Goal: Task Accomplishment & Management: Manage account settings

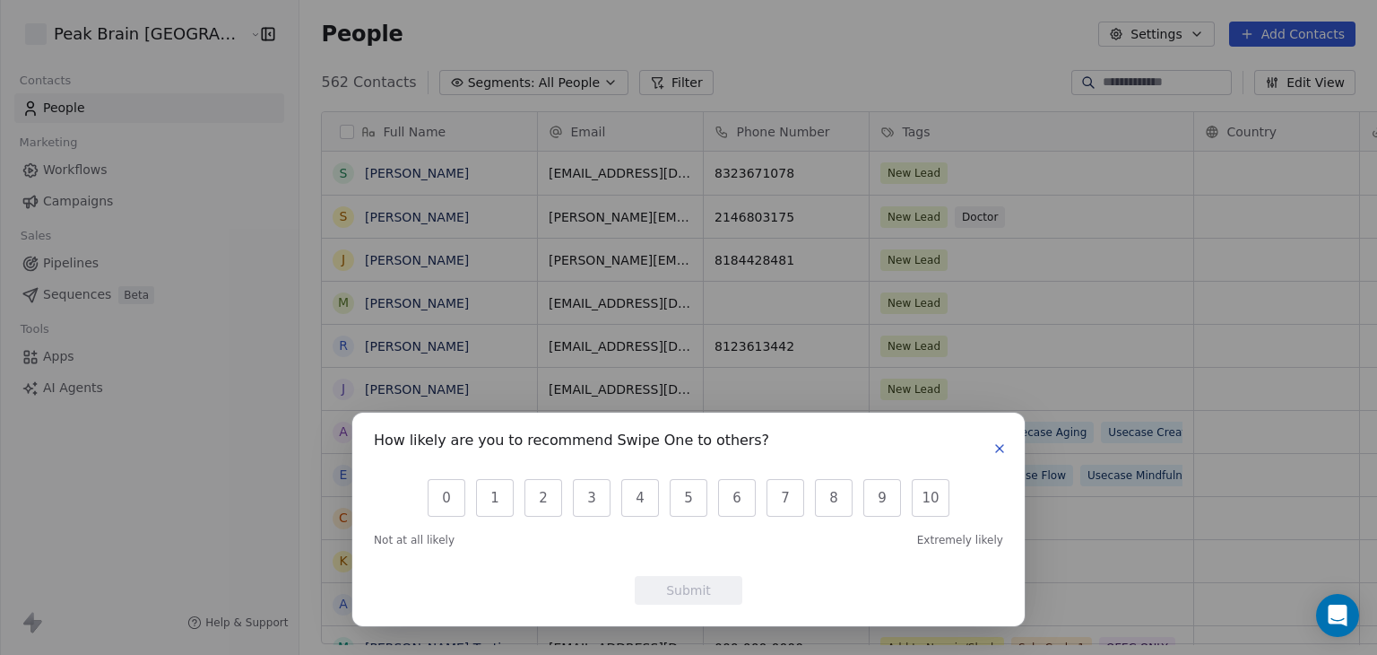
scroll to position [561, 1121]
click at [998, 447] on icon "button" at bounding box center [1000, 448] width 14 height 14
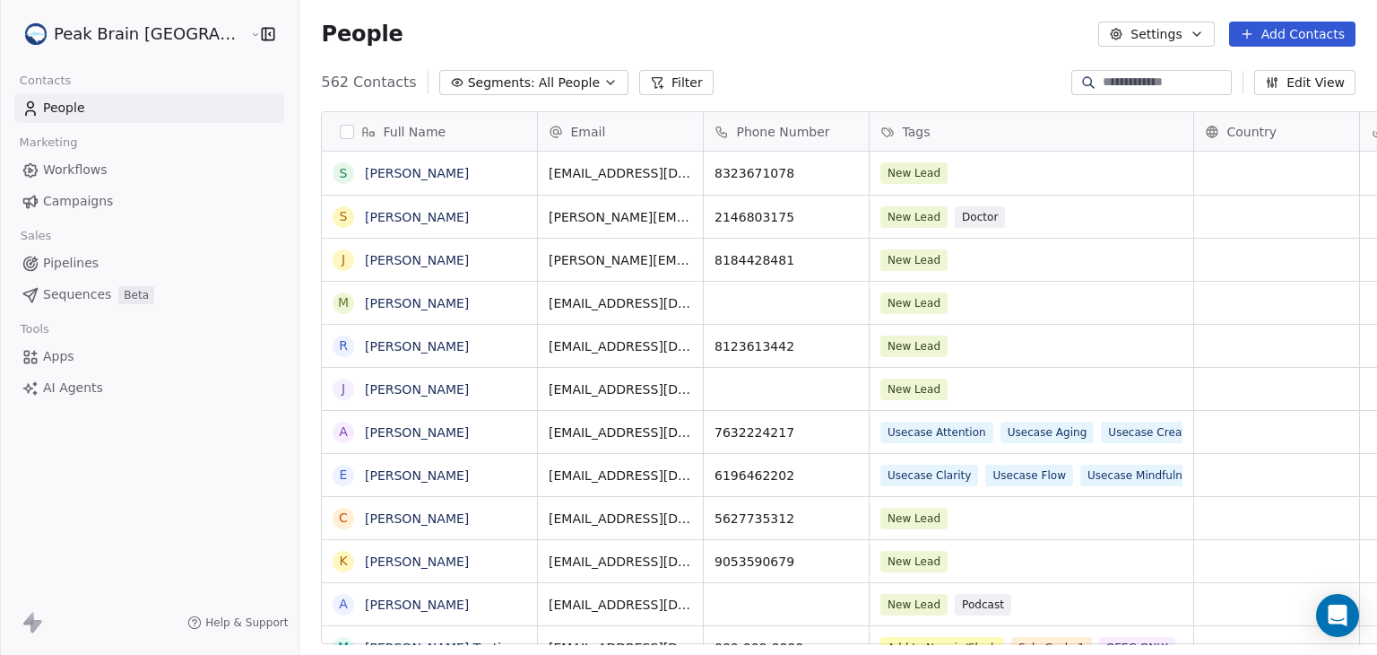
click at [72, 170] on span "Workflows" at bounding box center [75, 170] width 65 height 19
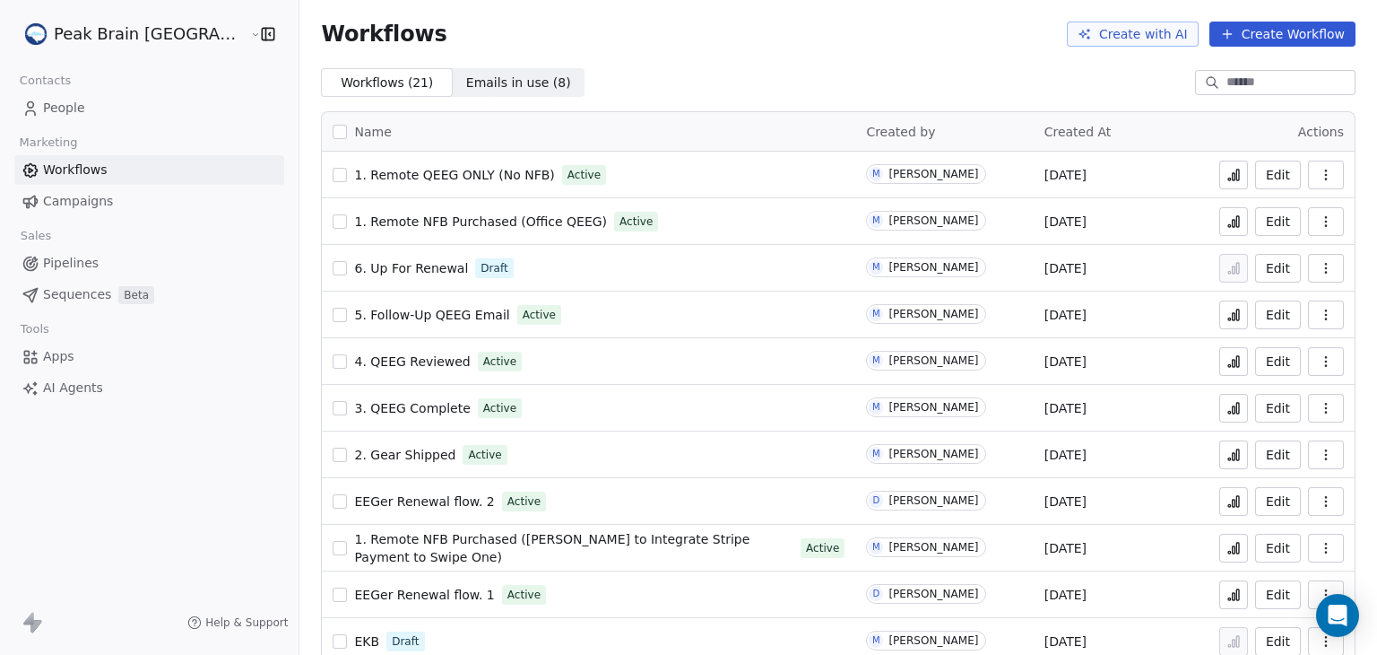
click at [65, 265] on span "Pipelines" at bounding box center [71, 263] width 56 height 19
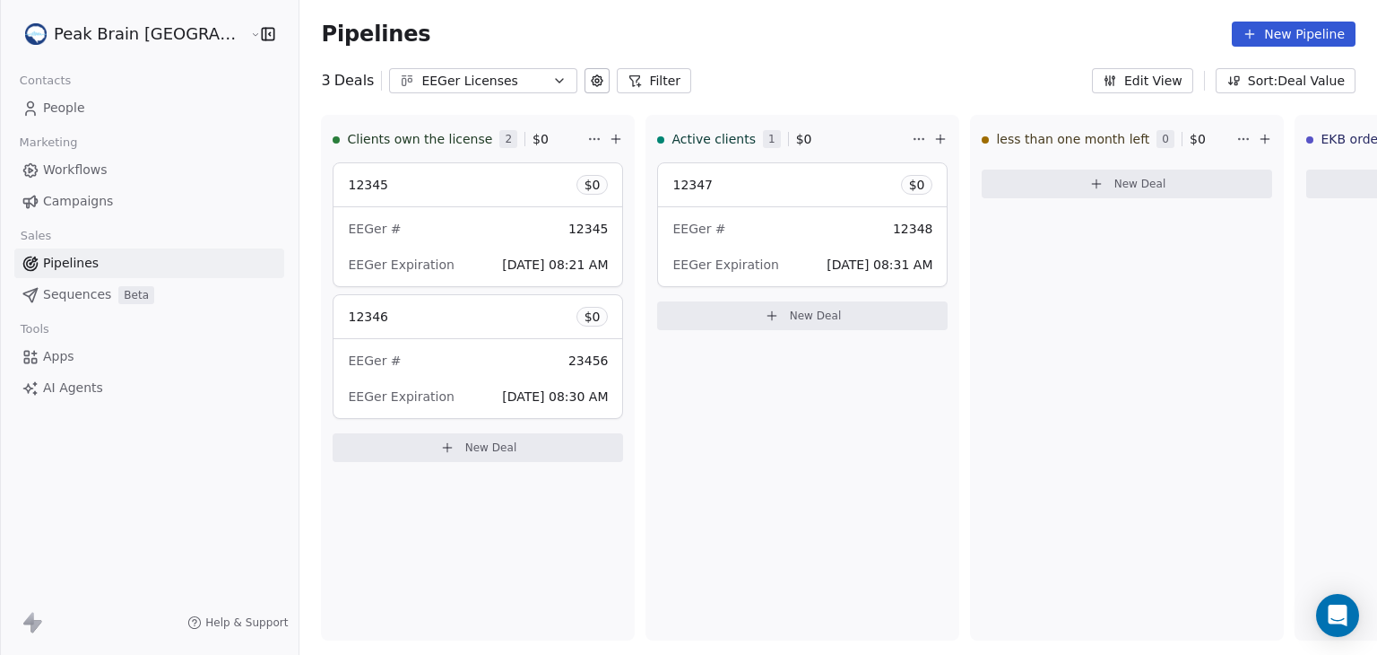
click at [174, 266] on link "Pipelines" at bounding box center [149, 263] width 270 height 30
click at [621, 82] on button "Filter" at bounding box center [654, 80] width 74 height 25
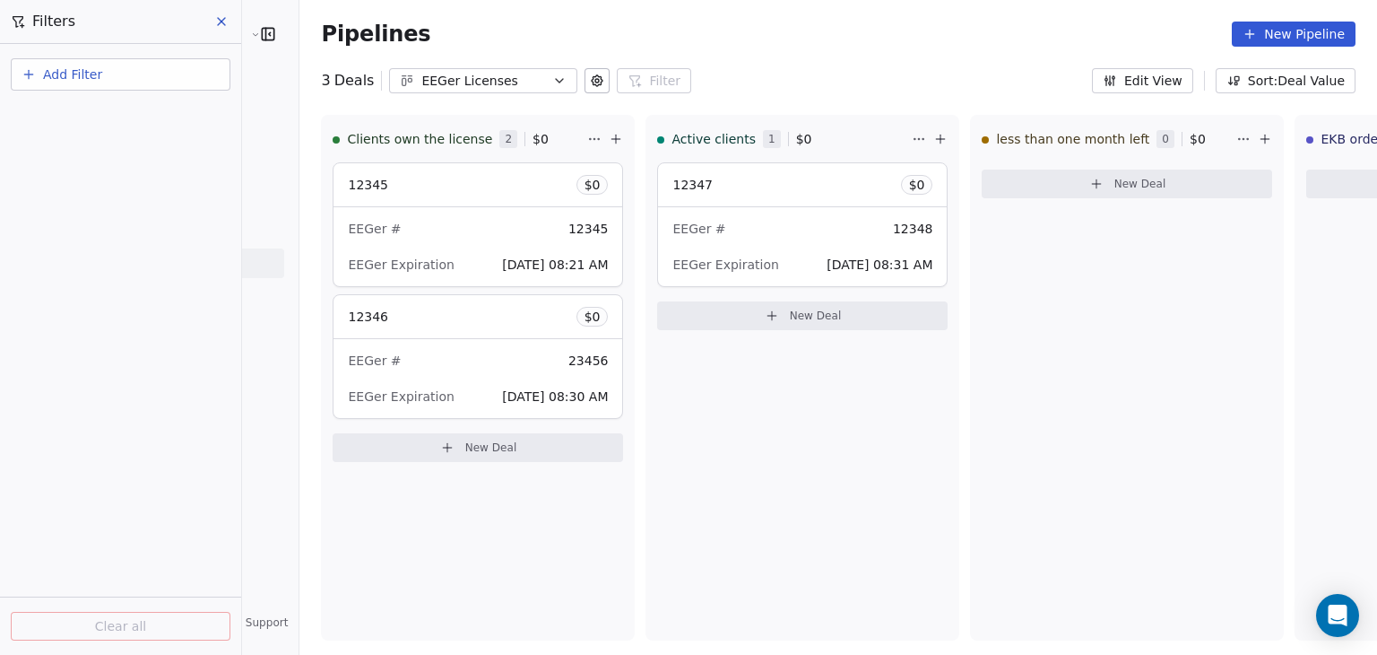
click at [129, 69] on button "Add Filter" at bounding box center [121, 74] width 220 height 32
click at [217, 26] on html "Peak Brain USA Contacts People Marketing Workflows Campaigns Sales Pipelines Se…" at bounding box center [688, 327] width 1377 height 655
click at [217, 26] on icon at bounding box center [221, 21] width 14 height 14
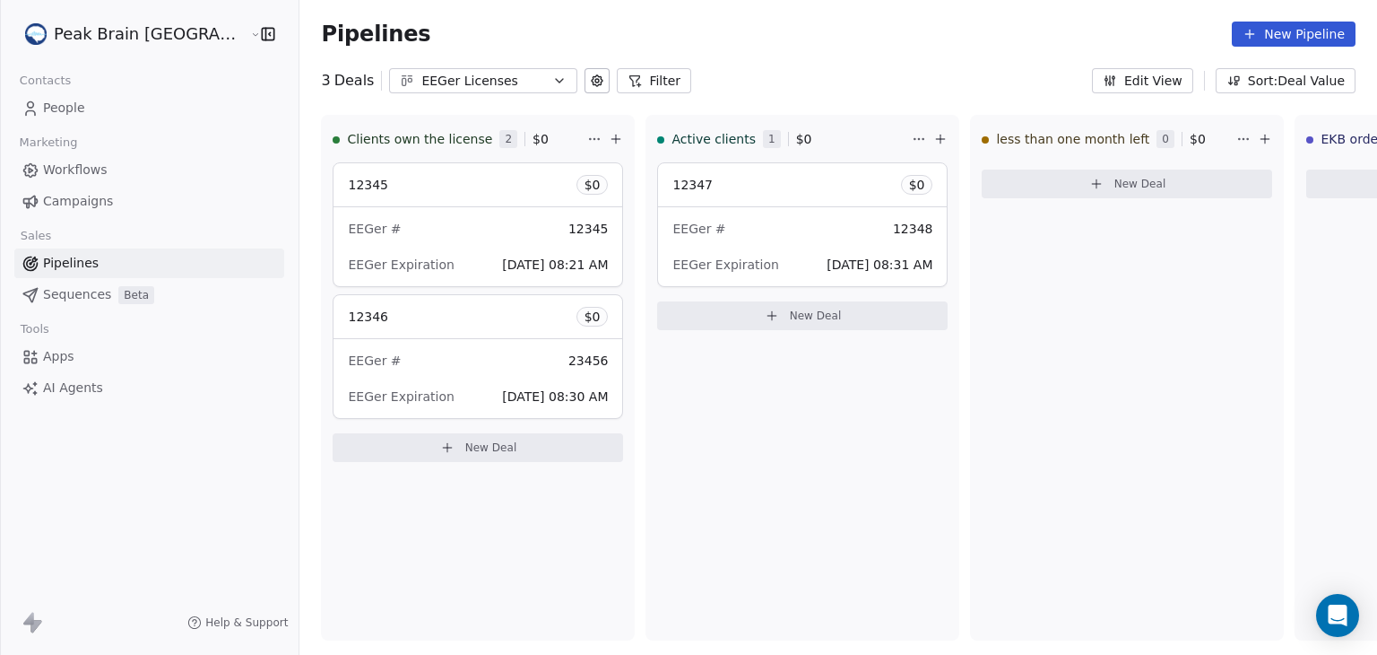
click at [165, 260] on link "Pipelines" at bounding box center [149, 263] width 270 height 30
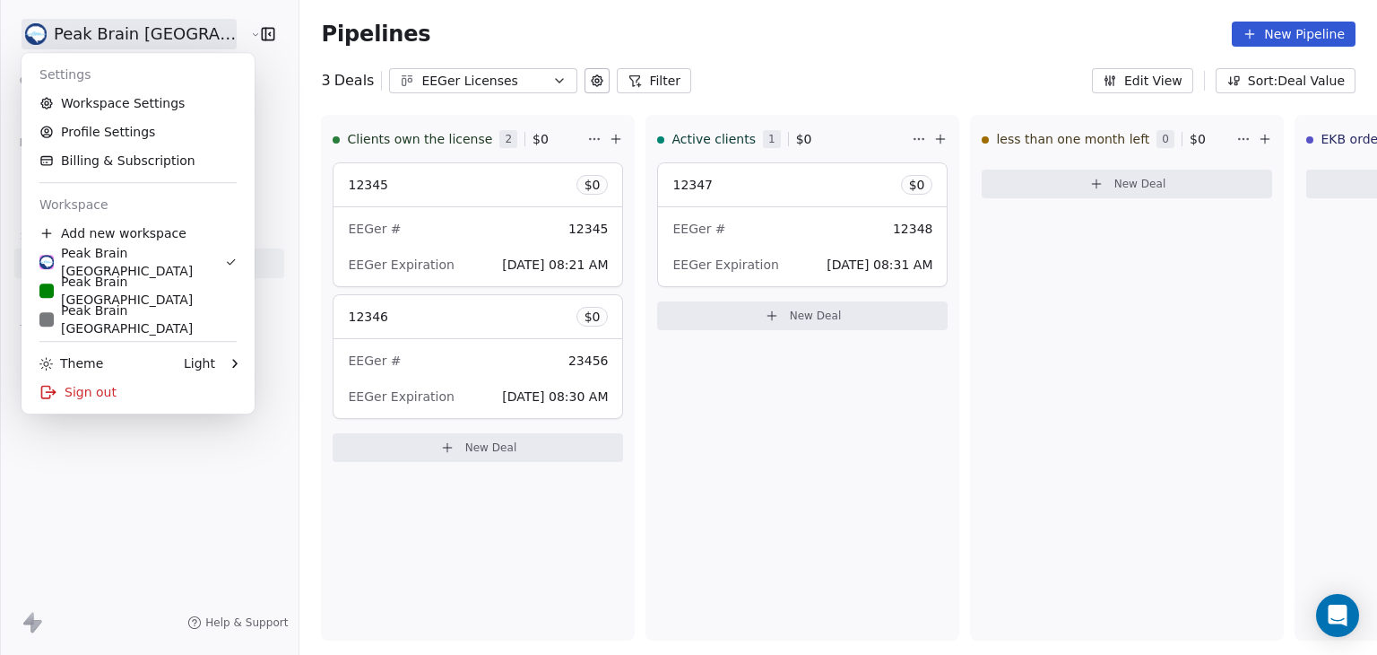
click at [137, 31] on html "Peak Brain USA Contacts People Marketing Workflows Campaigns Sales Pipelines Se…" at bounding box center [688, 327] width 1377 height 655
click at [93, 256] on div "Peak Brain [GEOGRAPHIC_DATA]" at bounding box center [132, 262] width 186 height 36
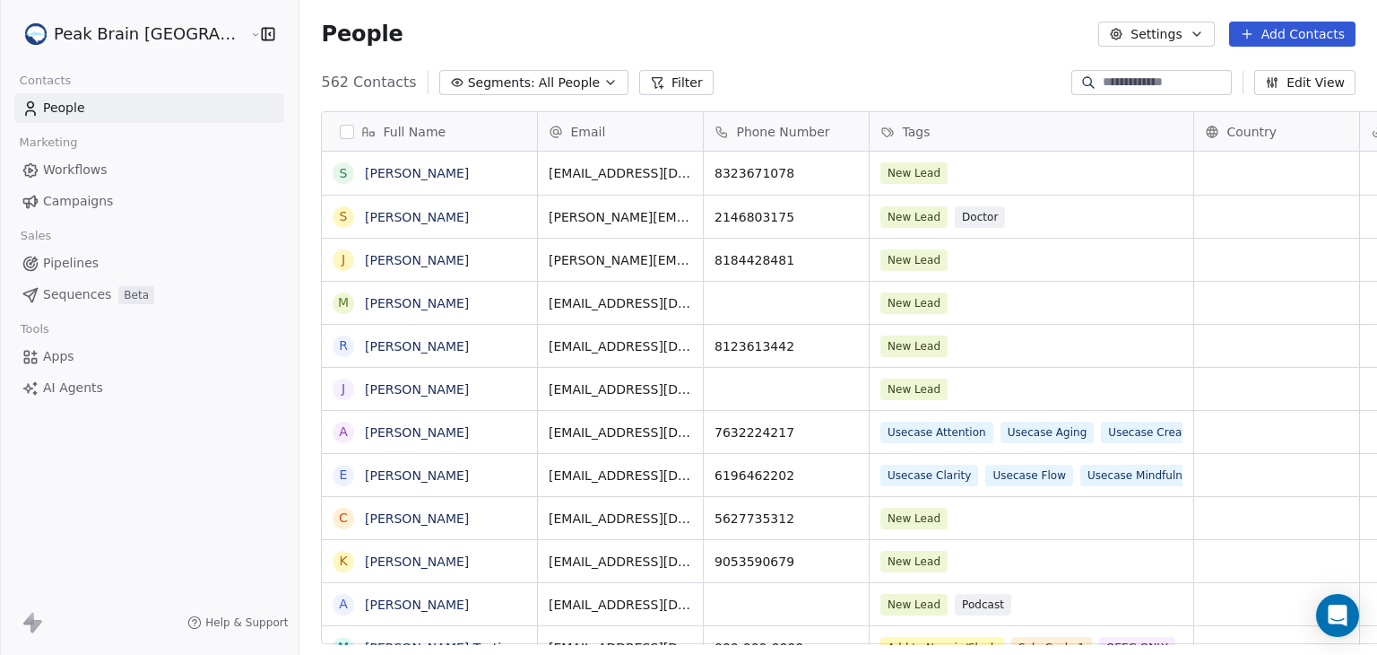
click at [77, 259] on span "Pipelines" at bounding box center [71, 263] width 56 height 19
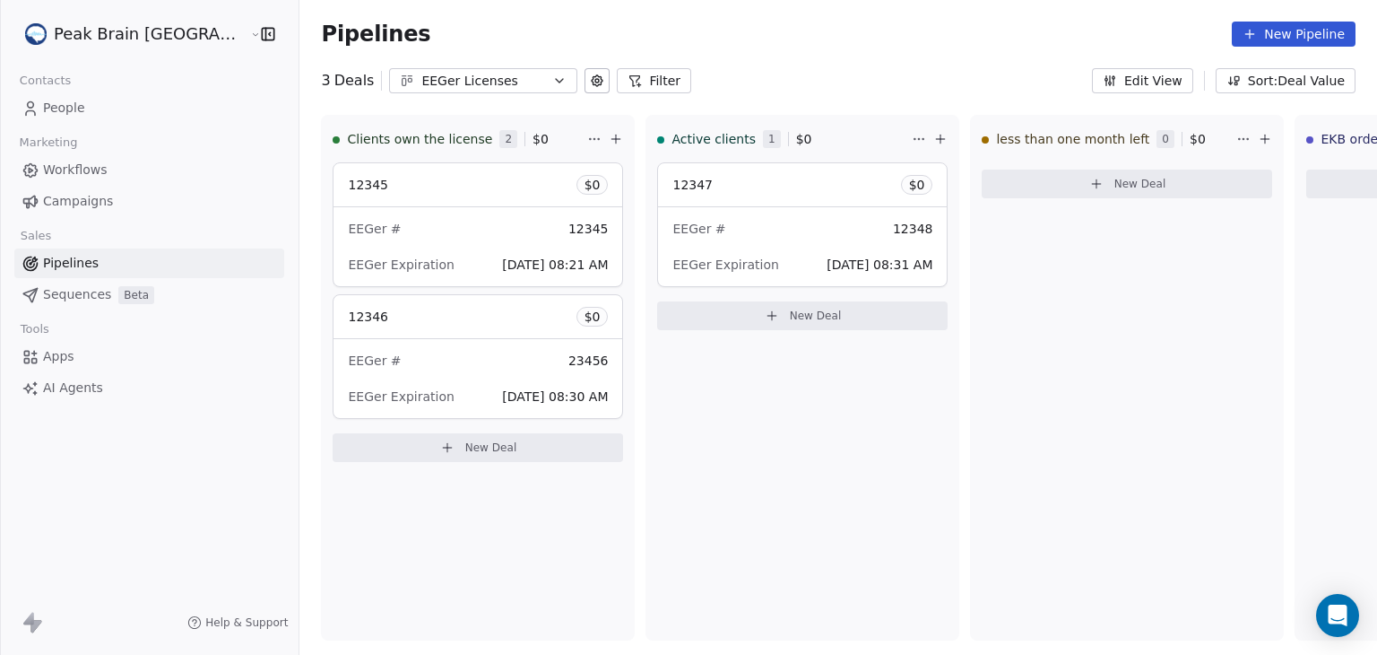
click at [48, 355] on span "Apps" at bounding box center [58, 356] width 31 height 19
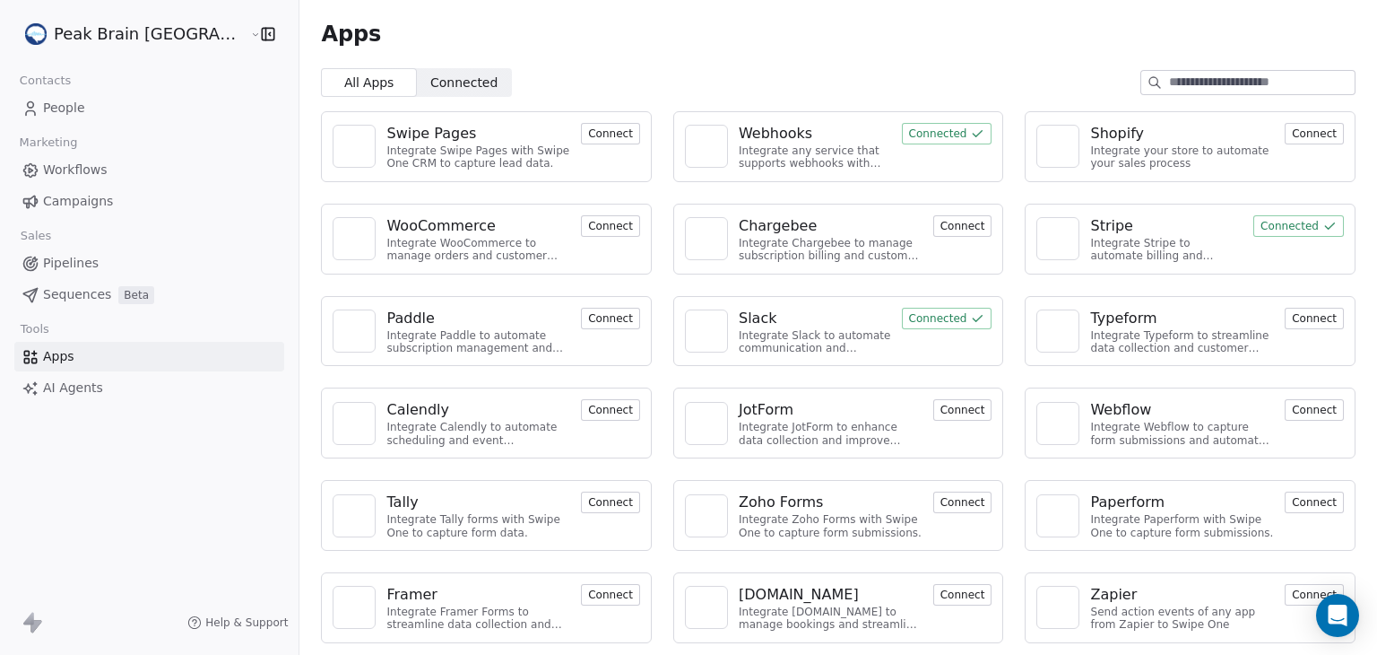
click at [79, 175] on span "Workflows" at bounding box center [75, 170] width 65 height 19
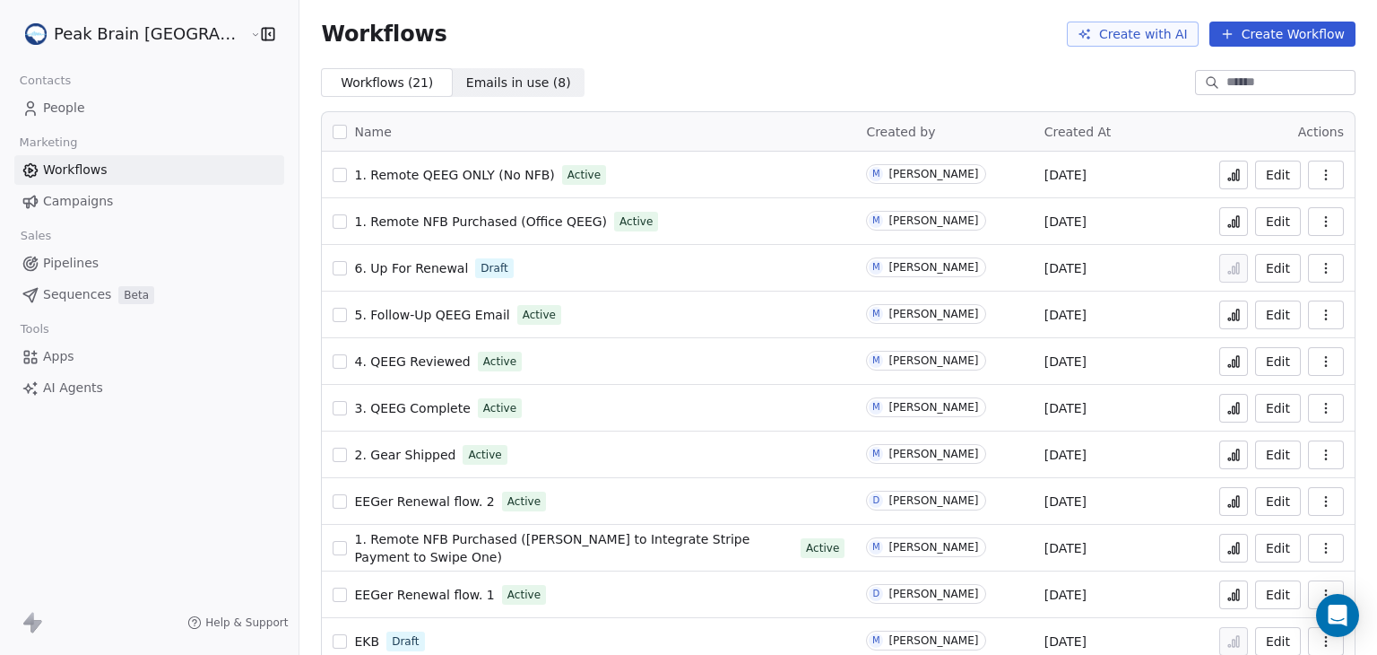
click at [51, 264] on span "Pipelines" at bounding box center [71, 263] width 56 height 19
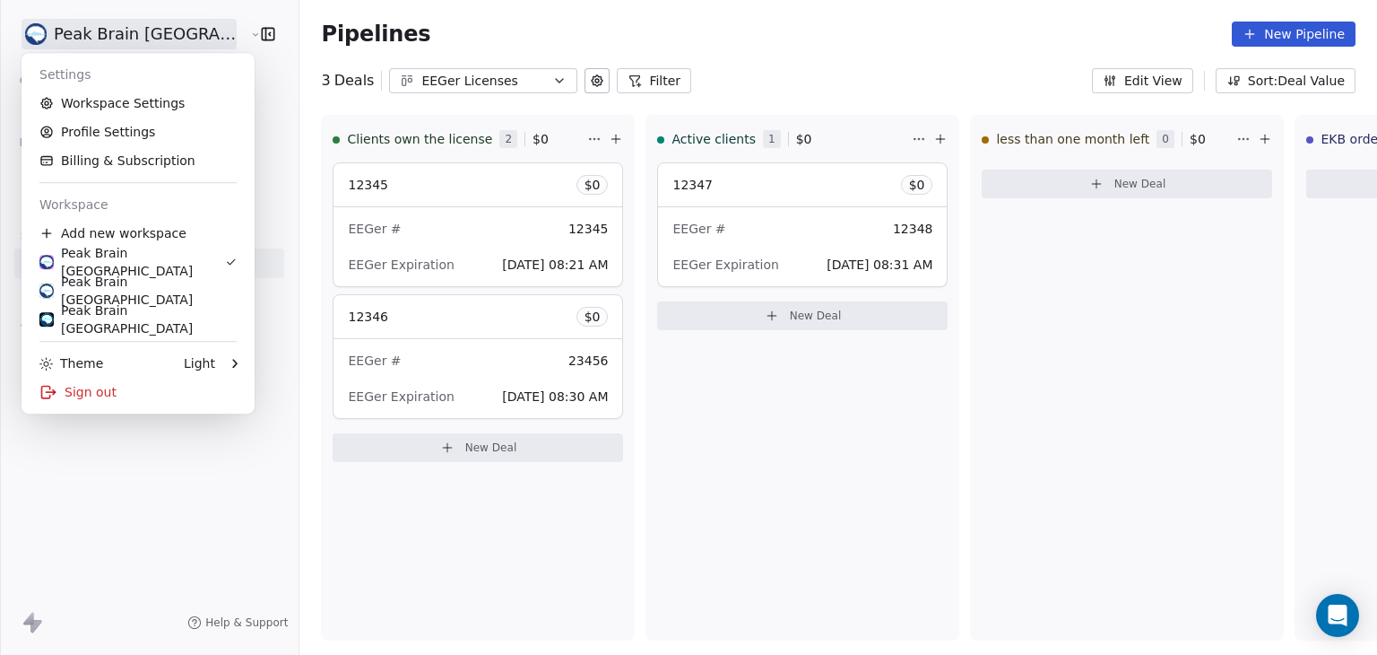
click at [178, 28] on html "Peak Brain USA Contacts People Marketing Workflows Campaigns Sales Pipelines Se…" at bounding box center [688, 327] width 1377 height 655
click at [117, 317] on div "Peak Brain [GEOGRAPHIC_DATA]" at bounding box center [137, 319] width 197 height 36
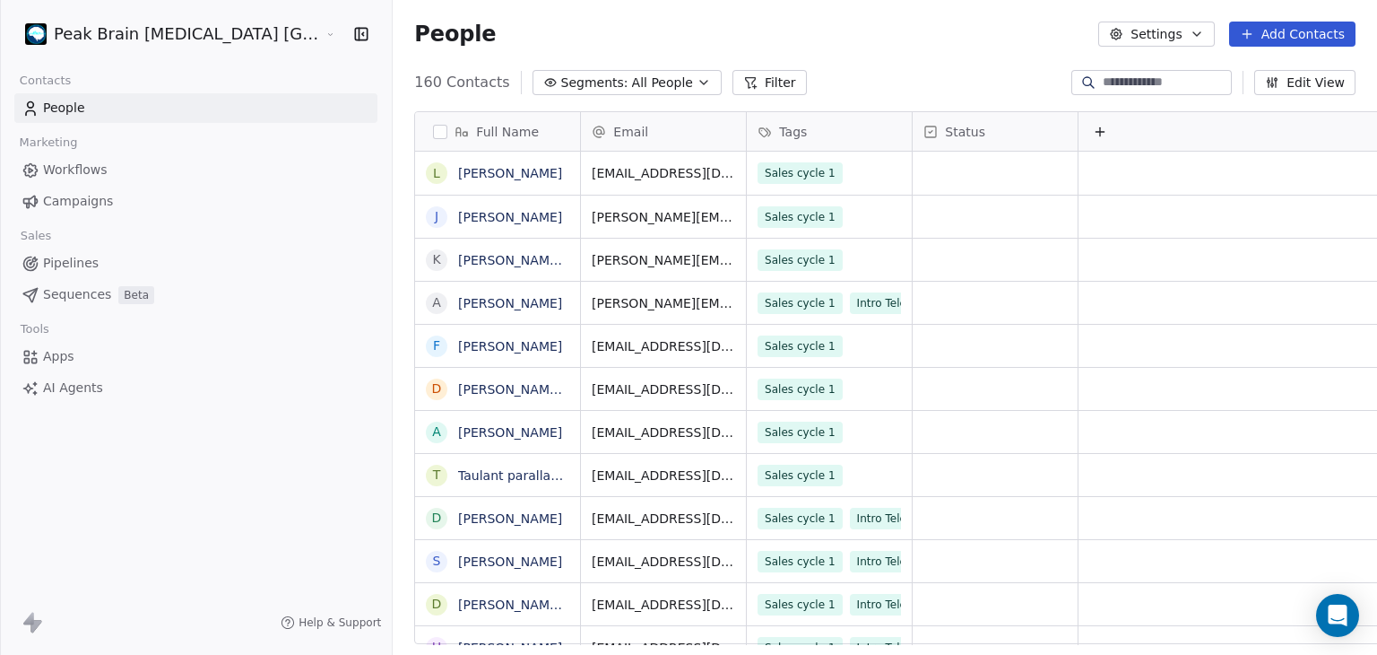
click at [126, 487] on div "Peak Brain Neurofeedback Stockholm AB Contacts People Marketing Workflows Campa…" at bounding box center [196, 327] width 392 height 655
click at [62, 259] on span "Pipelines" at bounding box center [71, 263] width 56 height 19
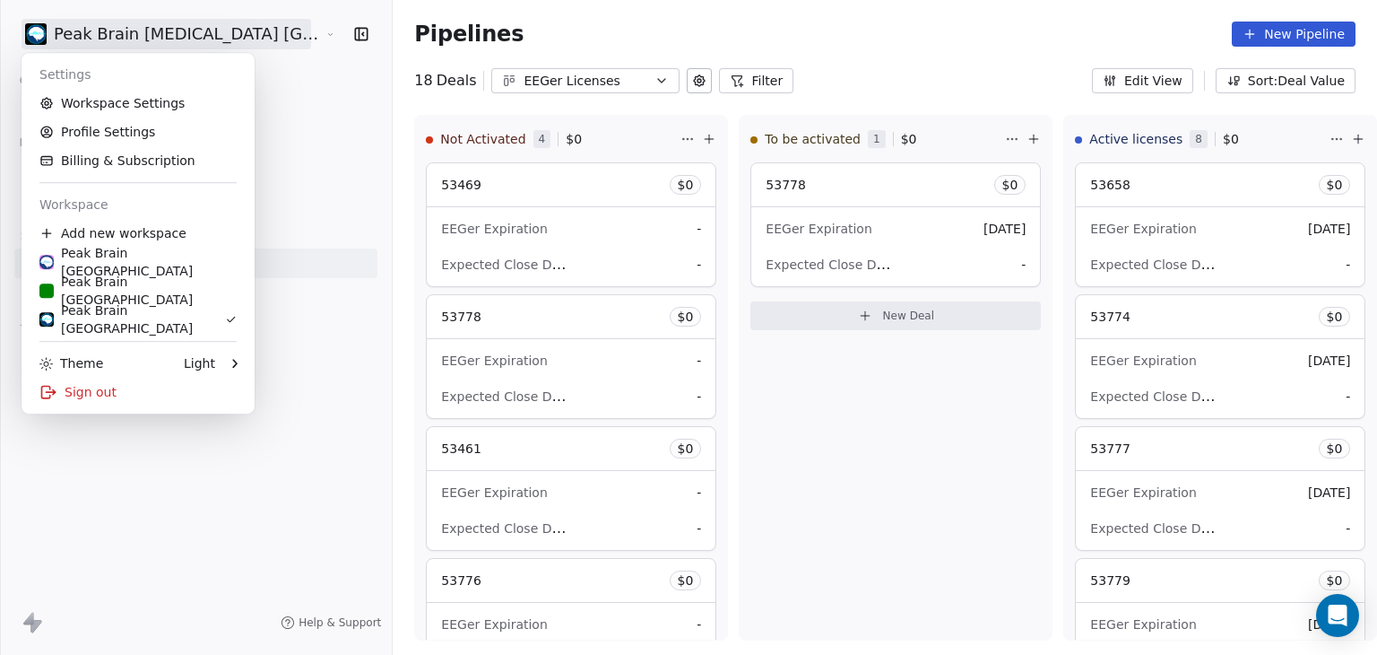
click at [247, 32] on html "Peak Brain Neurofeedback Stockholm AB Contacts People Marketing Workflows Campa…" at bounding box center [688, 327] width 1377 height 655
click at [138, 248] on link "Peak Brain [GEOGRAPHIC_DATA]" at bounding box center [138, 261] width 219 height 29
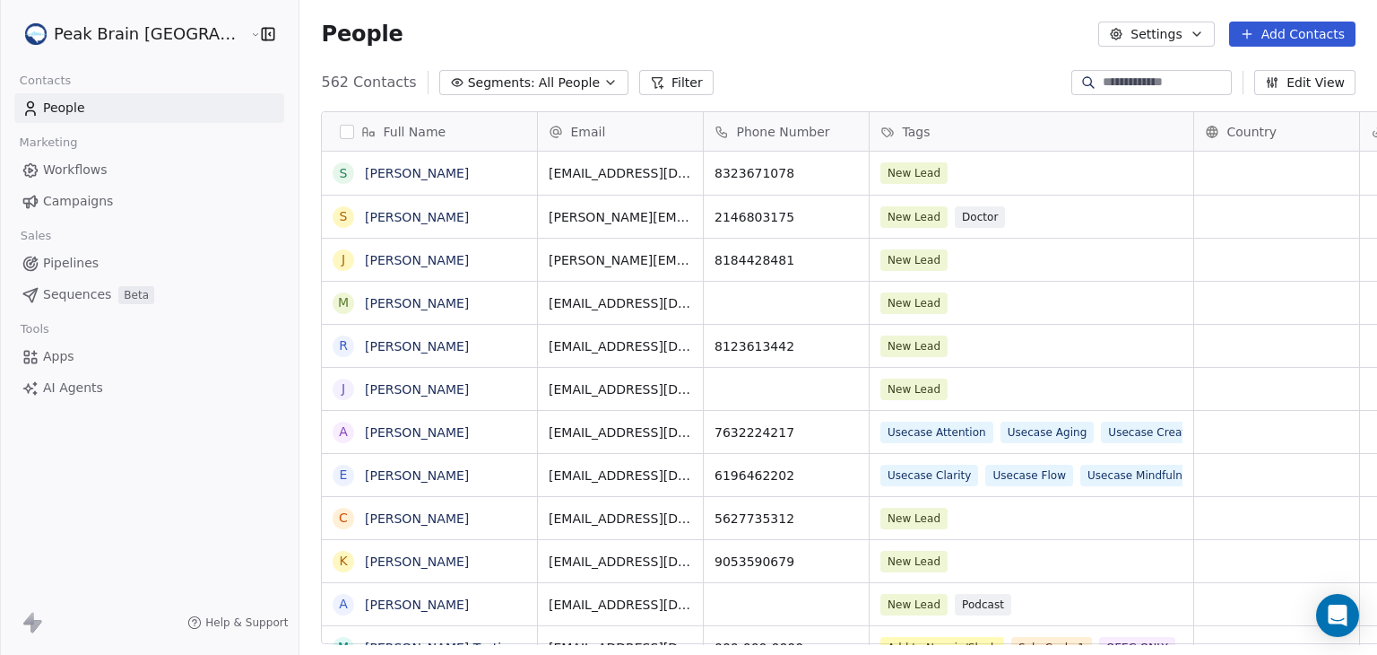
click at [62, 174] on span "Workflows" at bounding box center [75, 170] width 65 height 19
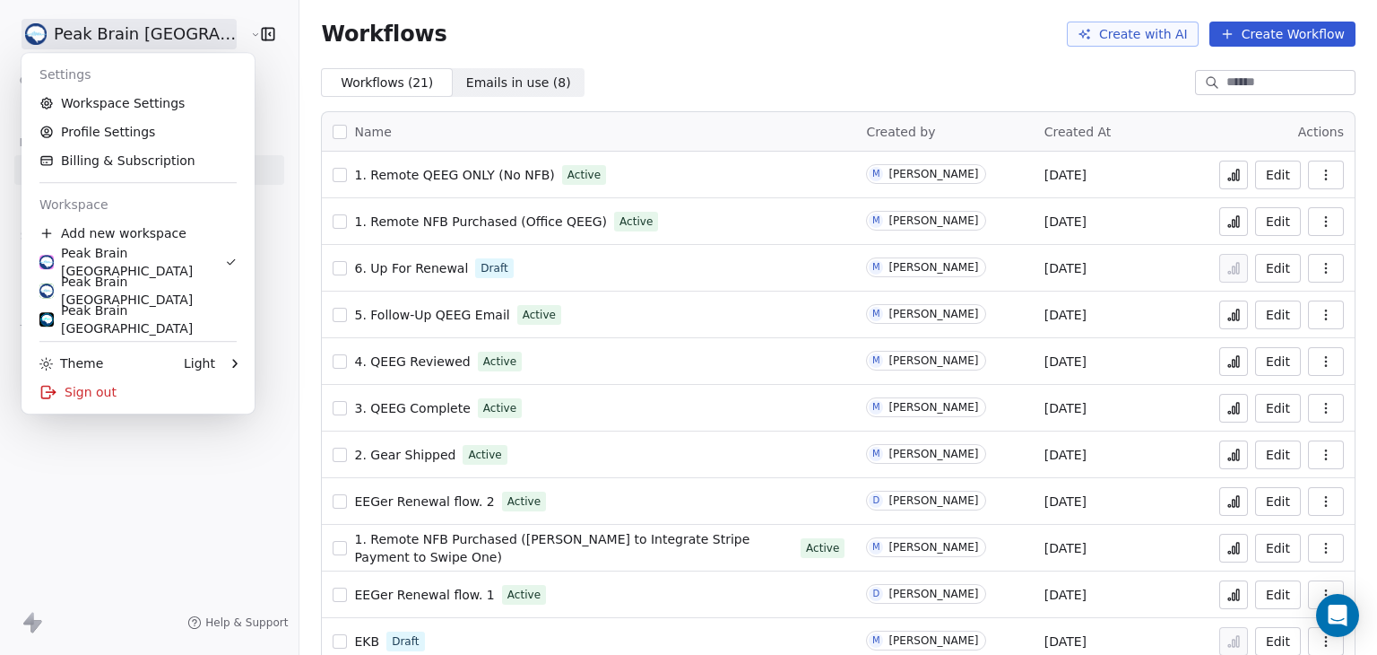
click at [183, 32] on html "Peak Brain USA Contacts People Marketing Workflows Campaigns Sales Pipelines Se…" at bounding box center [688, 327] width 1377 height 655
click at [83, 264] on div "Peak Brain [GEOGRAPHIC_DATA]" at bounding box center [132, 262] width 186 height 36
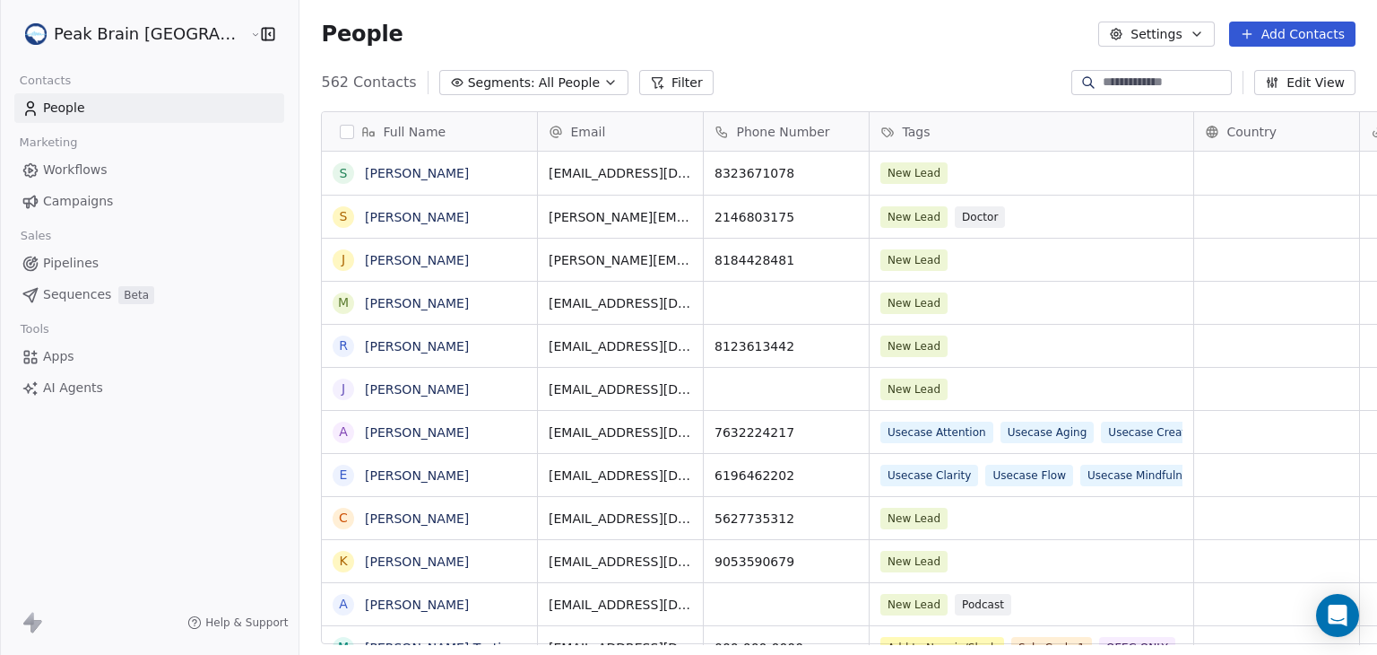
scroll to position [561, 1121]
click at [78, 165] on span "Workflows" at bounding box center [75, 170] width 65 height 19
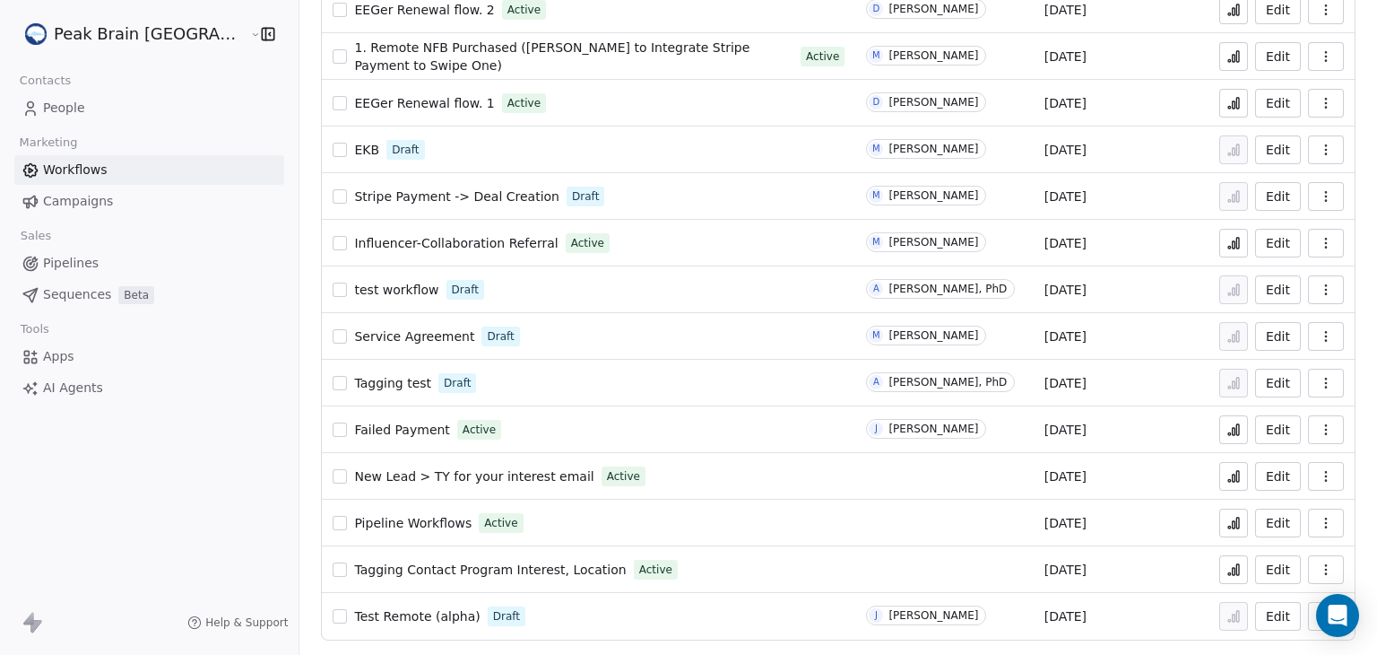
scroll to position [490, 0]
click at [370, 521] on span "Pipeline Workflows" at bounding box center [412, 524] width 117 height 14
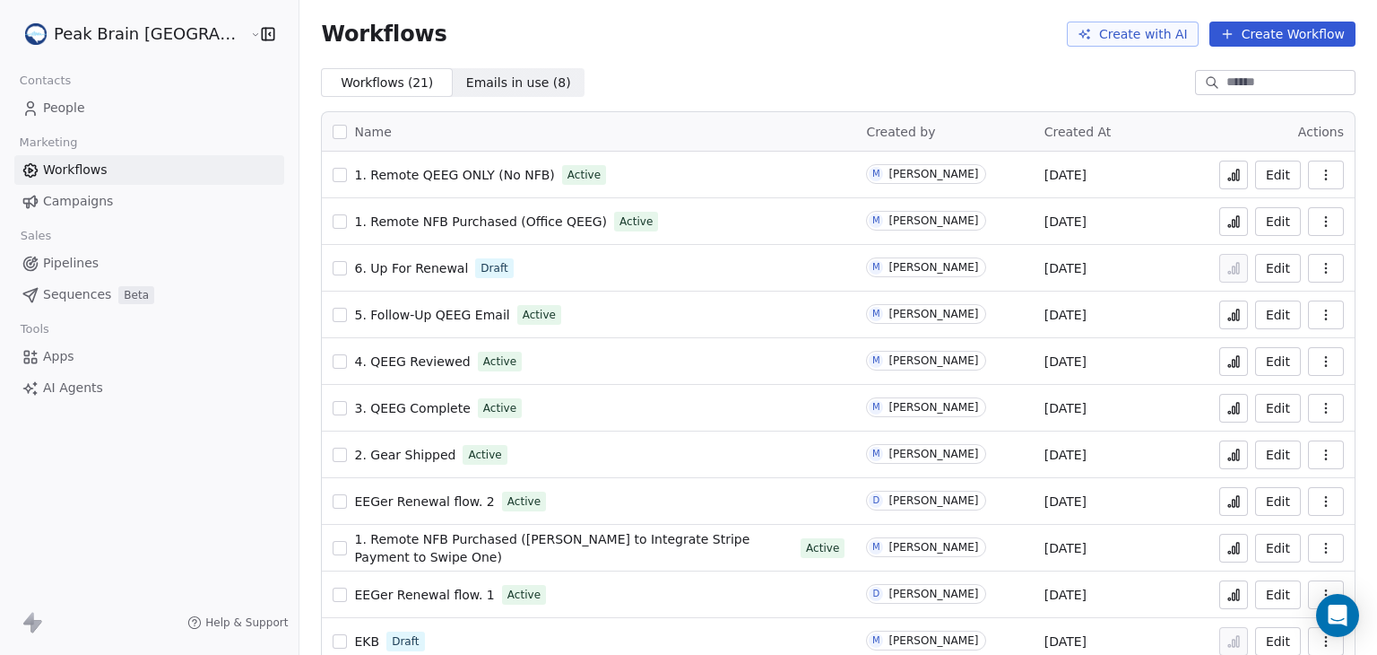
click at [259, 33] on icon "button" at bounding box center [268, 34] width 18 height 18
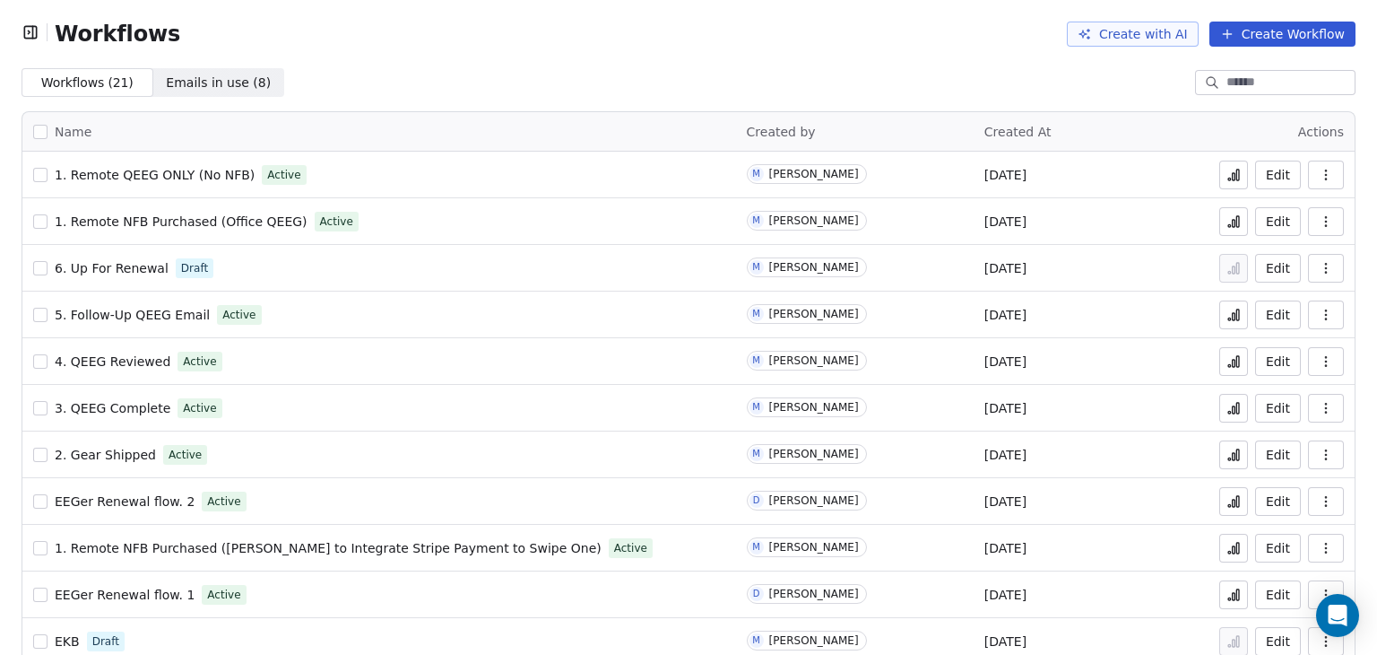
click at [26, 30] on icon "button" at bounding box center [31, 32] width 18 height 18
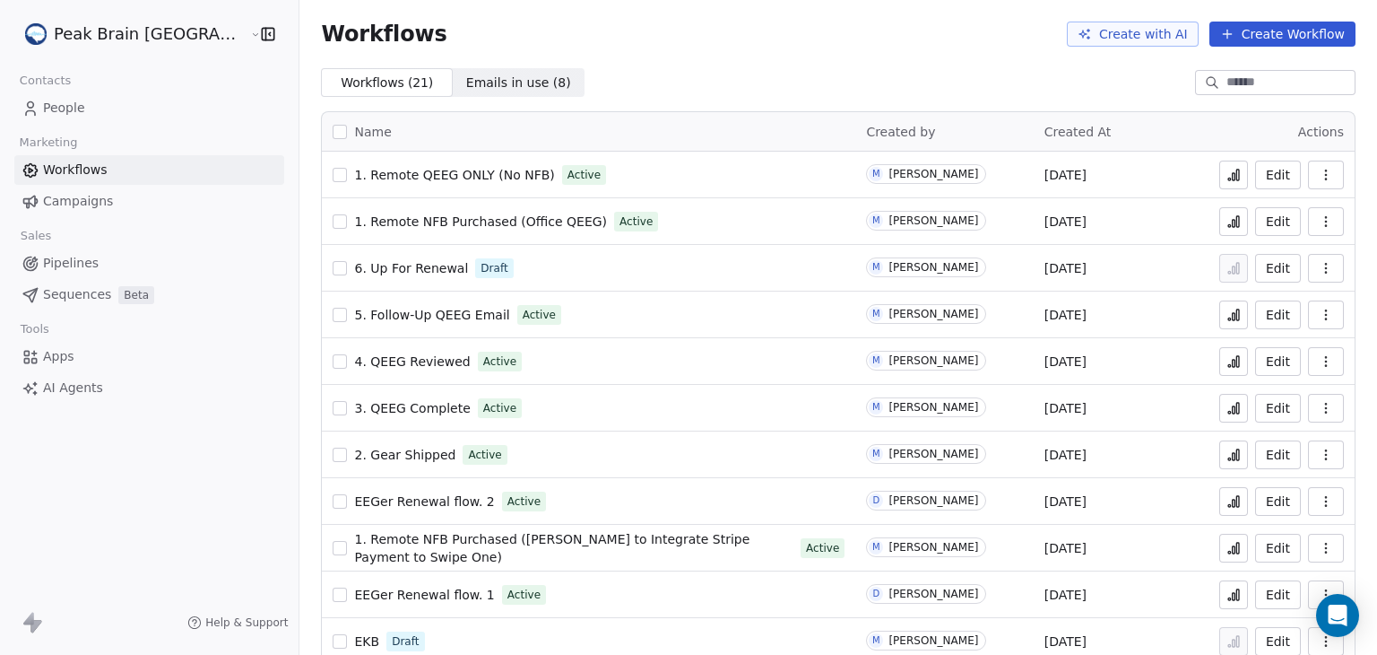
click at [72, 259] on span "Pipelines" at bounding box center [71, 263] width 56 height 19
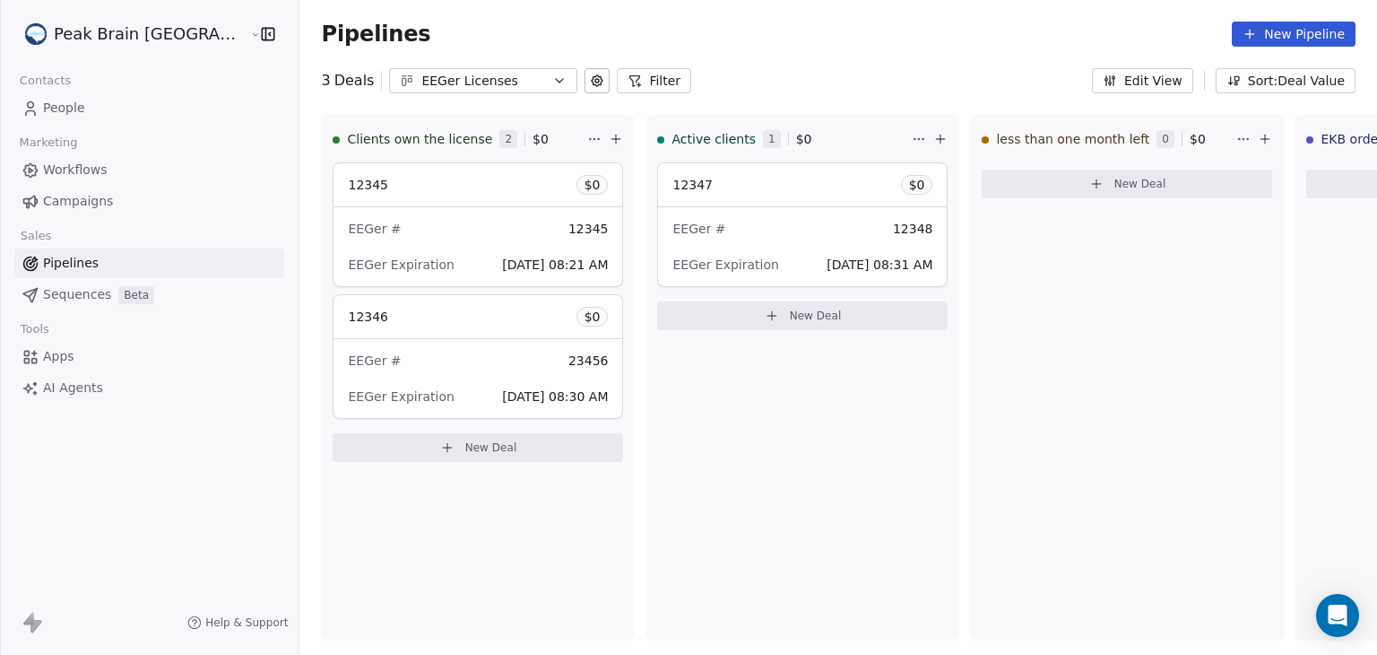
click at [552, 81] on icon "button" at bounding box center [559, 81] width 14 height 14
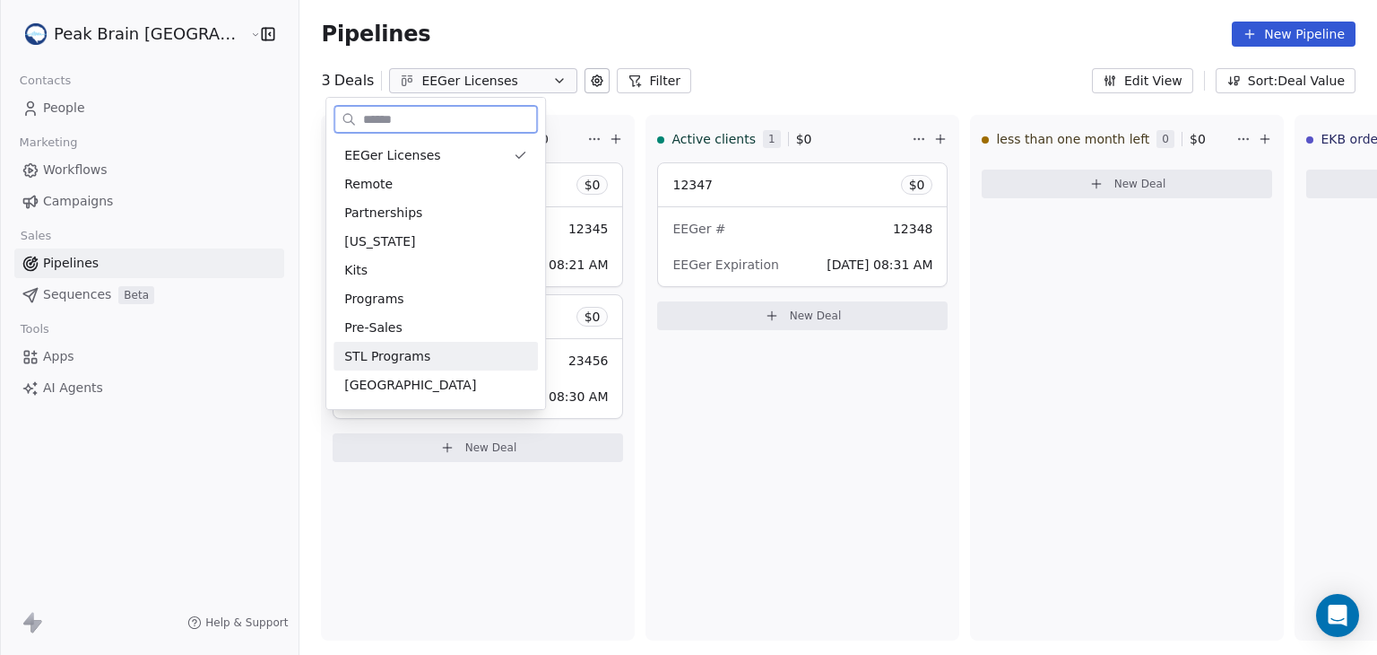
click at [405, 357] on span "STL Programs" at bounding box center [387, 356] width 86 height 19
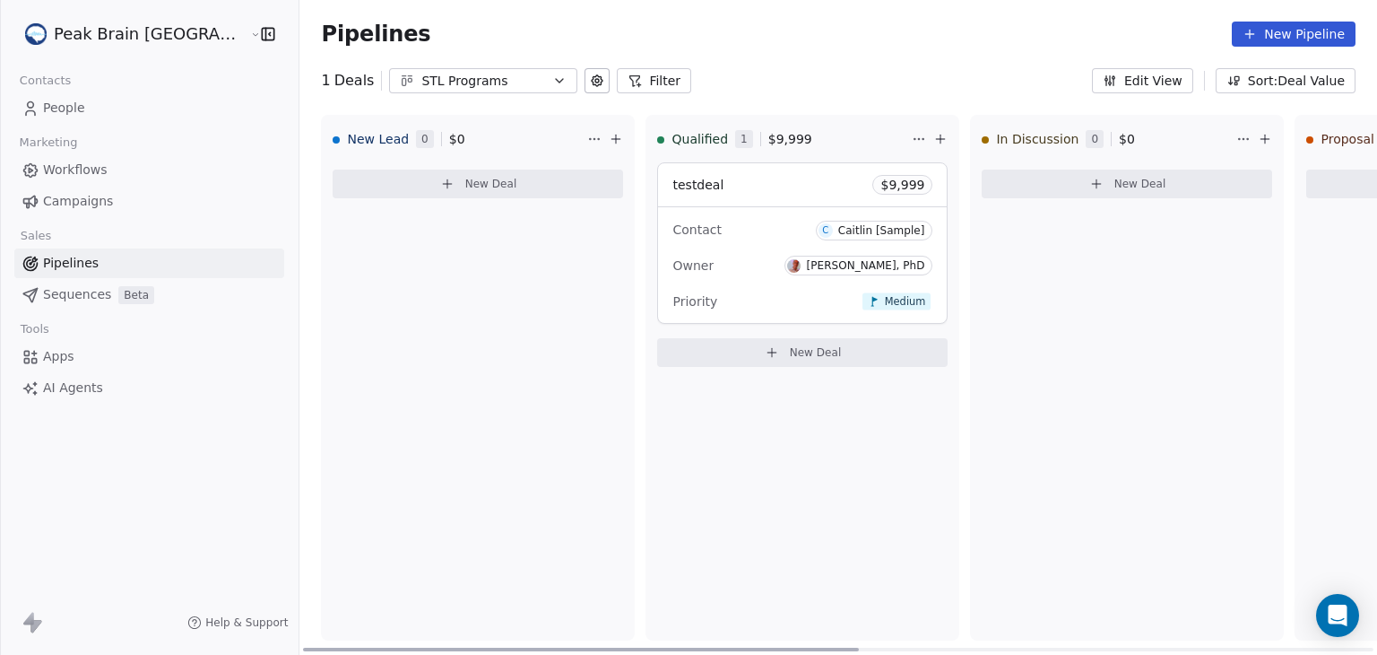
click at [552, 76] on icon "button" at bounding box center [559, 81] width 14 height 14
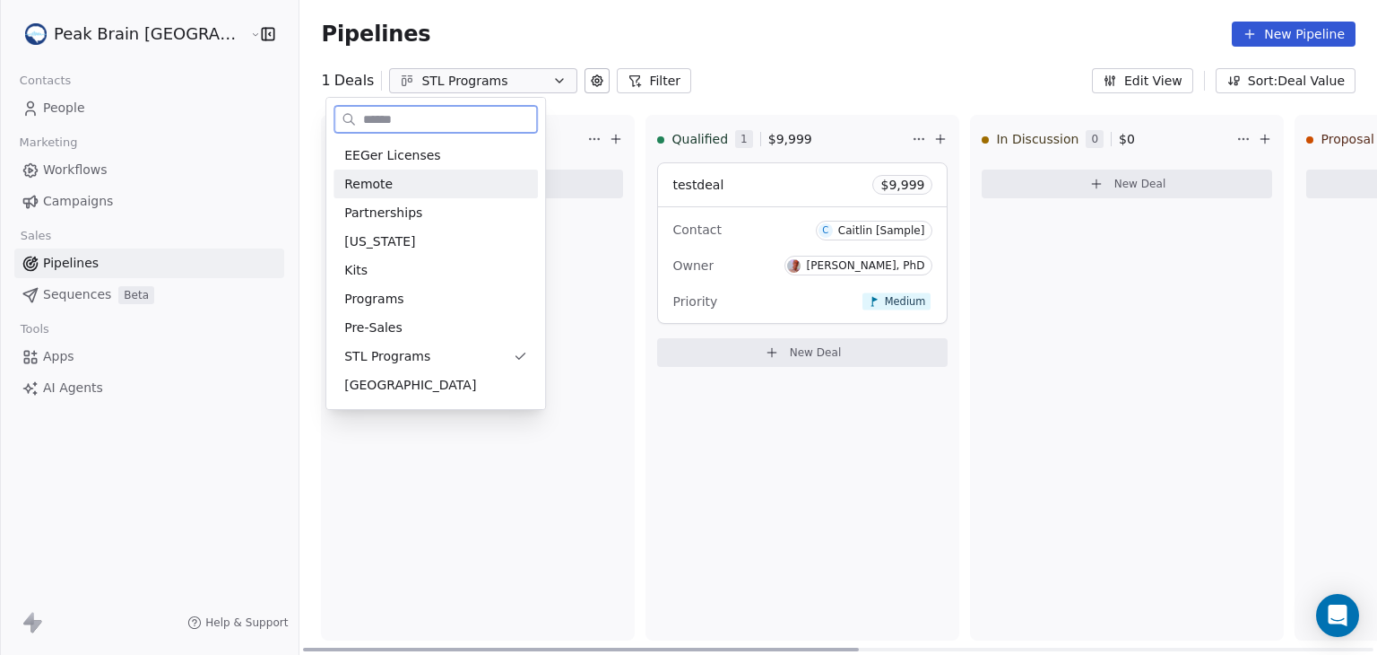
click at [430, 187] on div "Remote" at bounding box center [435, 184] width 183 height 19
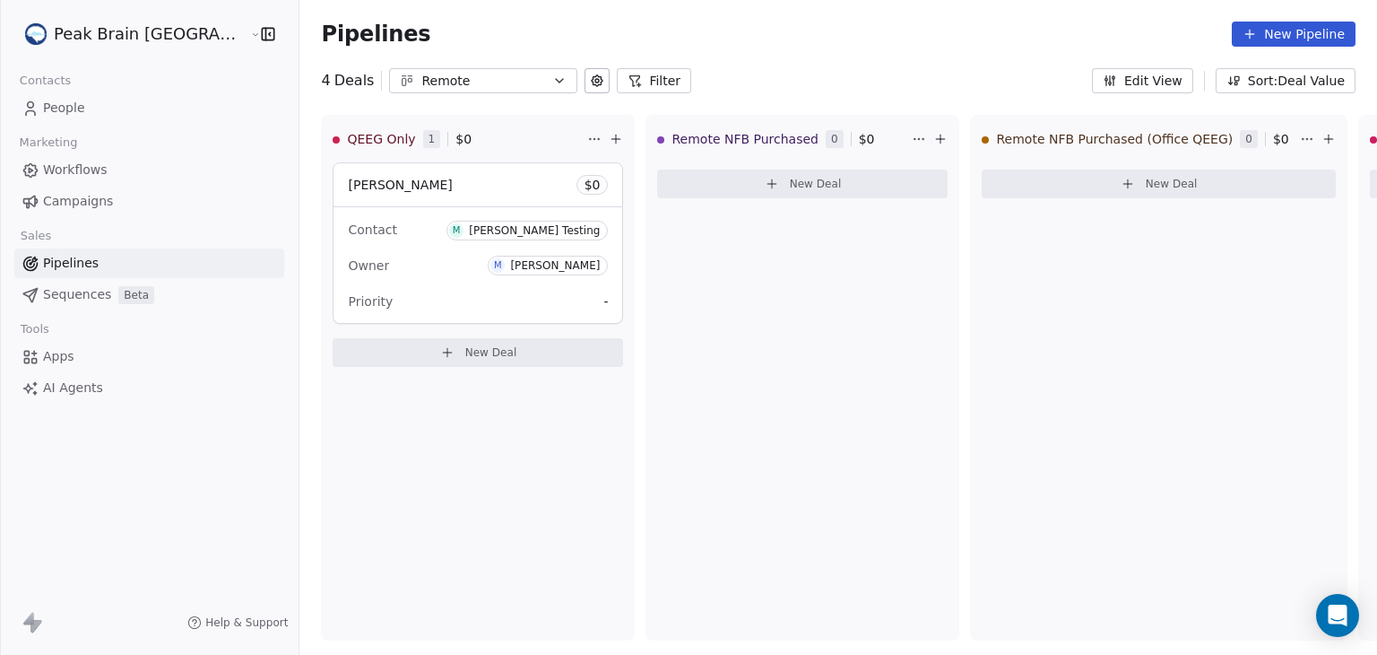
click at [140, 261] on link "Pipelines" at bounding box center [149, 263] width 270 height 30
click at [617, 75] on button "Filter" at bounding box center [654, 80] width 74 height 25
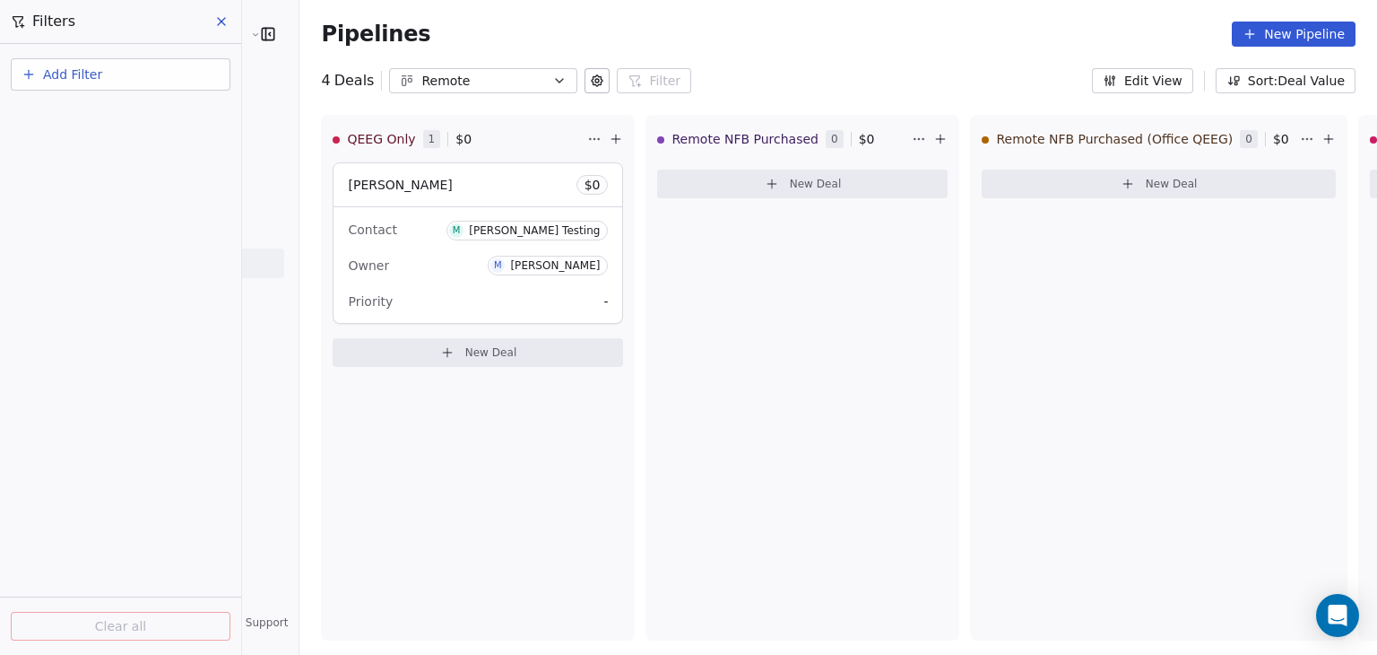
click at [222, 17] on icon at bounding box center [221, 21] width 14 height 14
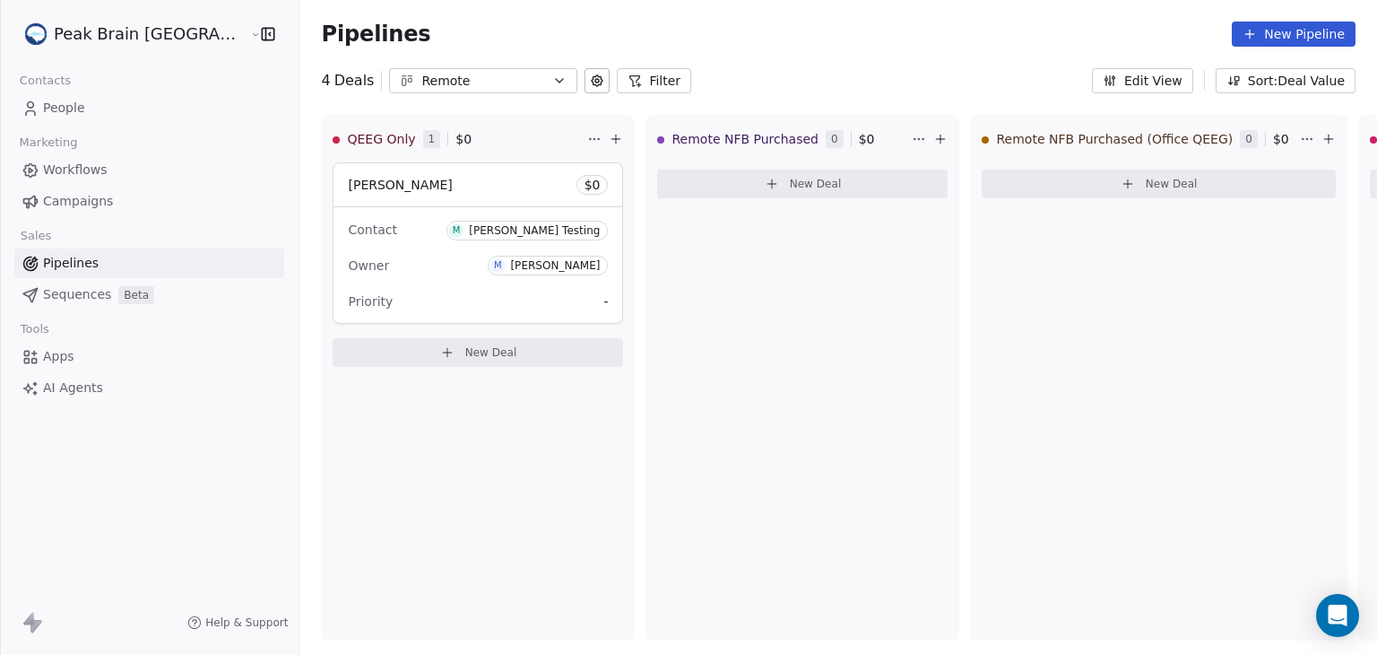
click at [590, 85] on icon at bounding box center [597, 81] width 14 height 14
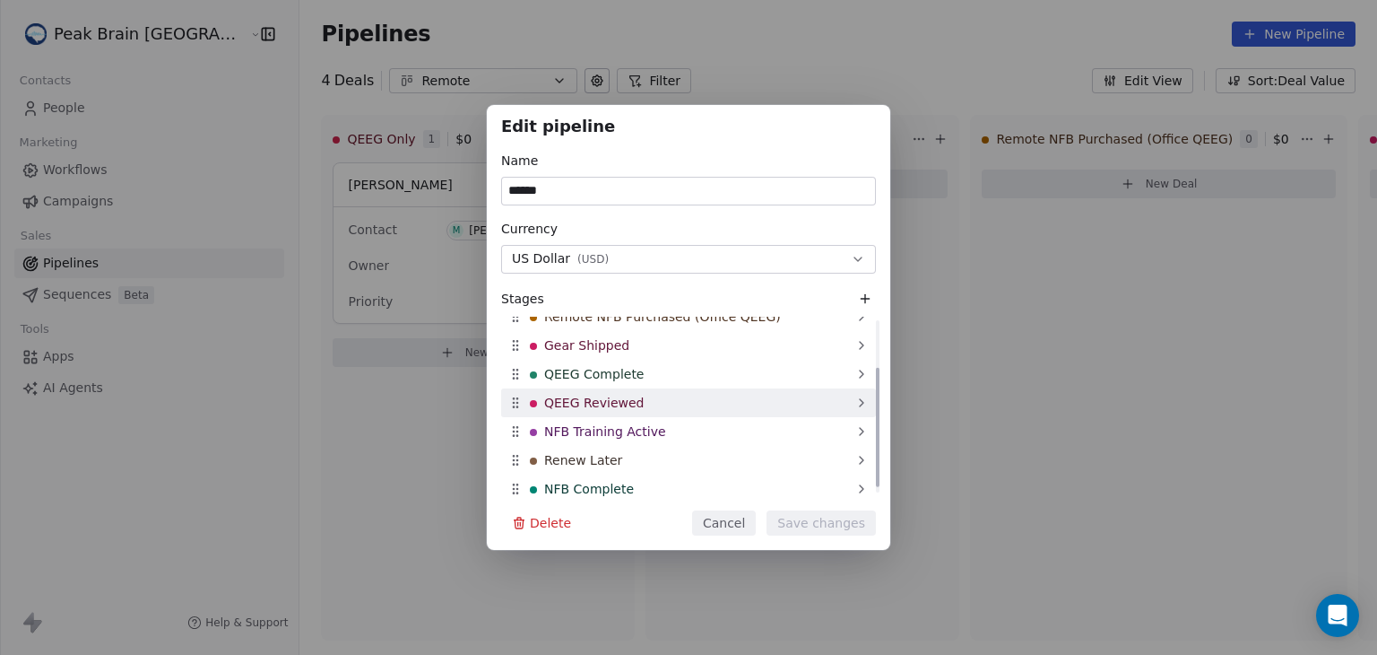
scroll to position [71, 0]
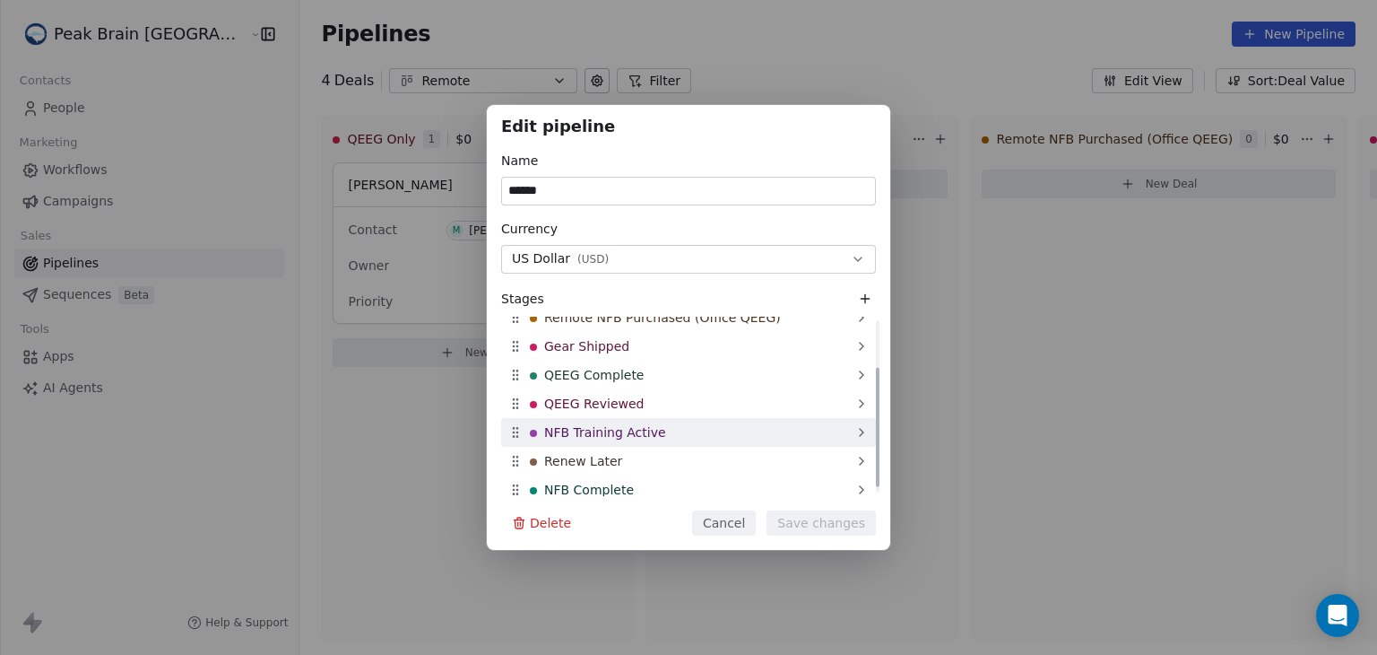
click at [659, 431] on div "NFB Training Active" at bounding box center [688, 432] width 375 height 29
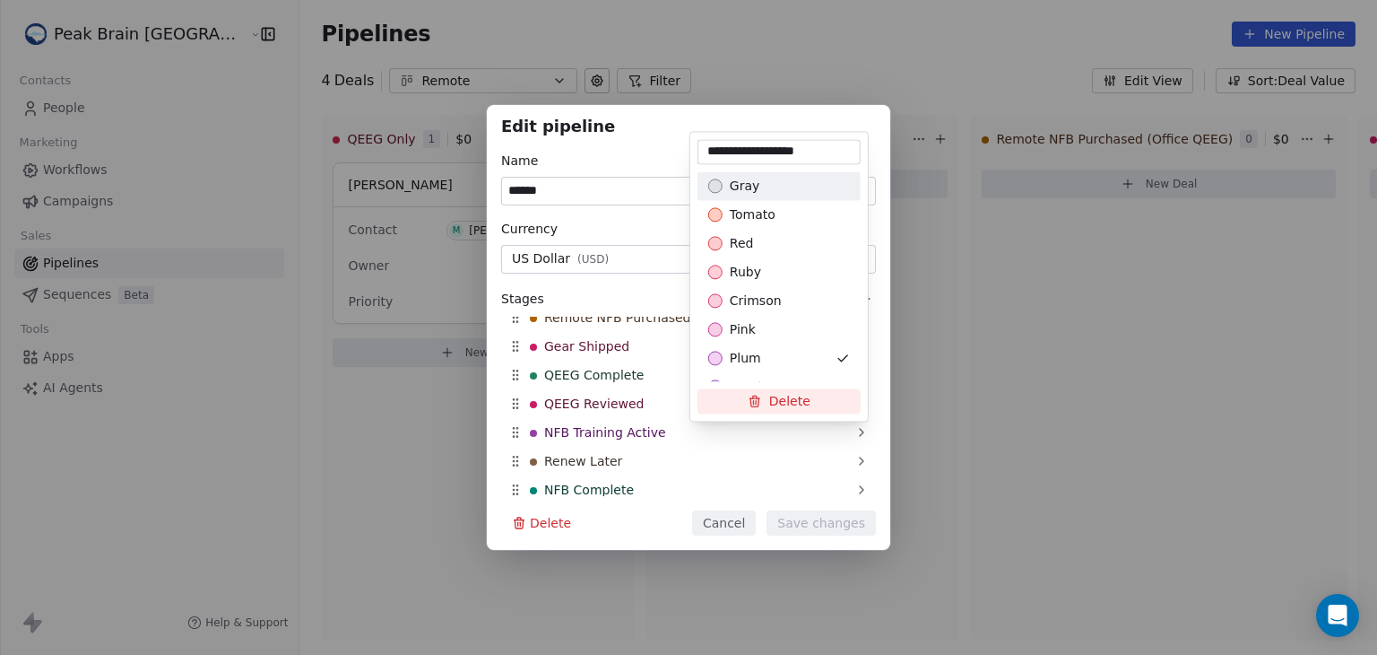
click at [746, 528] on div "Edit pipeline Name ****** Currency US Dollar ( USD ) Stages QEEG Only Remote NF…" at bounding box center [688, 327] width 1377 height 445
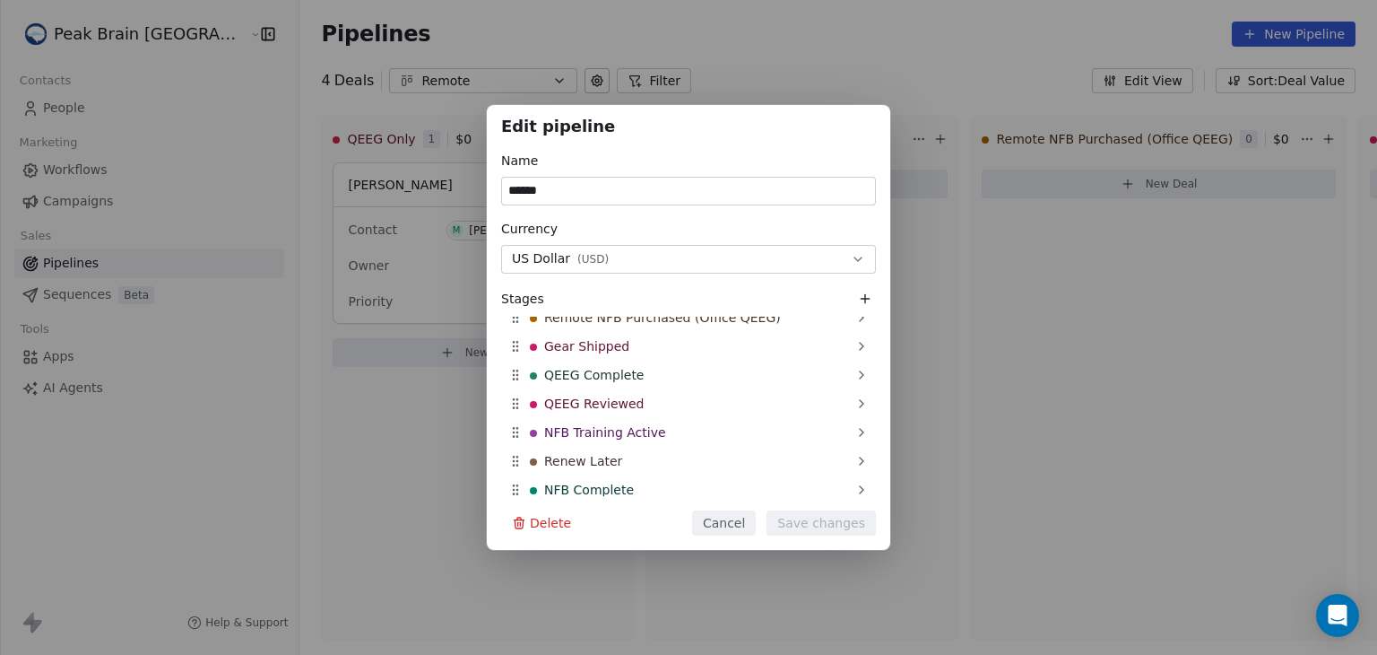
click at [746, 528] on button "Cancel" at bounding box center [724, 522] width 64 height 25
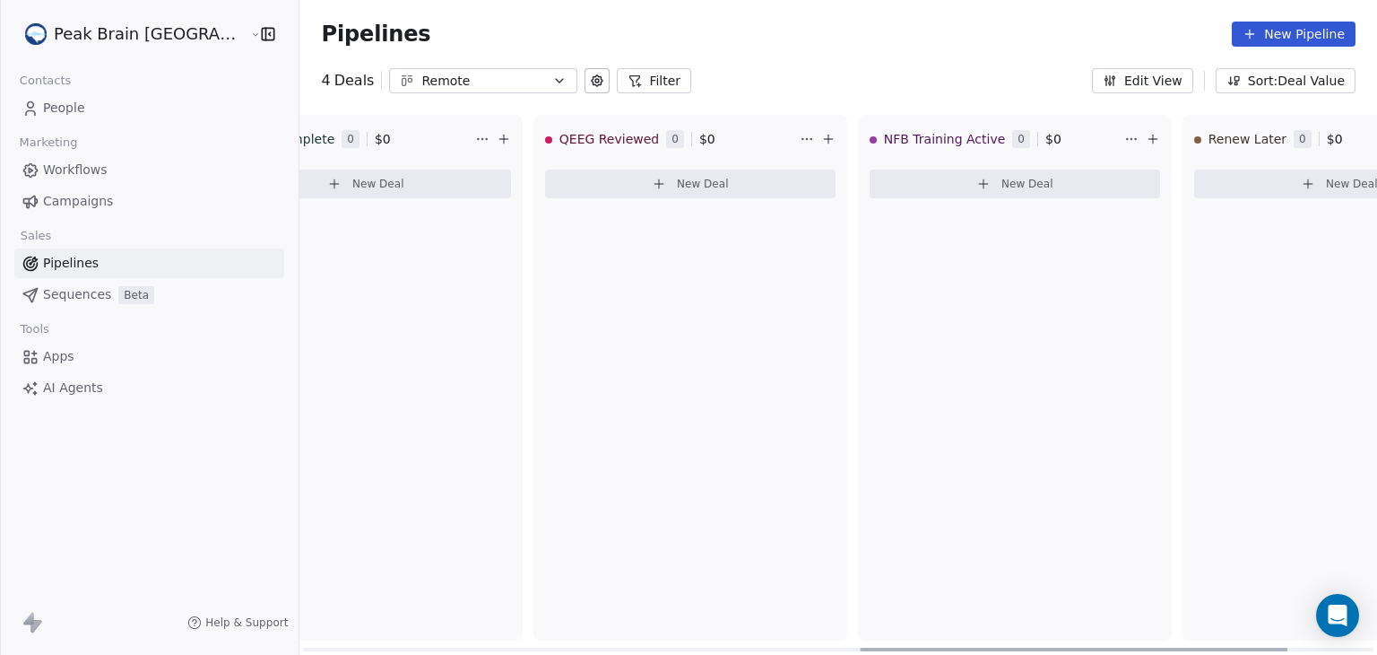
scroll to position [0, 1481]
click at [856, 294] on div "NFB Training Active 0 $ 0 New Deal" at bounding box center [1008, 377] width 314 height 525
click at [899, 256] on div "NFB Training Active 0 $ 0 New Deal" at bounding box center [1008, 377] width 314 height 525
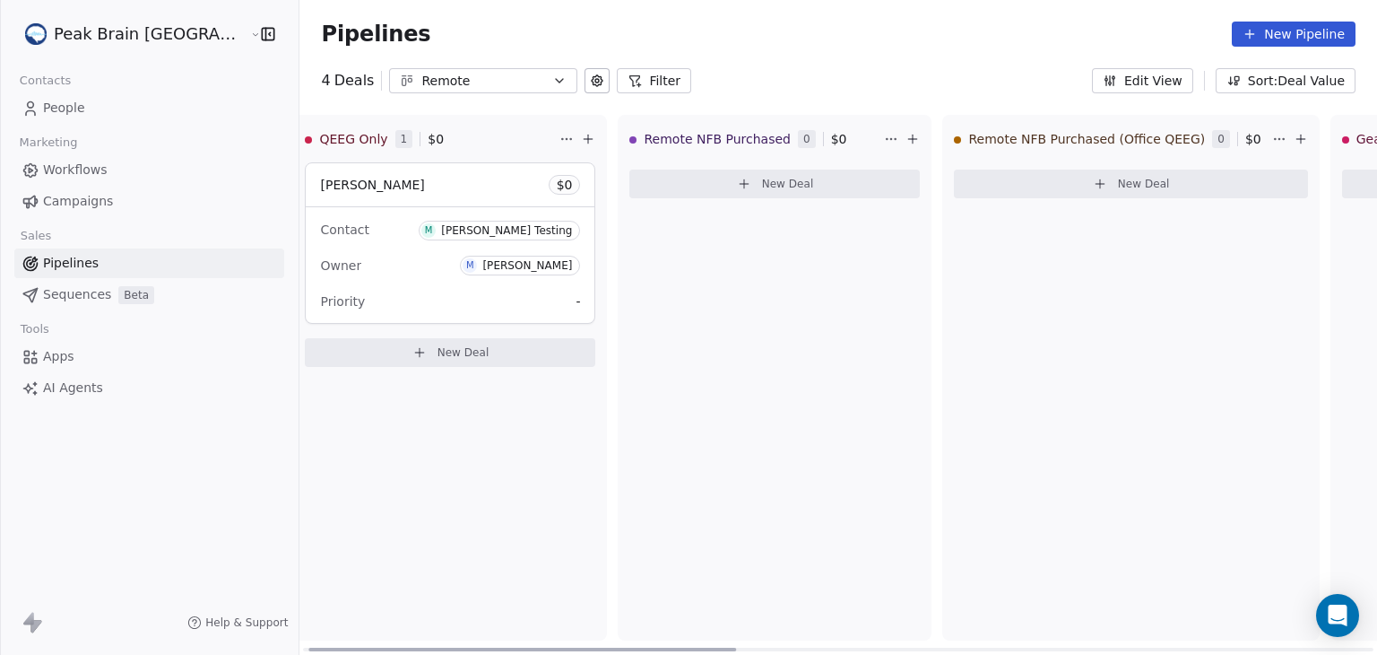
scroll to position [0, 0]
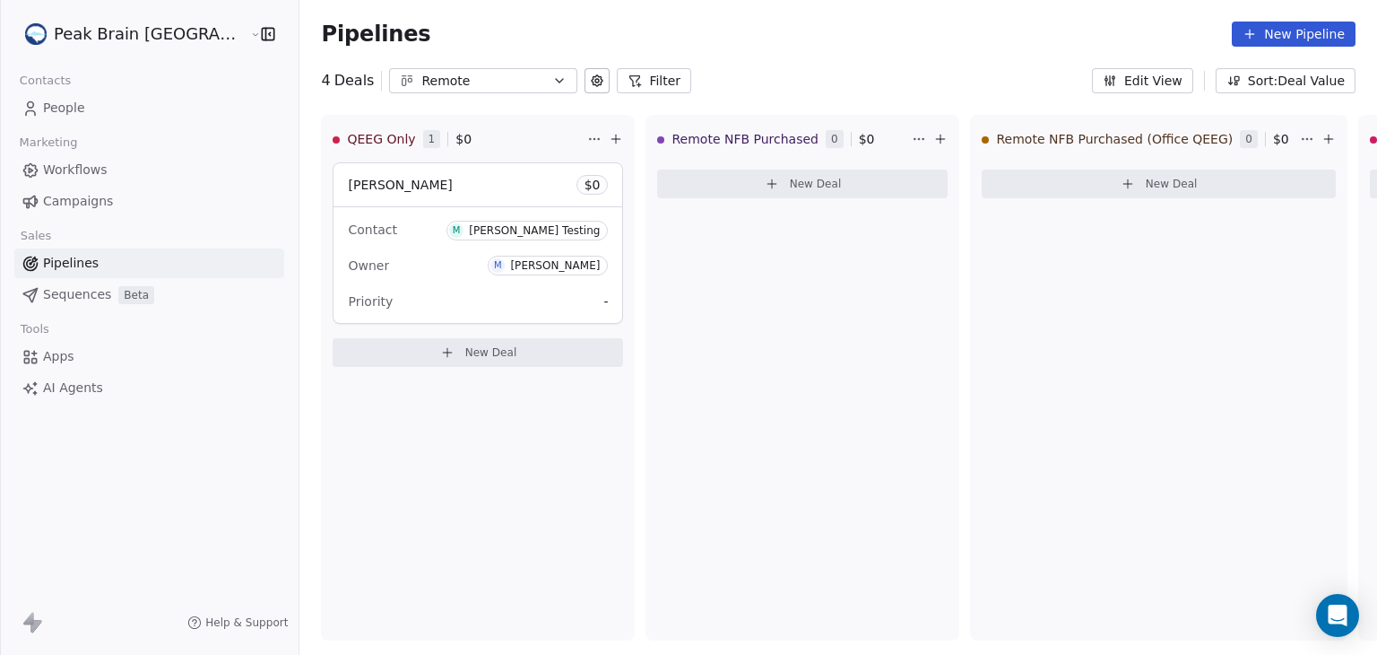
click at [84, 108] on link "People" at bounding box center [149, 108] width 270 height 30
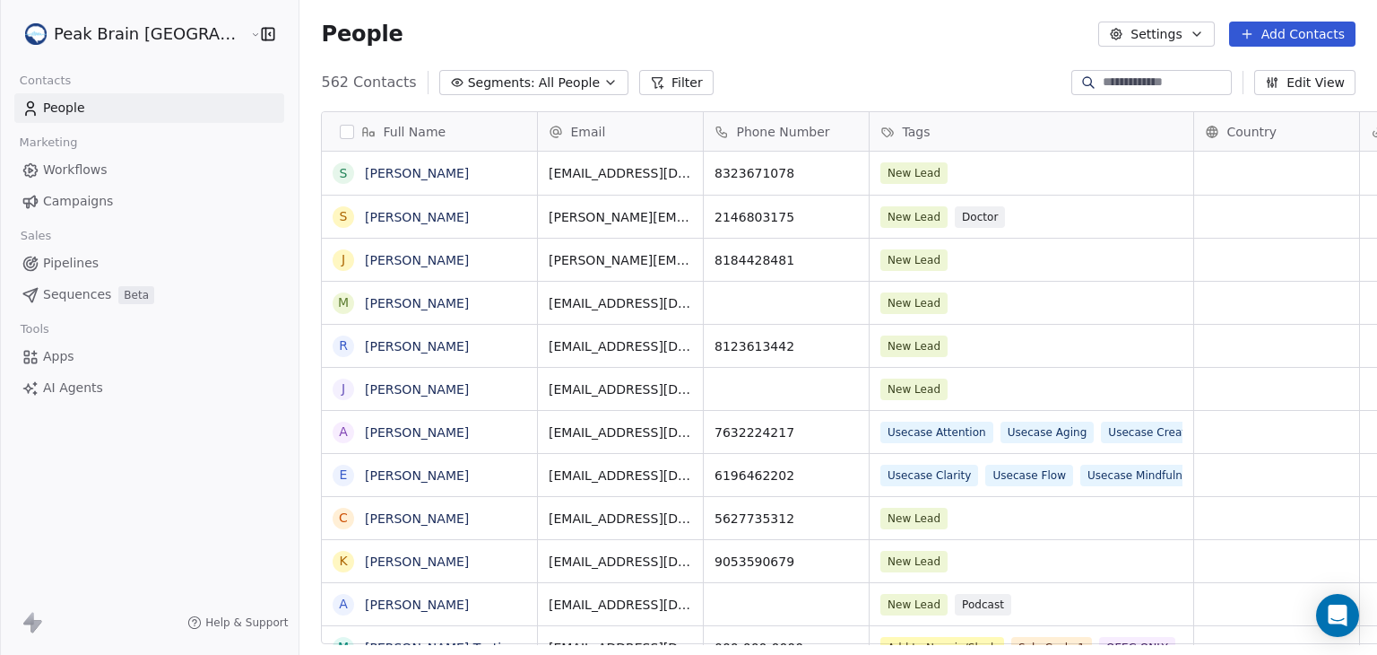
scroll to position [561, 1121]
click at [1320, 80] on button "Edit View" at bounding box center [1304, 82] width 101 height 25
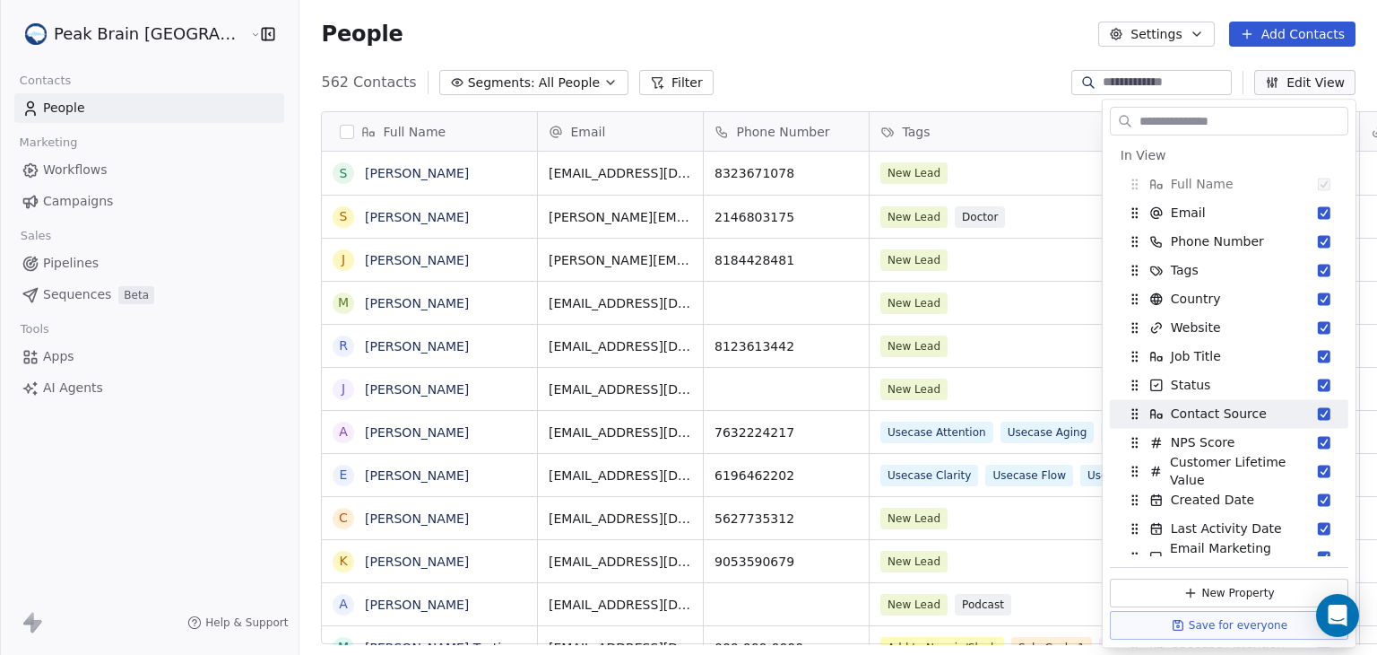
scroll to position [0, 0]
click at [996, 62] on div "People Settings Add Contacts" at bounding box center [838, 34] width 1078 height 68
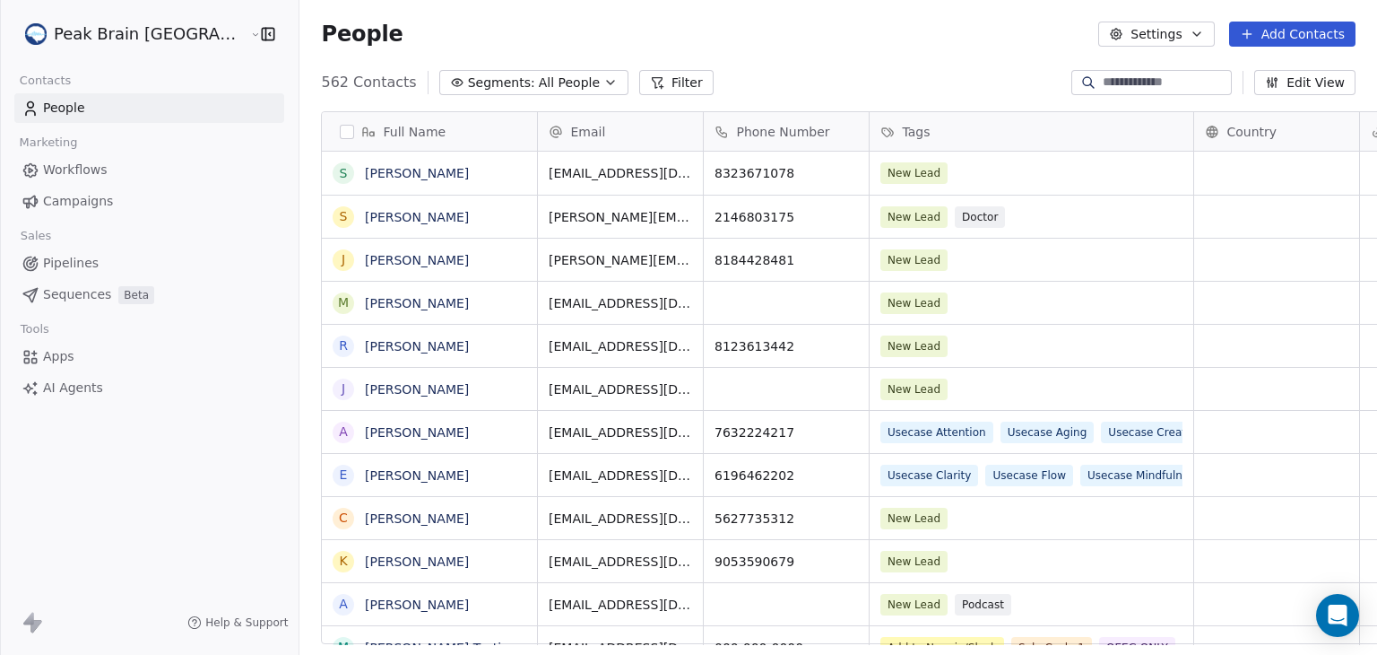
click at [91, 209] on span "Campaigns" at bounding box center [78, 201] width 70 height 19
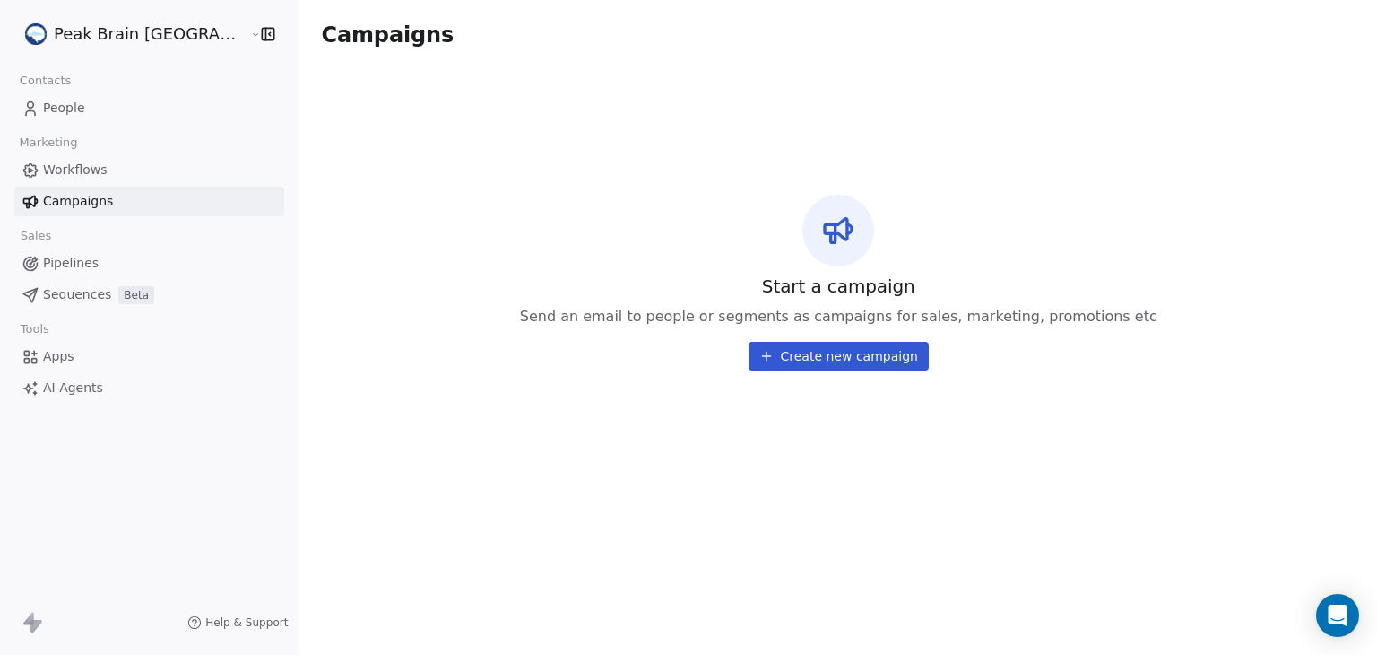
click at [68, 263] on span "Pipelines" at bounding box center [71, 263] width 56 height 19
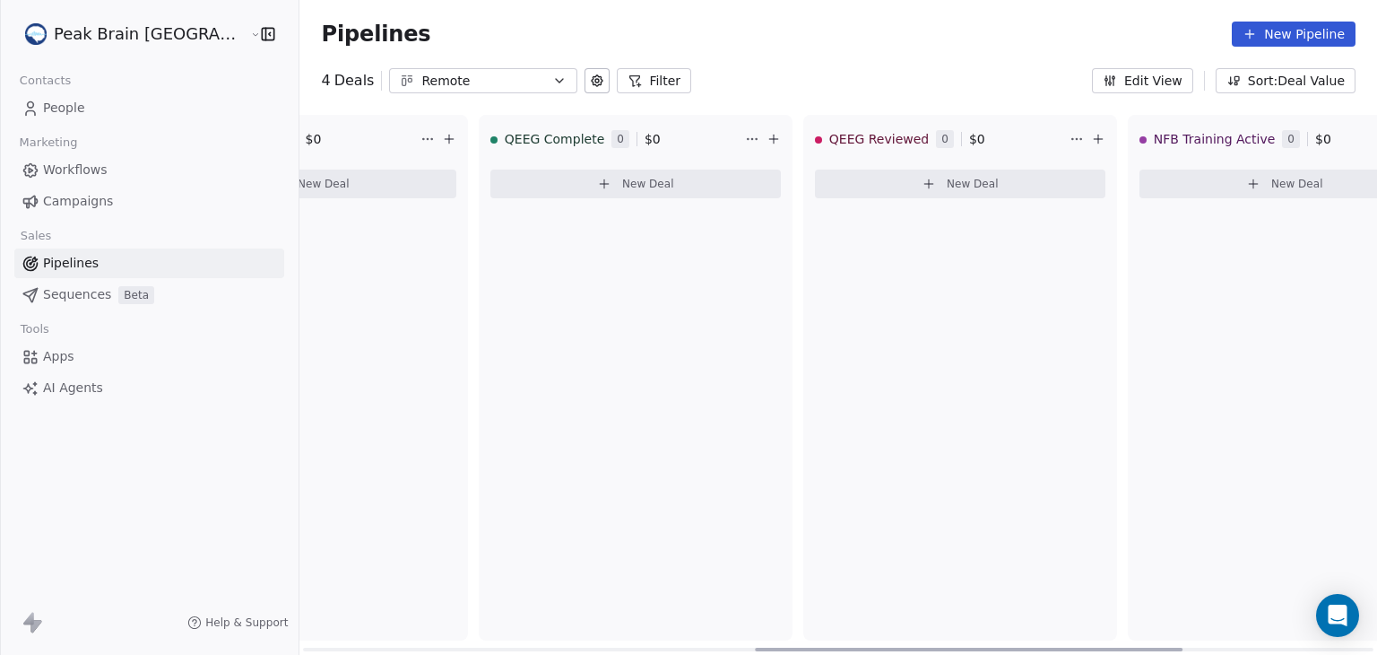
scroll to position [0, 1232]
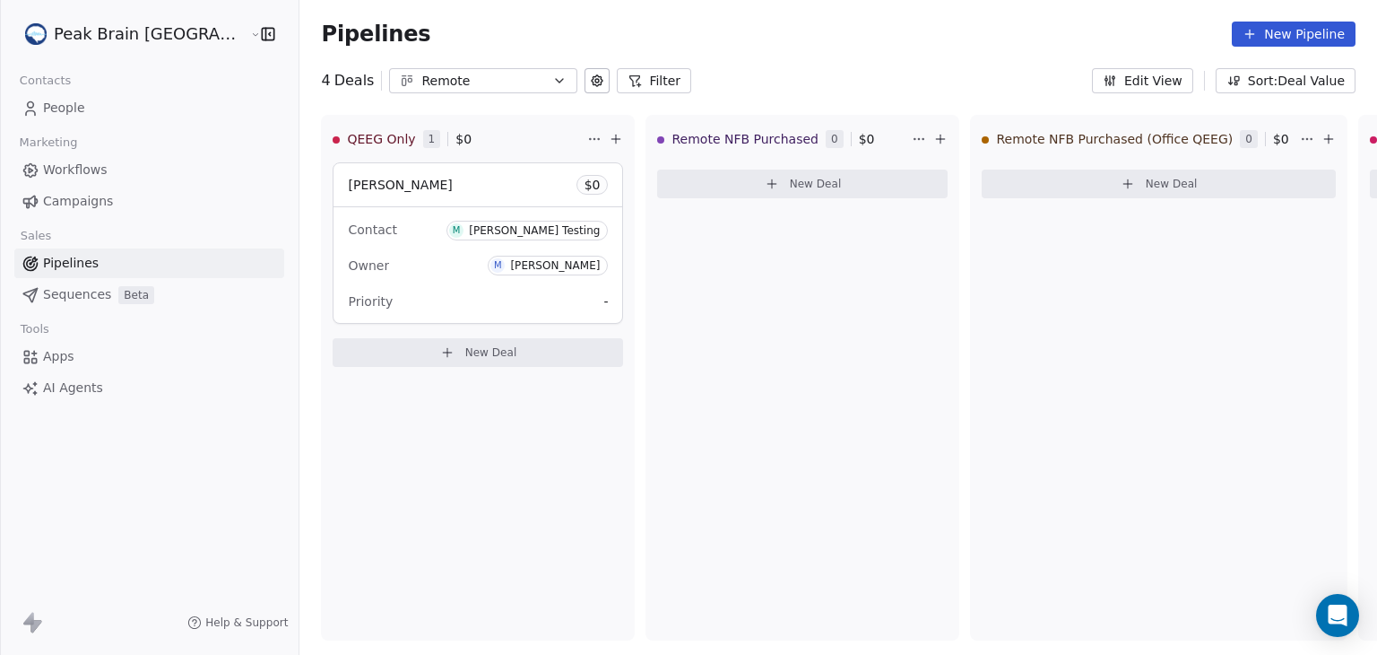
click at [92, 165] on span "Workflows" at bounding box center [75, 170] width 65 height 19
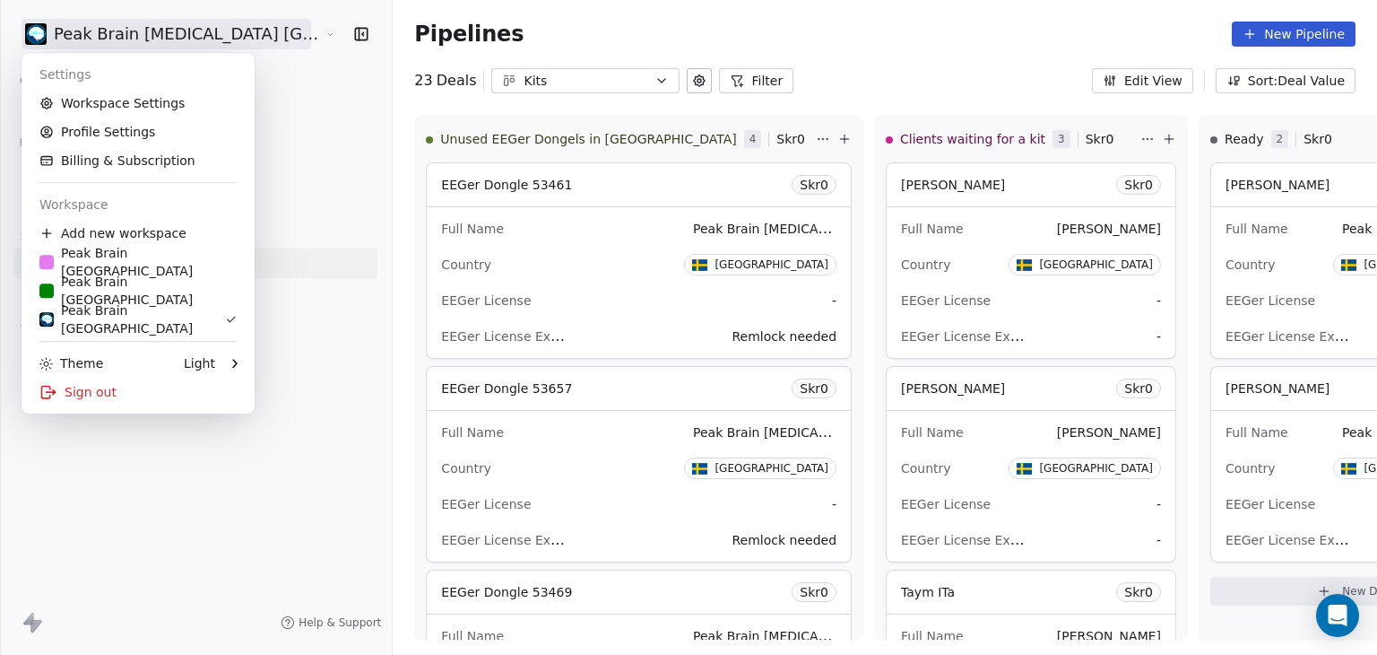
click at [210, 31] on html "Peak Brain [MEDICAL_DATA] [GEOGRAPHIC_DATA] [GEOGRAPHIC_DATA] Contacts People M…" at bounding box center [688, 327] width 1377 height 655
click at [146, 256] on div "Peak Brain [GEOGRAPHIC_DATA]" at bounding box center [137, 262] width 197 height 36
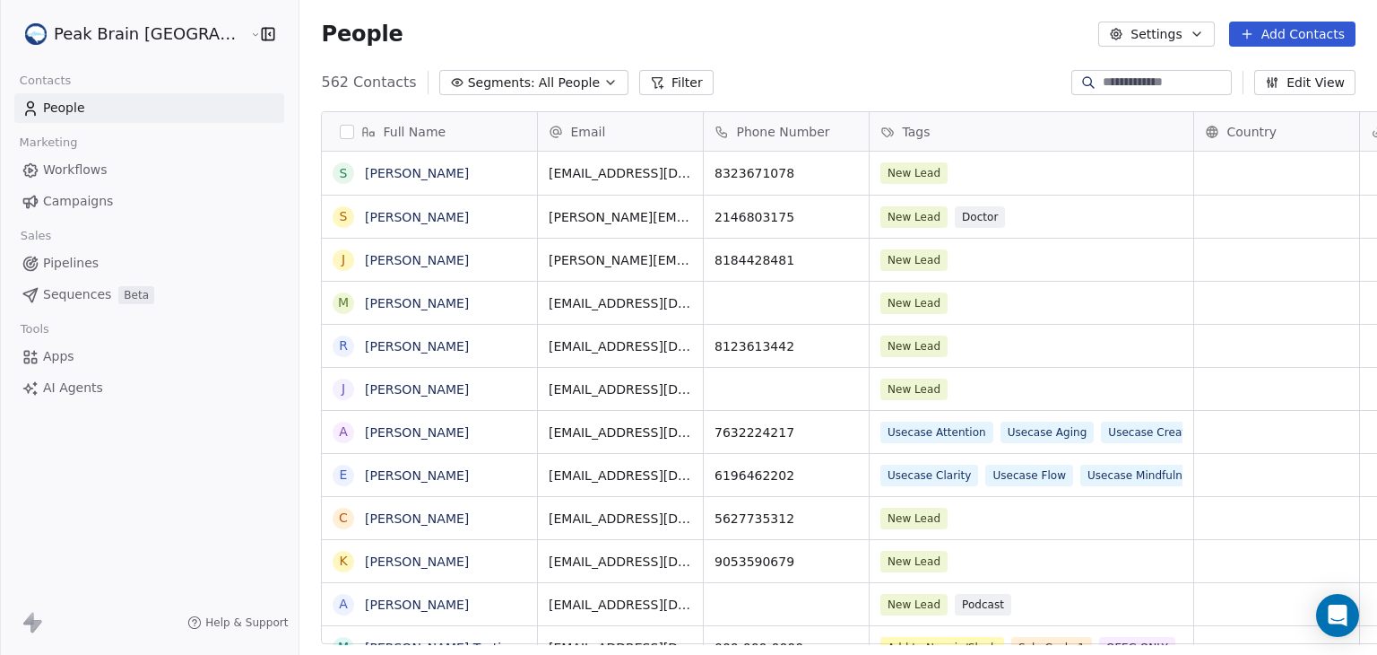
scroll to position [561, 1121]
click at [103, 261] on link "Pipelines" at bounding box center [149, 263] width 270 height 30
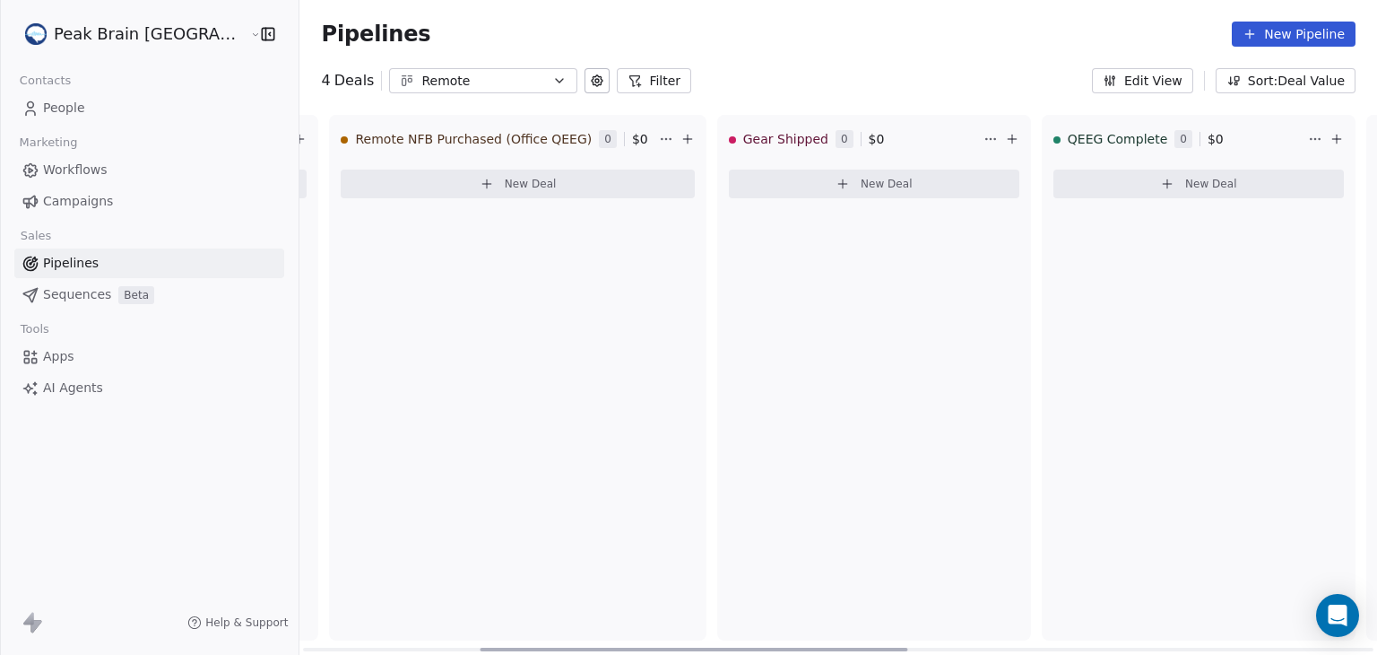
scroll to position [0, 319]
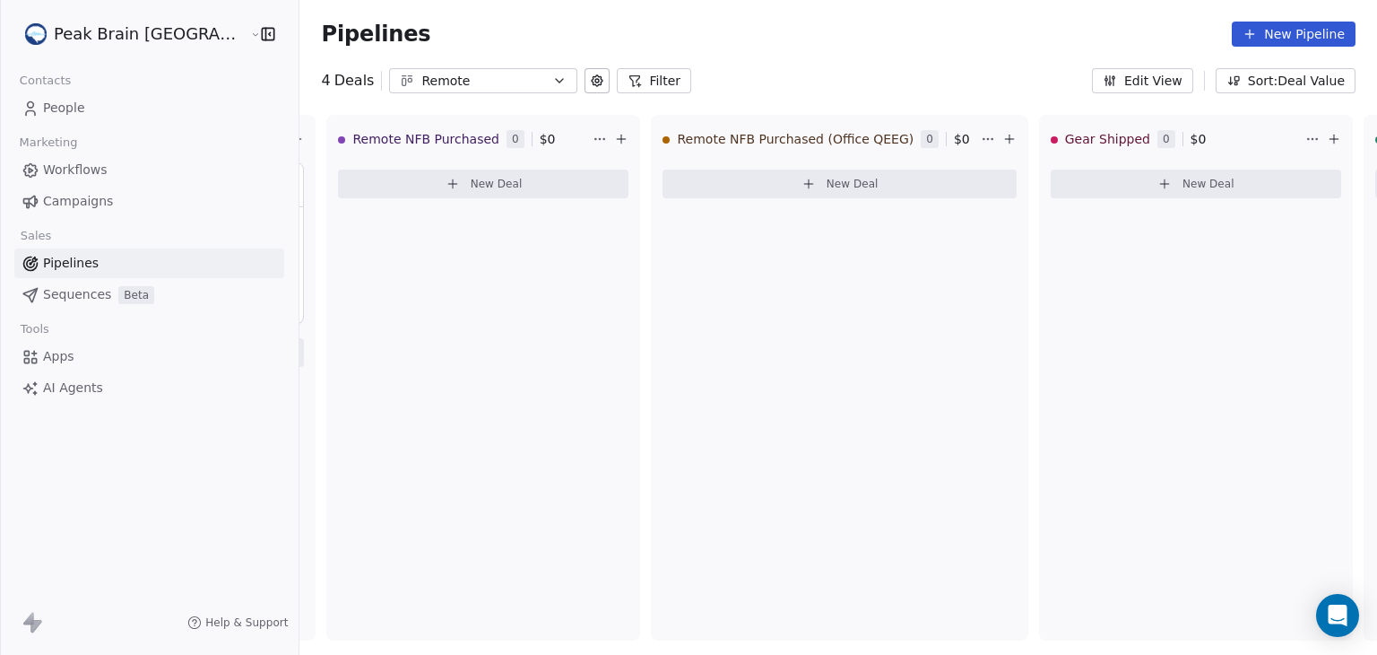
click at [503, 80] on button "Remote" at bounding box center [483, 80] width 188 height 25
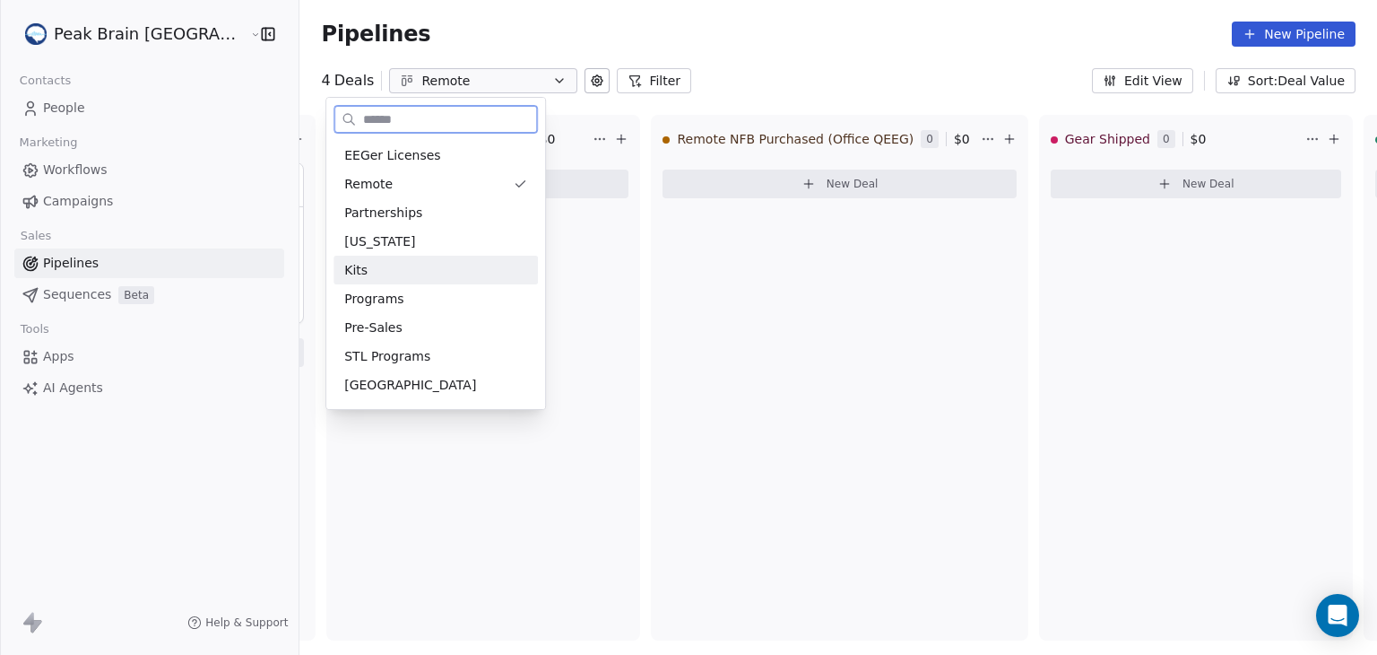
click at [412, 263] on div "Kits" at bounding box center [435, 270] width 183 height 19
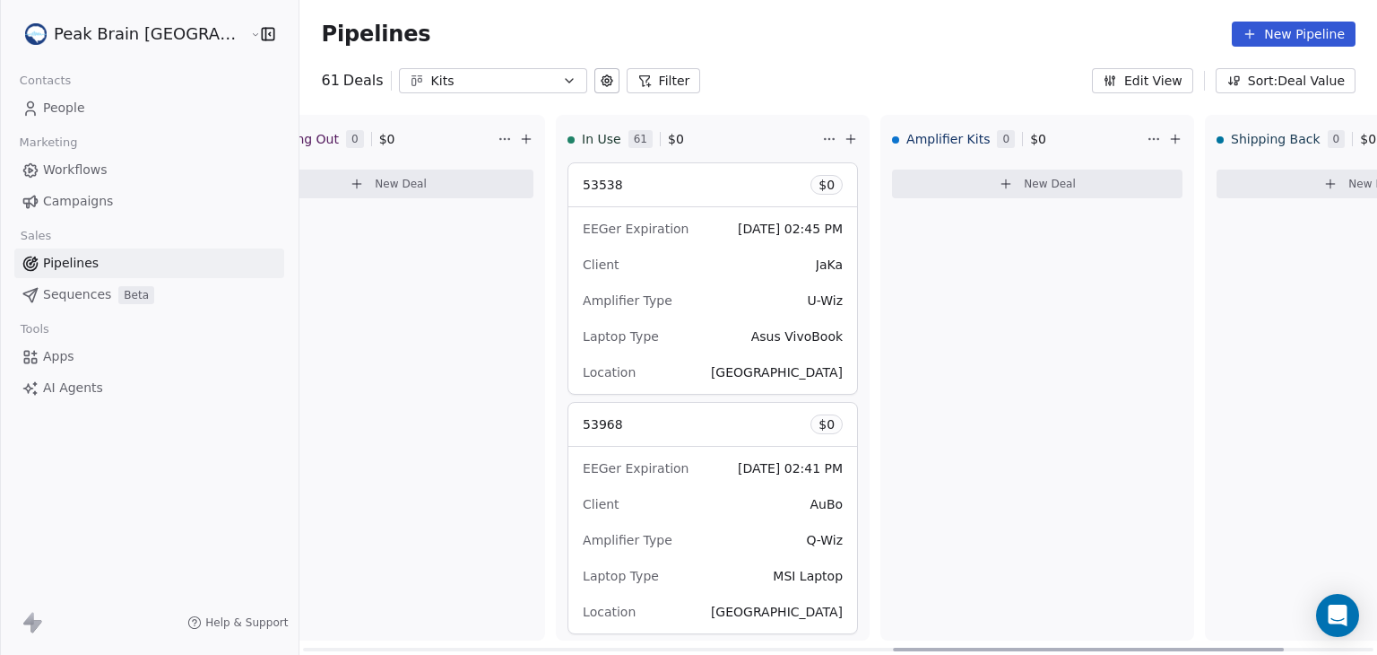
scroll to position [0, 1717]
click at [940, 351] on div "Amplifier Kits 0 $ 0 New Deal" at bounding box center [1035, 377] width 314 height 525
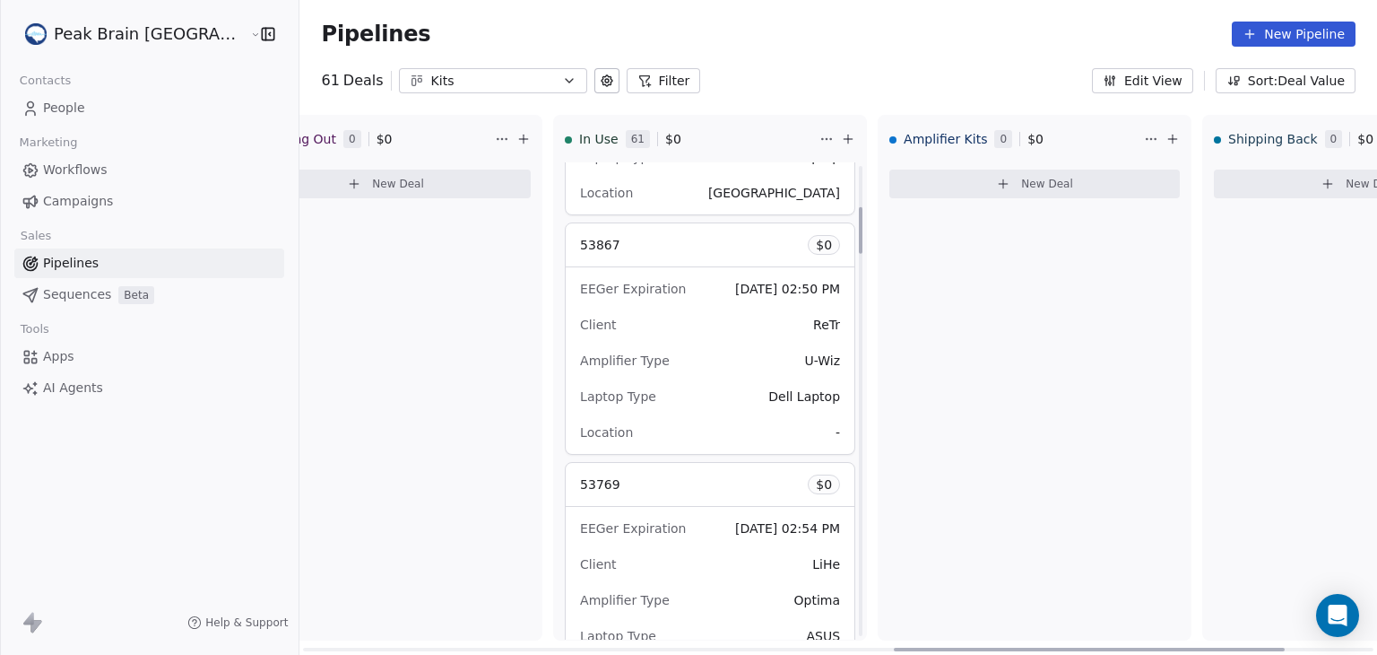
scroll to position [0, 0]
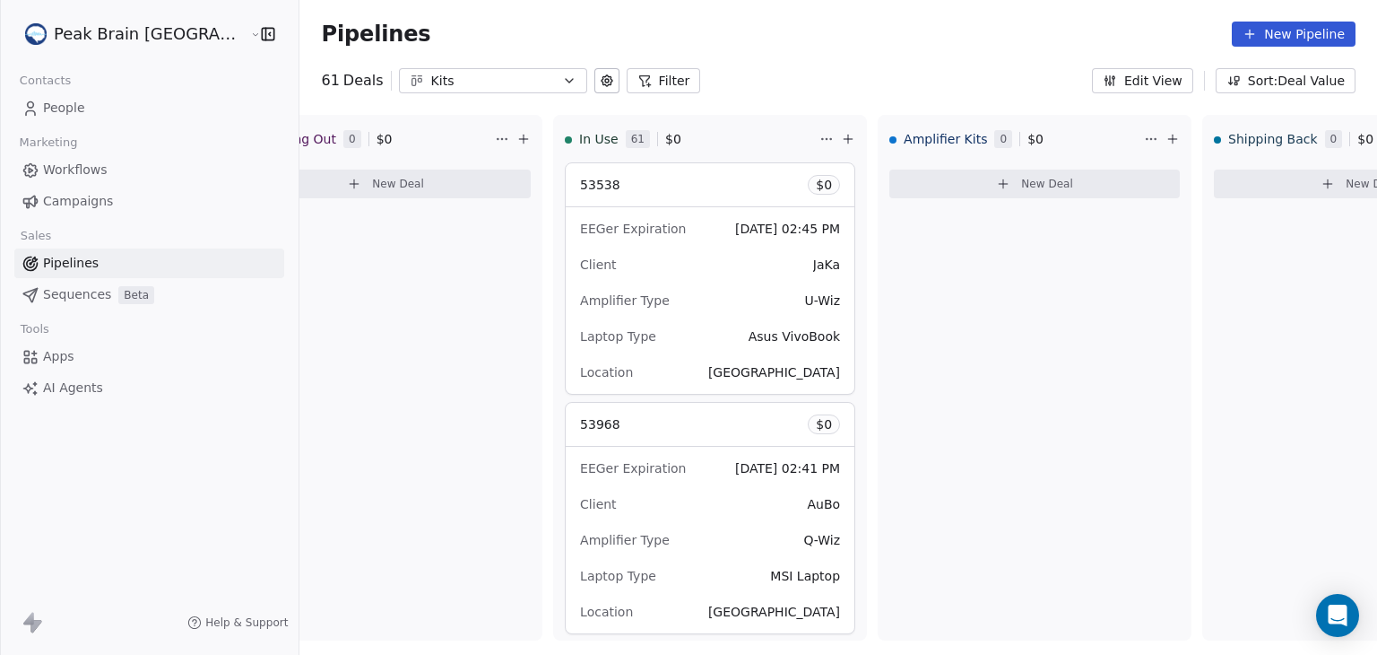
click at [1258, 80] on button "Sort: Deal Value" at bounding box center [1286, 80] width 140 height 25
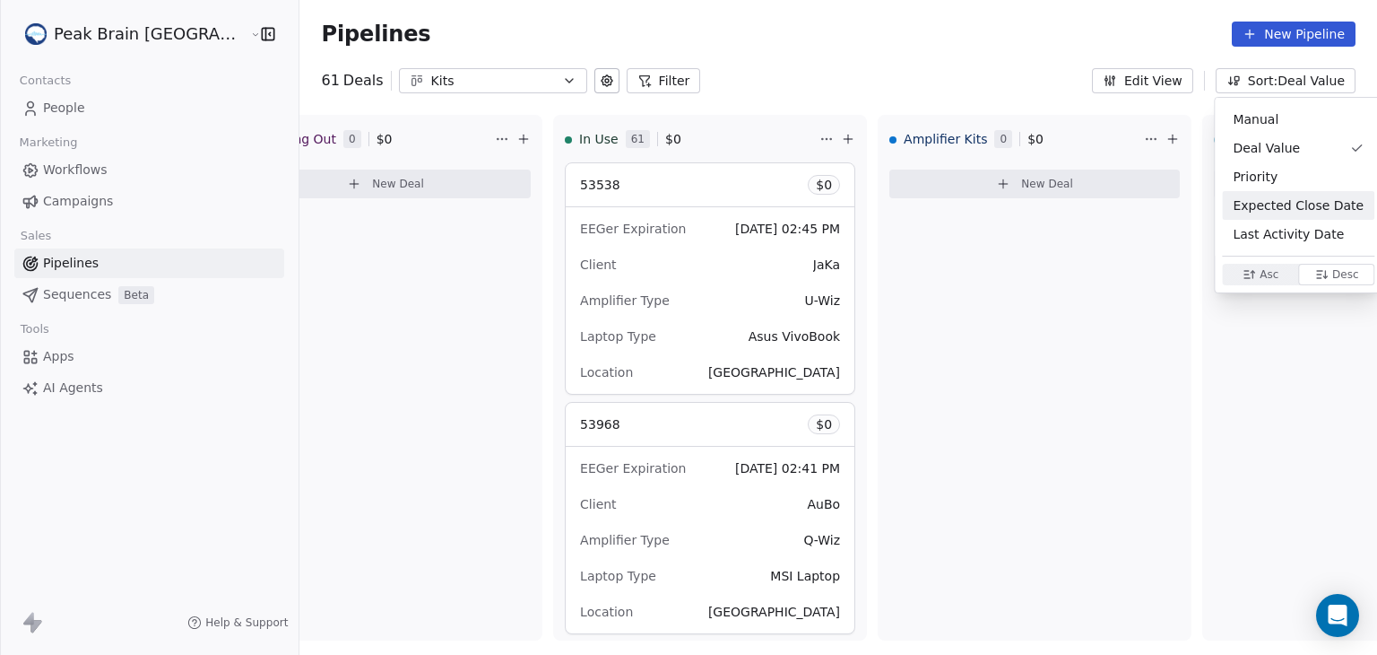
click at [1046, 266] on html "Peak Brain [GEOGRAPHIC_DATA] Contacts People Marketing Workflows Campaigns Sale…" at bounding box center [688, 327] width 1377 height 655
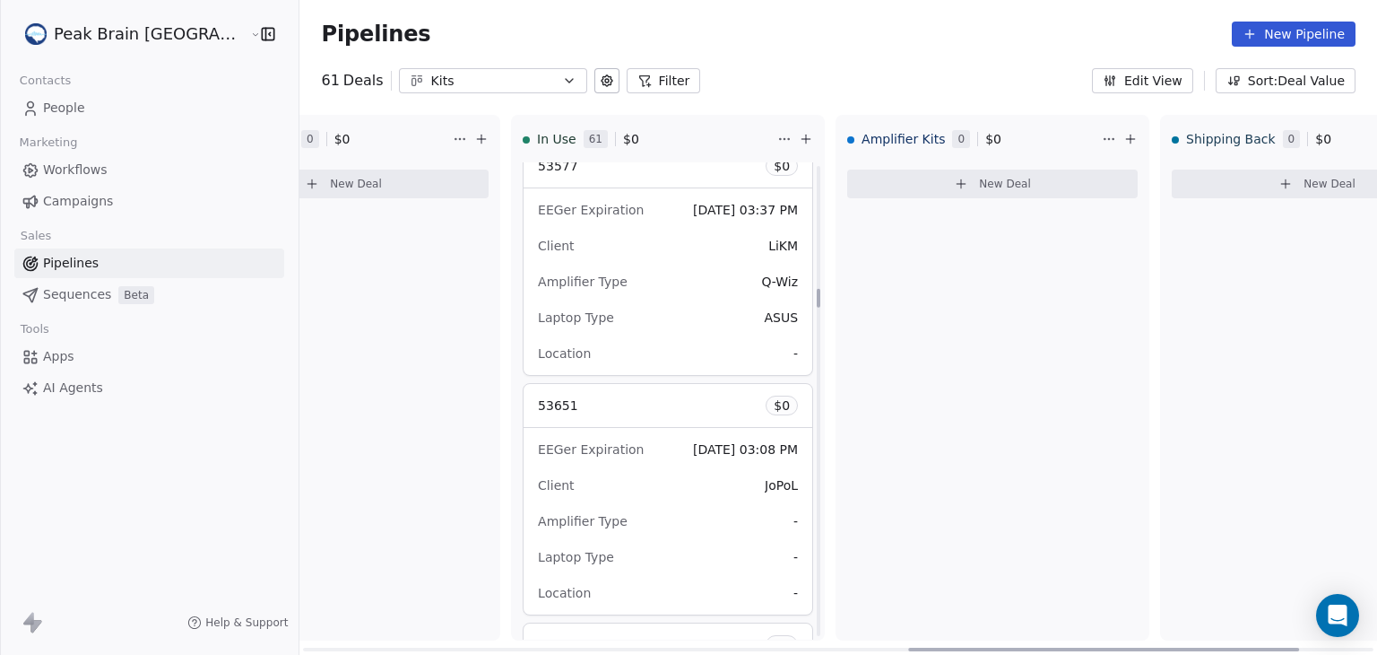
scroll to position [3130, 0]
click at [933, 57] on div "Pipelines New Pipeline" at bounding box center [838, 34] width 1078 height 68
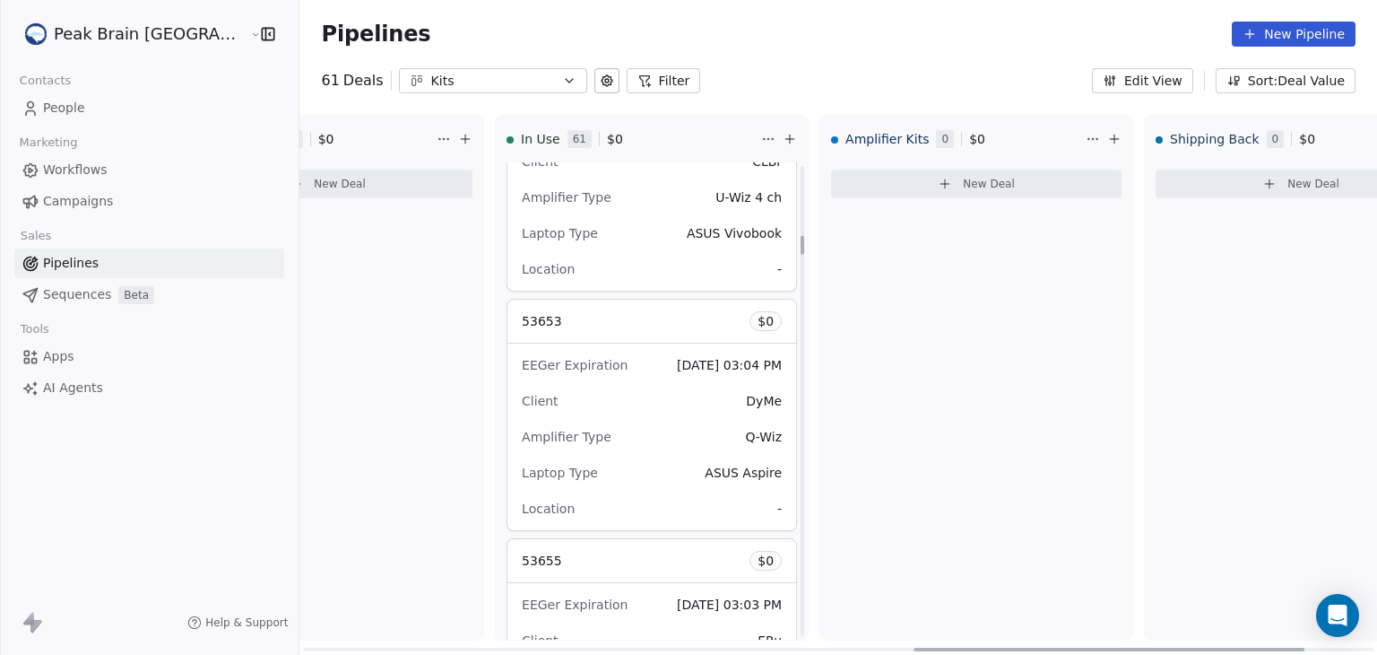
scroll to position [1786, 0]
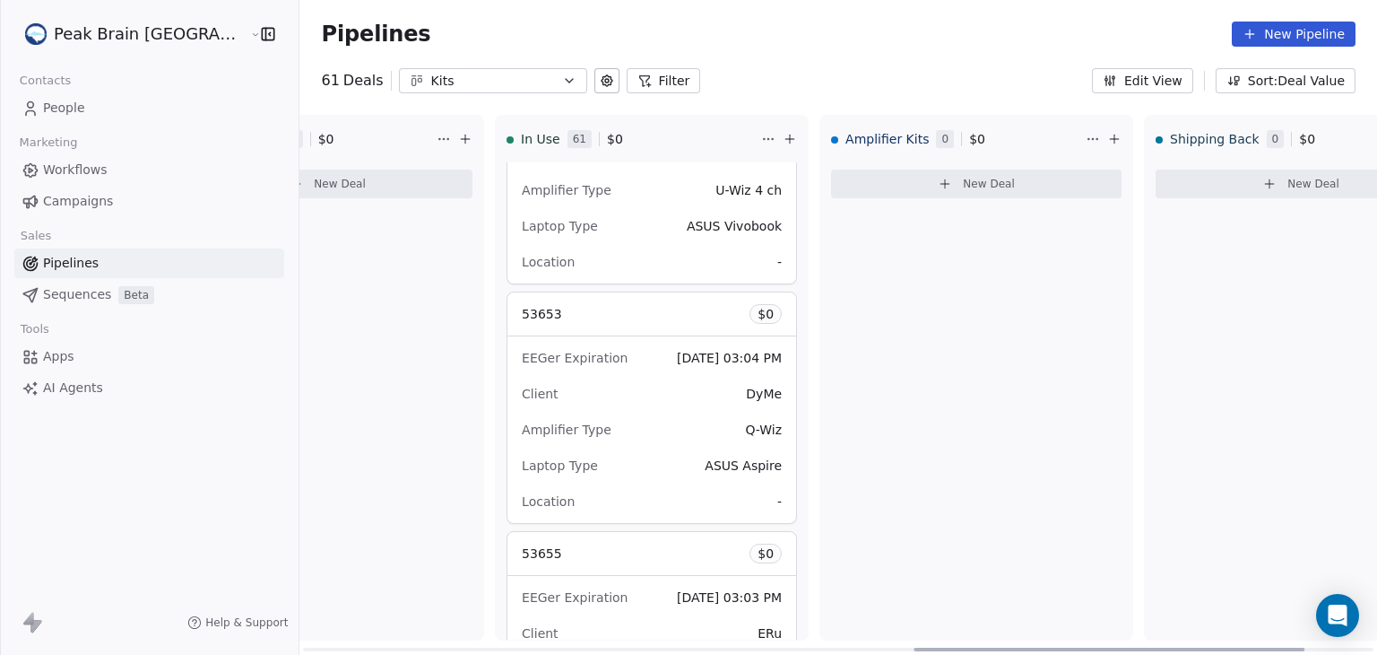
click at [783, 143] on icon at bounding box center [790, 139] width 14 height 14
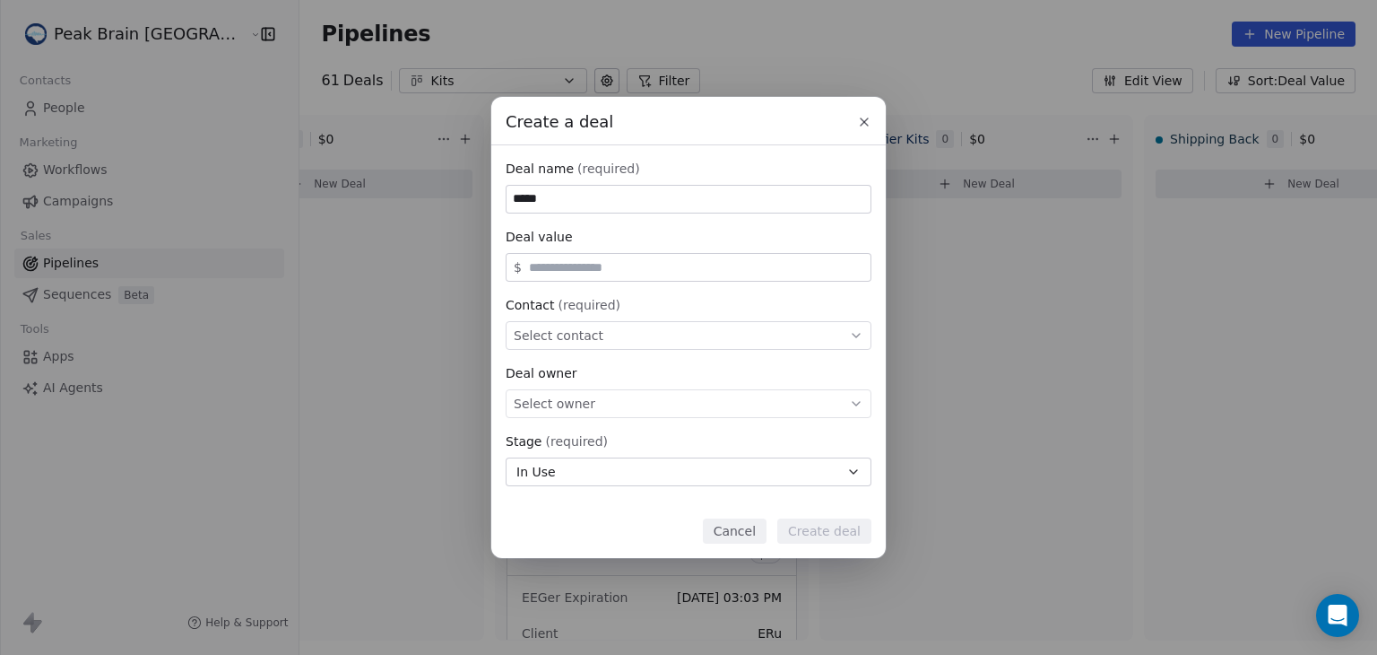
type input "*****"
click at [743, 525] on button "Cancel" at bounding box center [735, 530] width 64 height 25
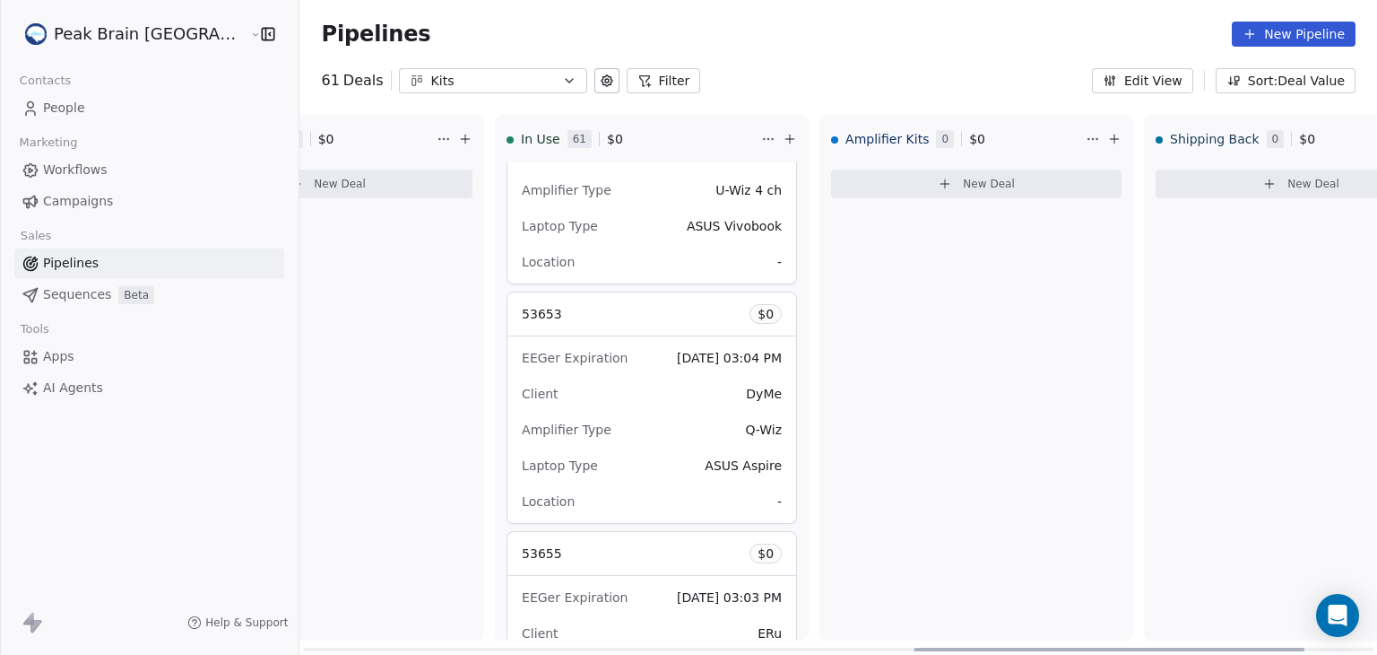
click at [621, 415] on div "Amplifier Type Q-Wiz" at bounding box center [652, 429] width 260 height 29
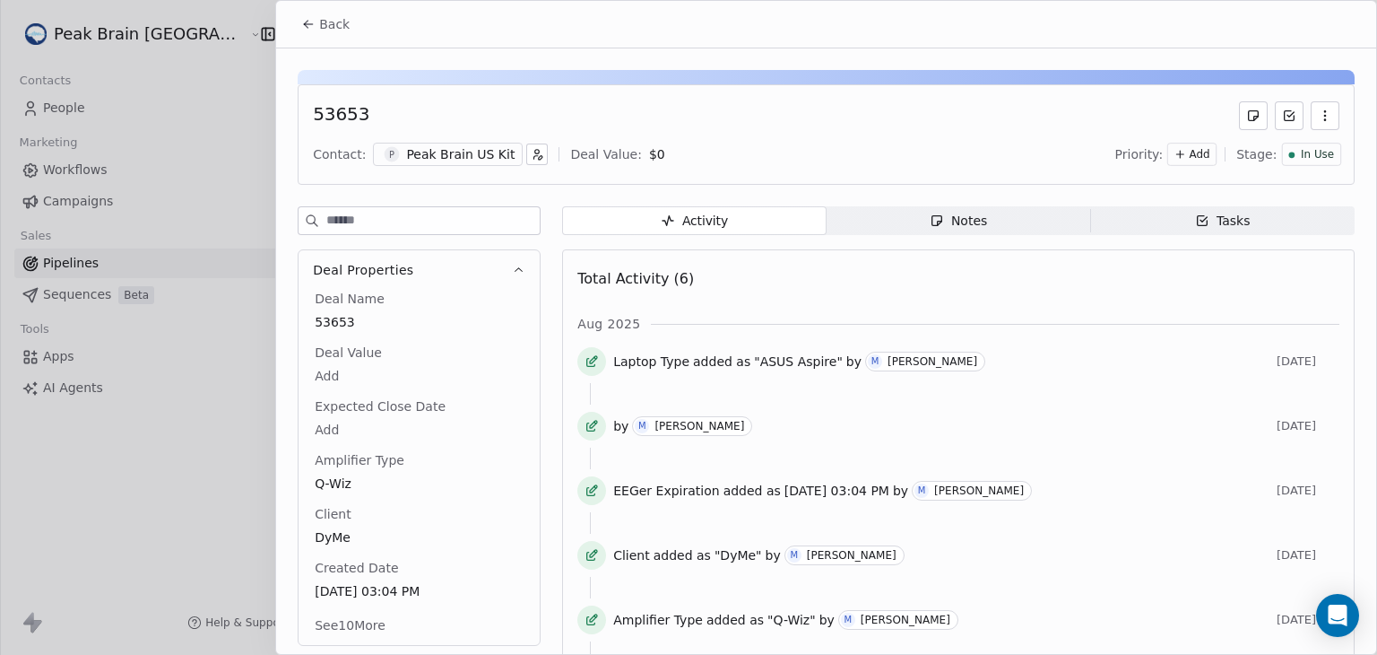
click at [332, 24] on span "Back" at bounding box center [334, 24] width 30 height 18
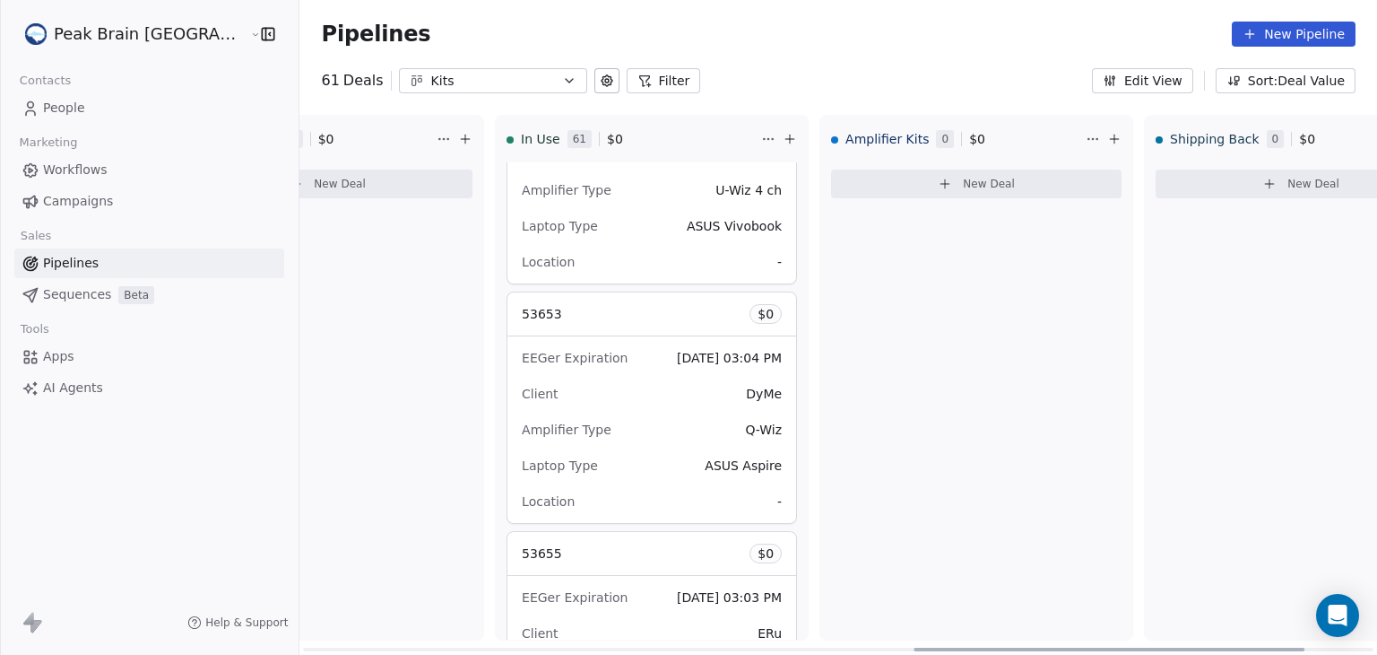
click at [783, 135] on icon at bounding box center [790, 139] width 14 height 14
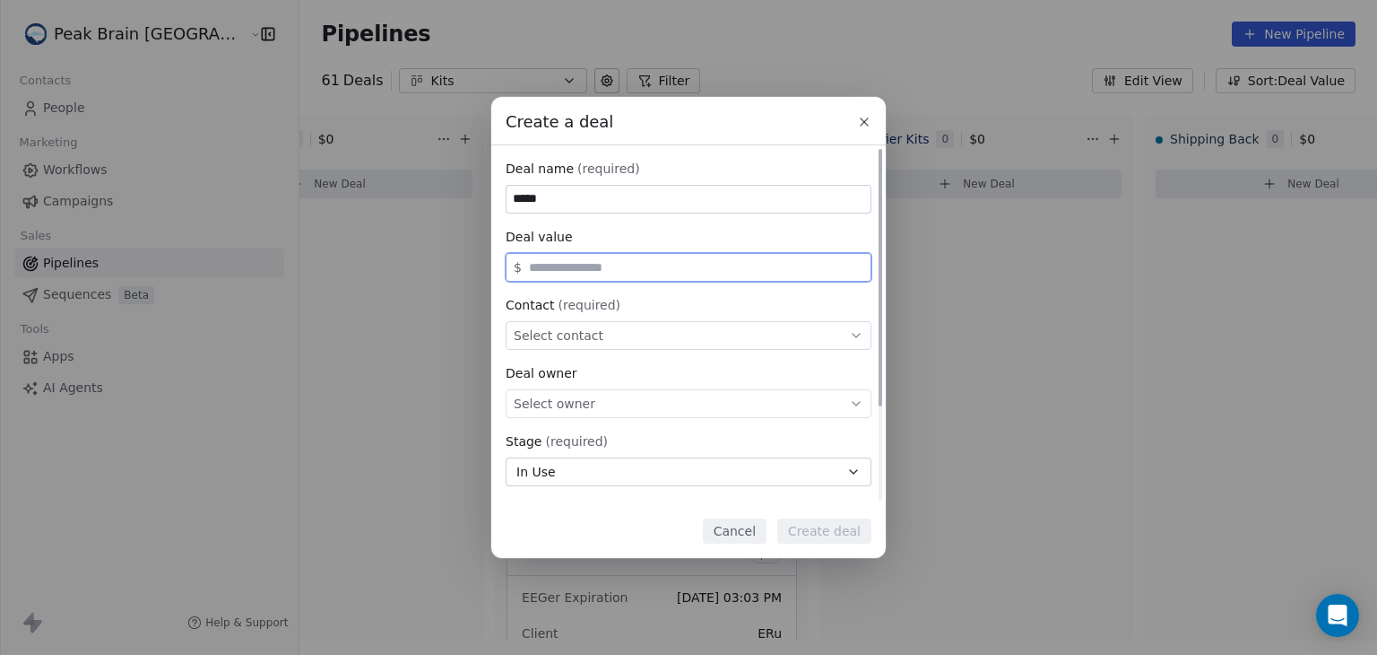
click at [592, 268] on input "text" at bounding box center [696, 267] width 342 height 13
click at [577, 334] on span "Select contact" at bounding box center [559, 335] width 90 height 18
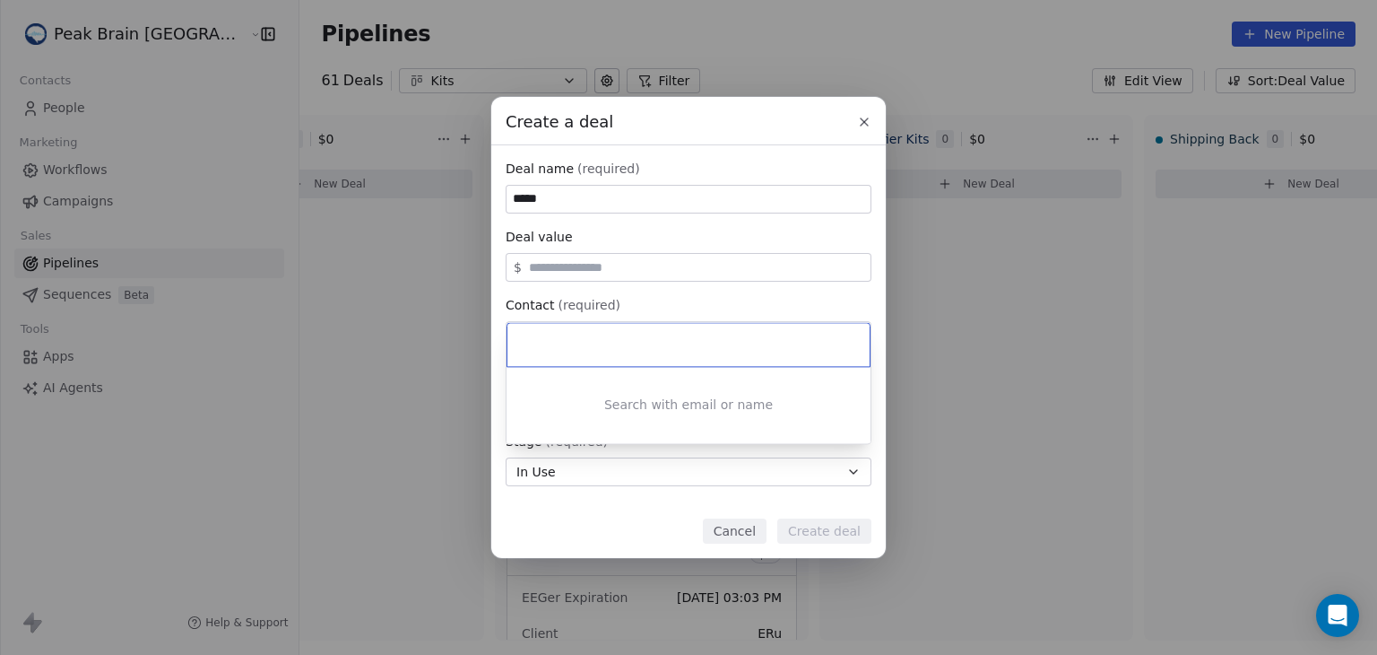
click at [577, 334] on input at bounding box center [690, 344] width 337 height 20
click at [577, 512] on div "Create a deal Deal name (required) ***** Deal value $ Contact (required) Select…" at bounding box center [688, 327] width 1377 height 461
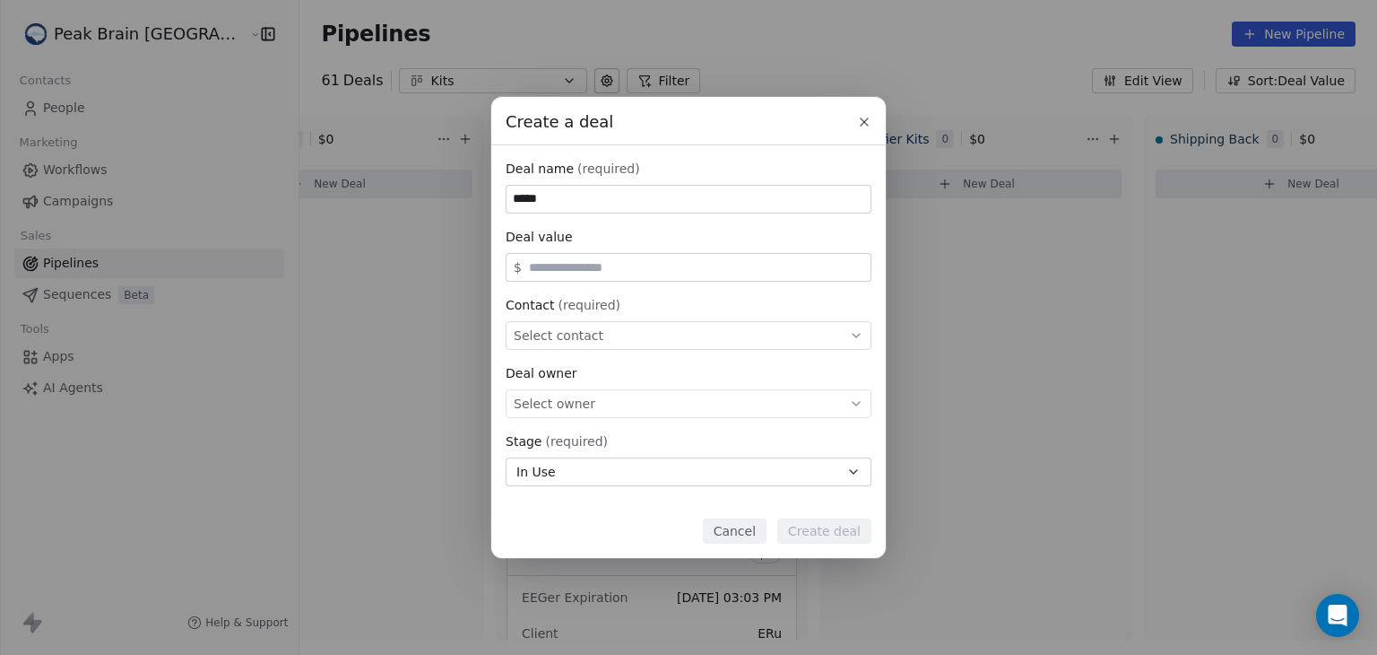
click at [744, 530] on button "Cancel" at bounding box center [735, 530] width 64 height 25
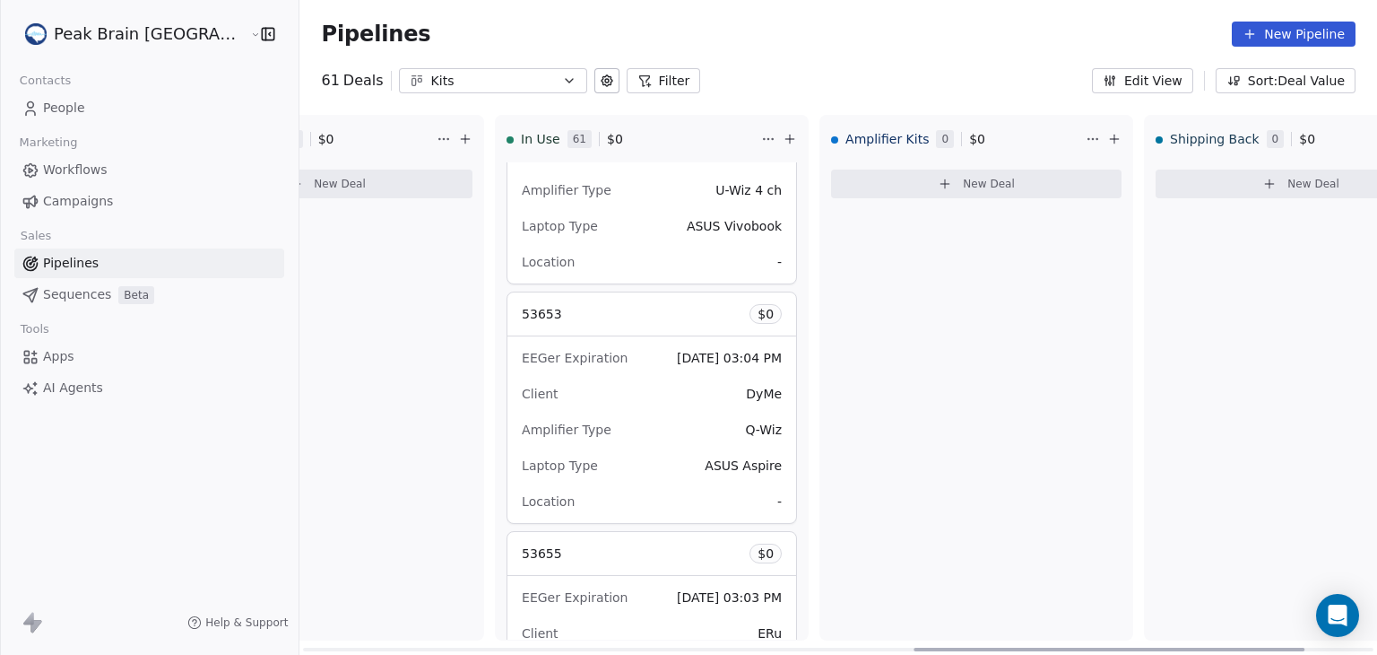
click at [567, 302] on div "53653 $ 0" at bounding box center [652, 313] width 289 height 43
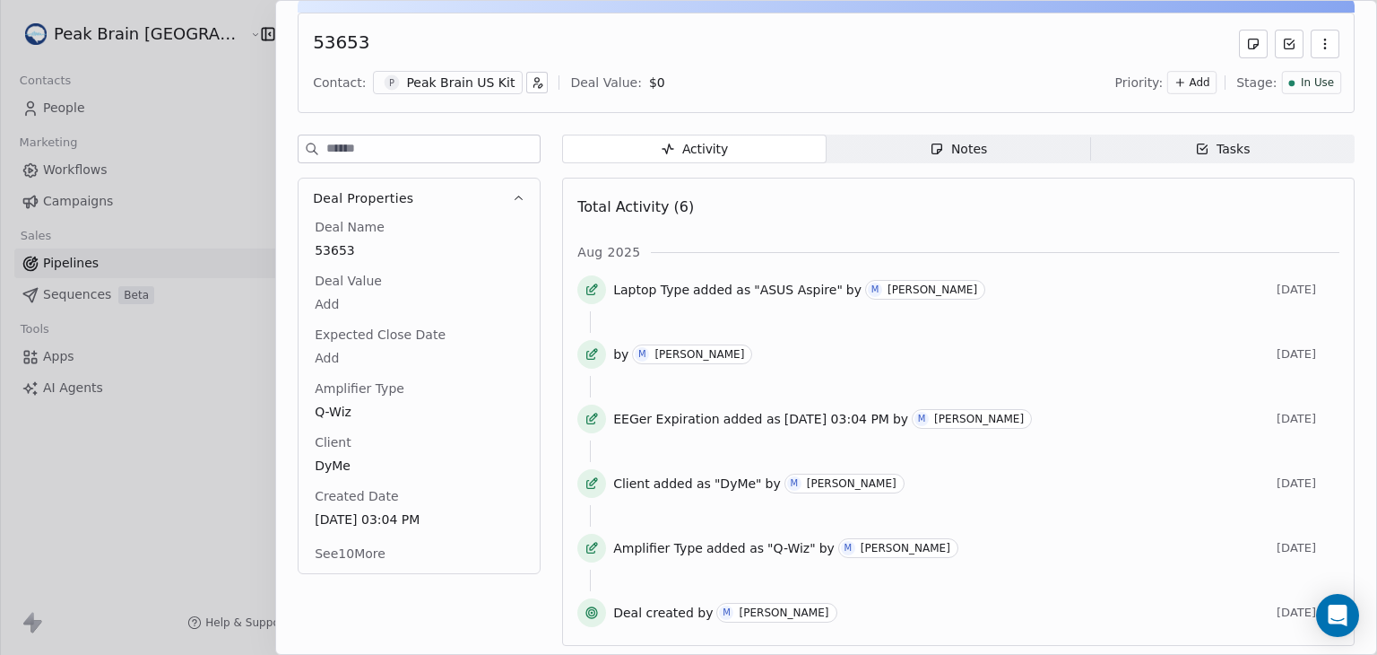
scroll to position [68, 0]
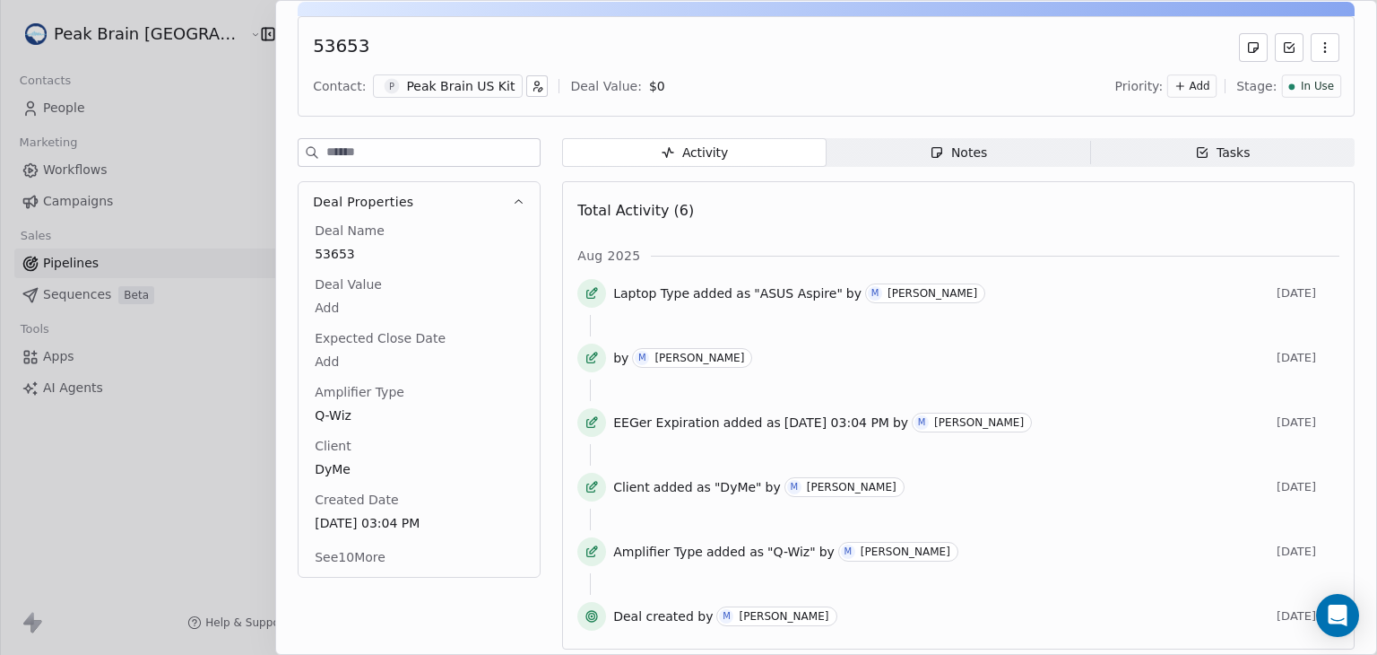
click at [381, 551] on button "See 10 More" at bounding box center [350, 557] width 92 height 32
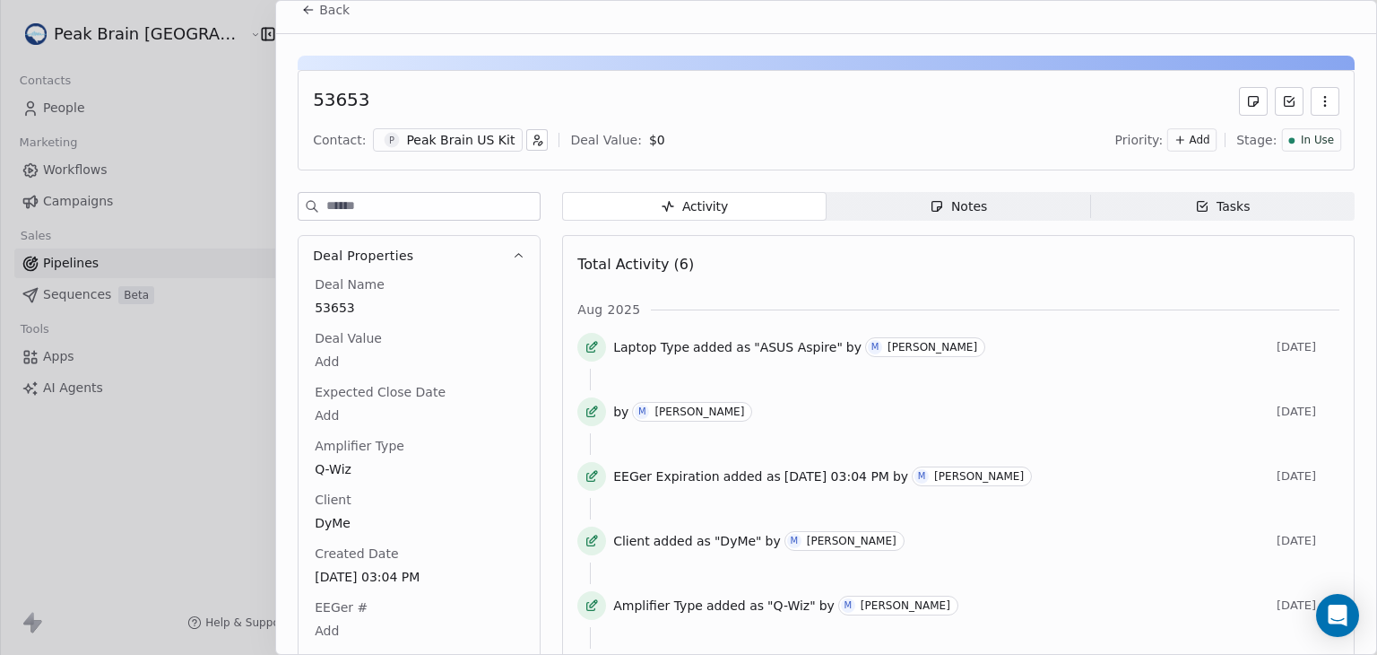
scroll to position [0, 0]
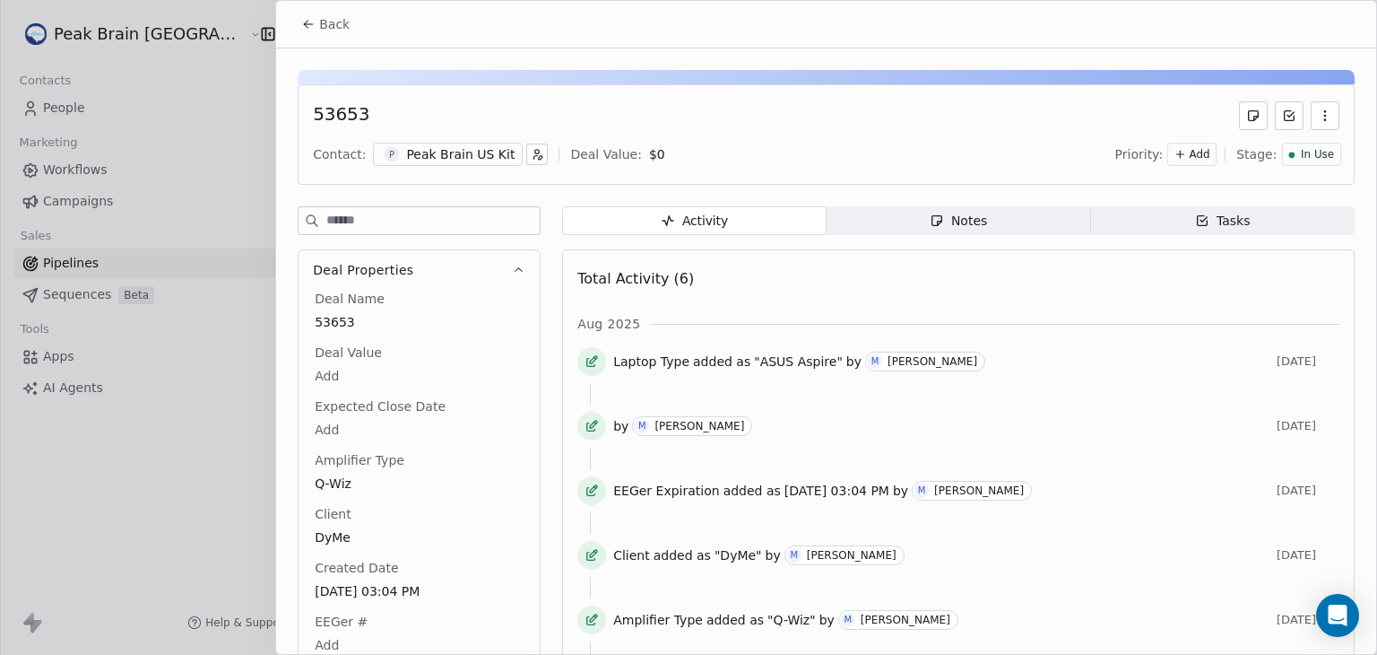
click at [326, 29] on span "Back" at bounding box center [334, 24] width 30 height 18
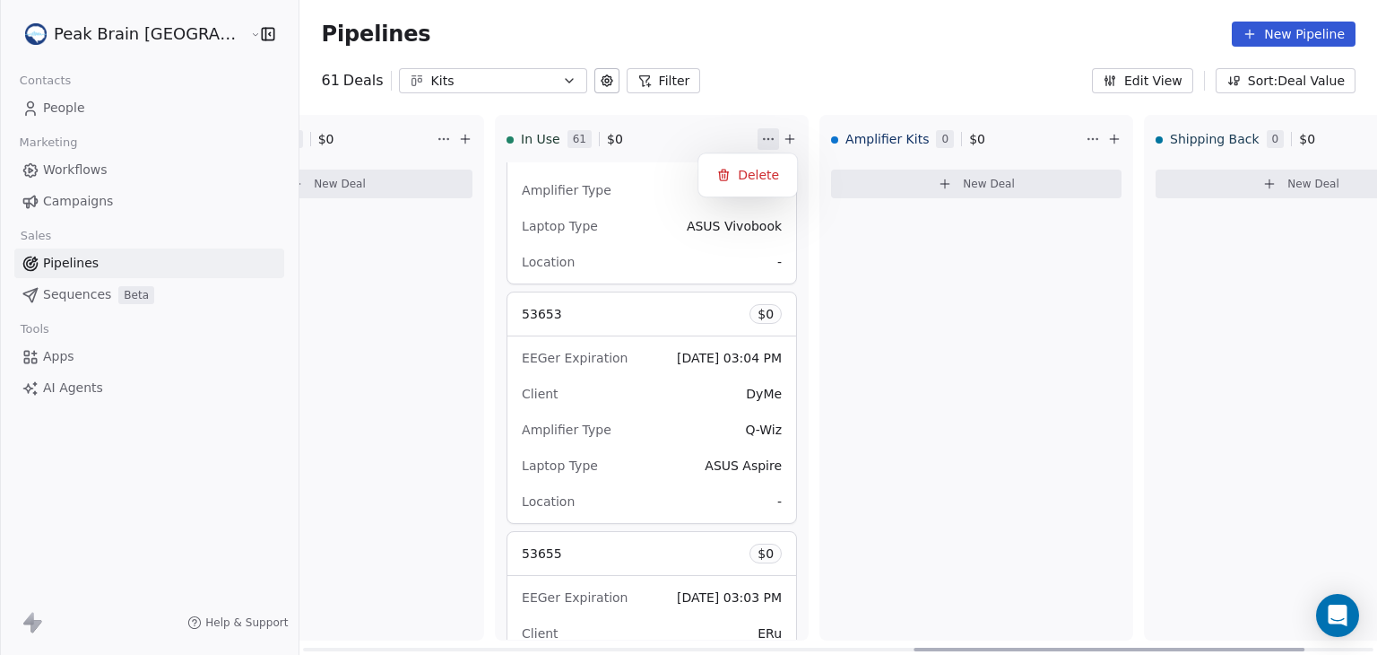
click at [713, 137] on html "Peak Brain [GEOGRAPHIC_DATA] Contacts People Marketing Workflows Campaigns Sale…" at bounding box center [688, 327] width 1377 height 655
click at [728, 135] on html "Peak Brain [GEOGRAPHIC_DATA] Contacts People Marketing Workflows Campaigns Sale…" at bounding box center [688, 327] width 1377 height 655
click at [783, 135] on icon at bounding box center [790, 139] width 14 height 14
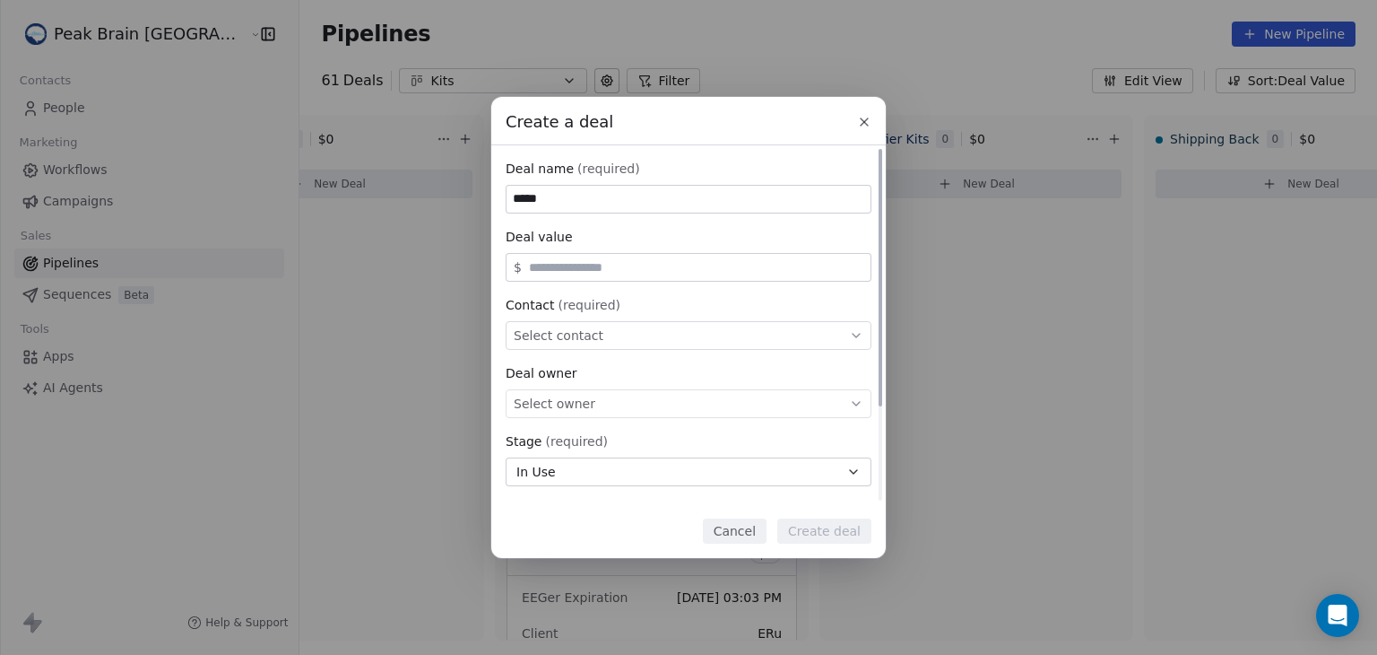
click at [638, 331] on div "Select contact" at bounding box center [689, 335] width 366 height 29
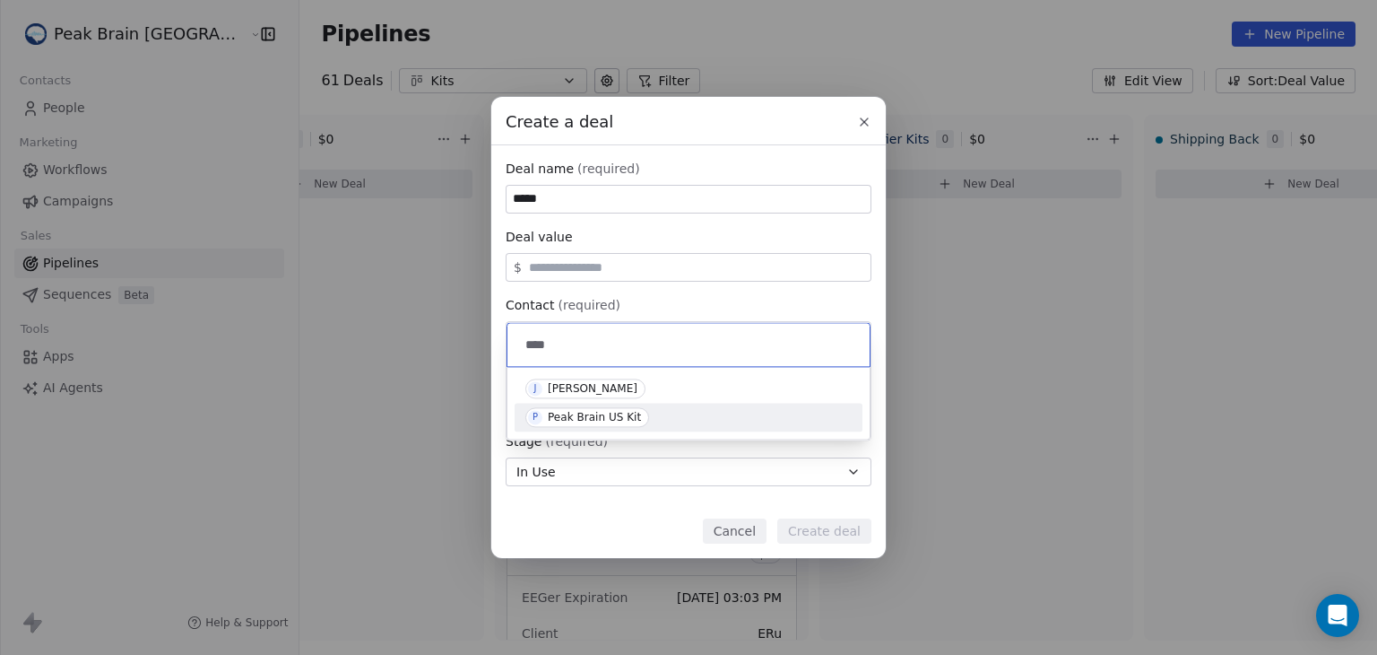
type input "****"
click at [592, 417] on div "Peak Brain US Kit" at bounding box center [594, 417] width 93 height 13
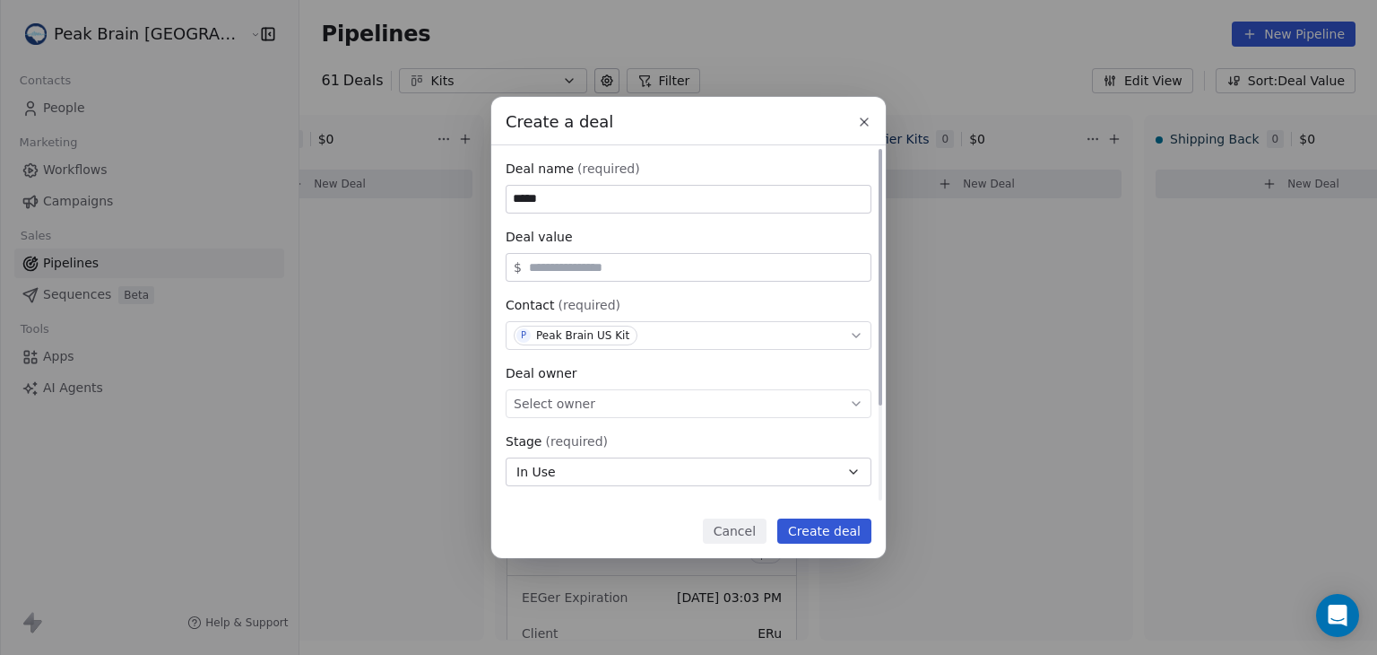
click at [599, 403] on div "Select owner" at bounding box center [689, 403] width 366 height 29
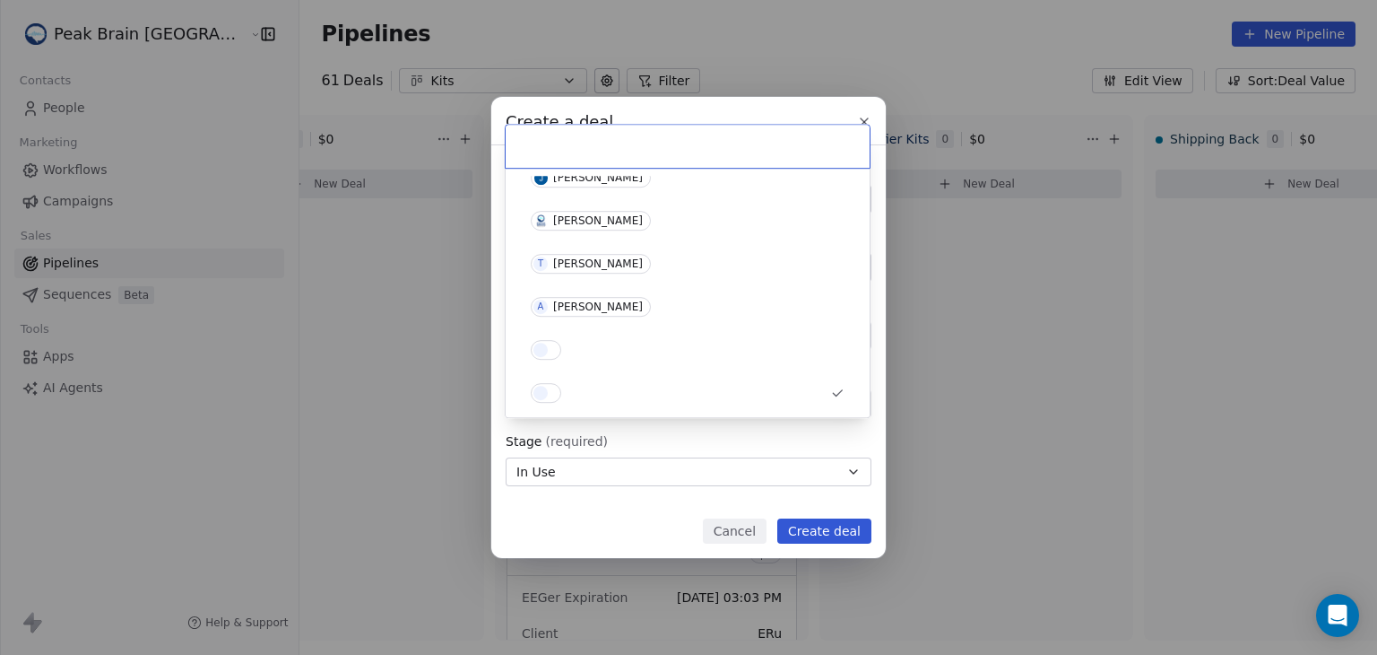
scroll to position [273, 0]
click at [835, 391] on icon "Suggestions" at bounding box center [837, 394] width 14 height 14
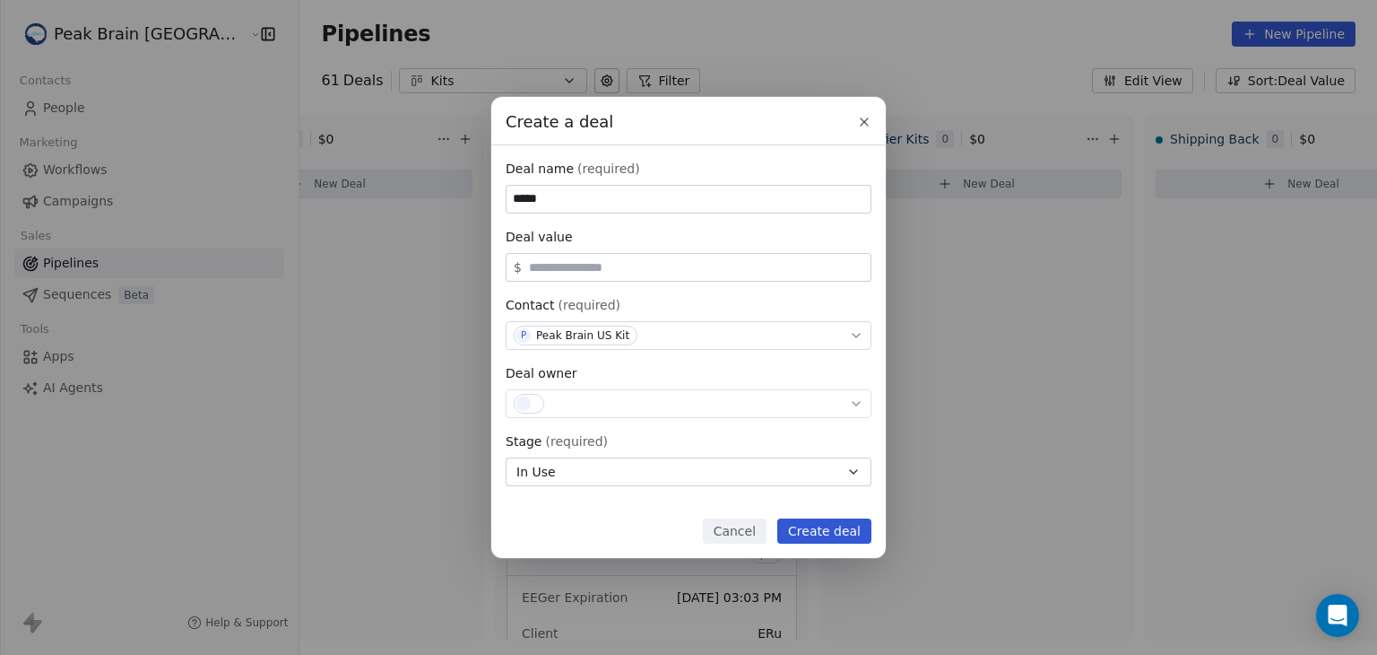
click at [845, 525] on button "Create deal" at bounding box center [824, 530] width 94 height 25
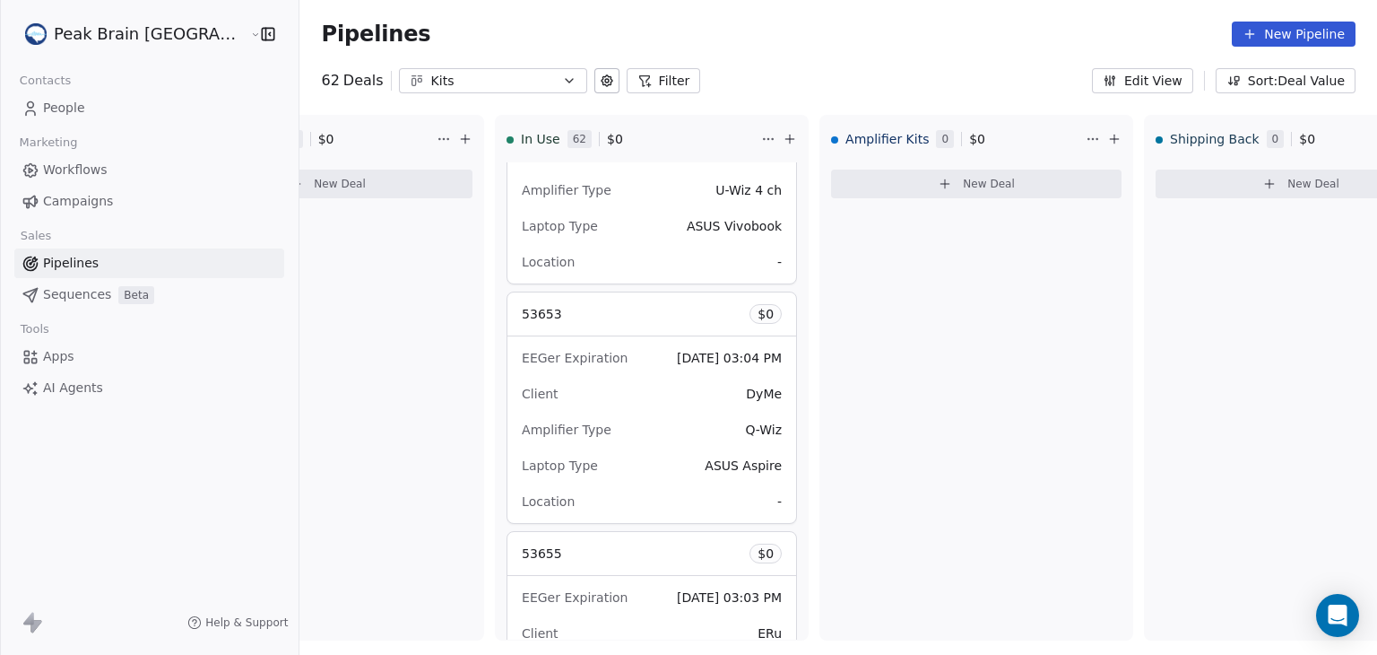
scroll to position [14128, 0]
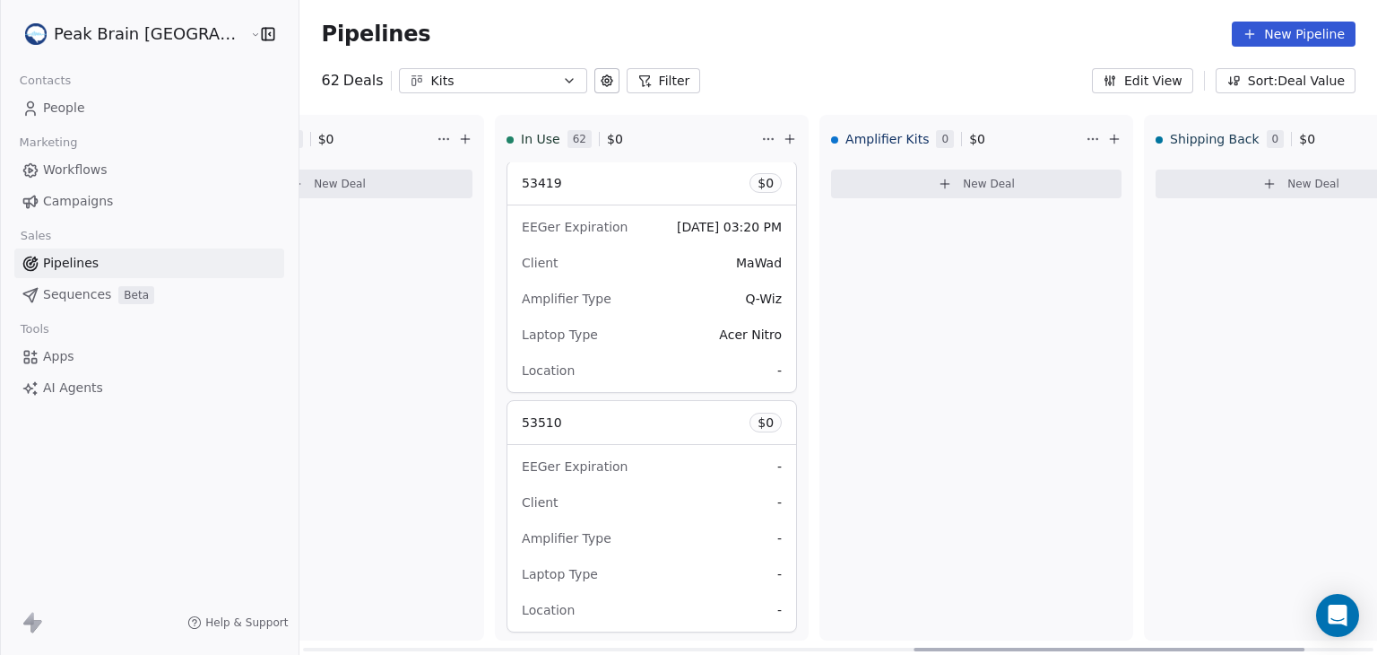
click at [597, 406] on div "53510 $ 0" at bounding box center [652, 422] width 289 height 43
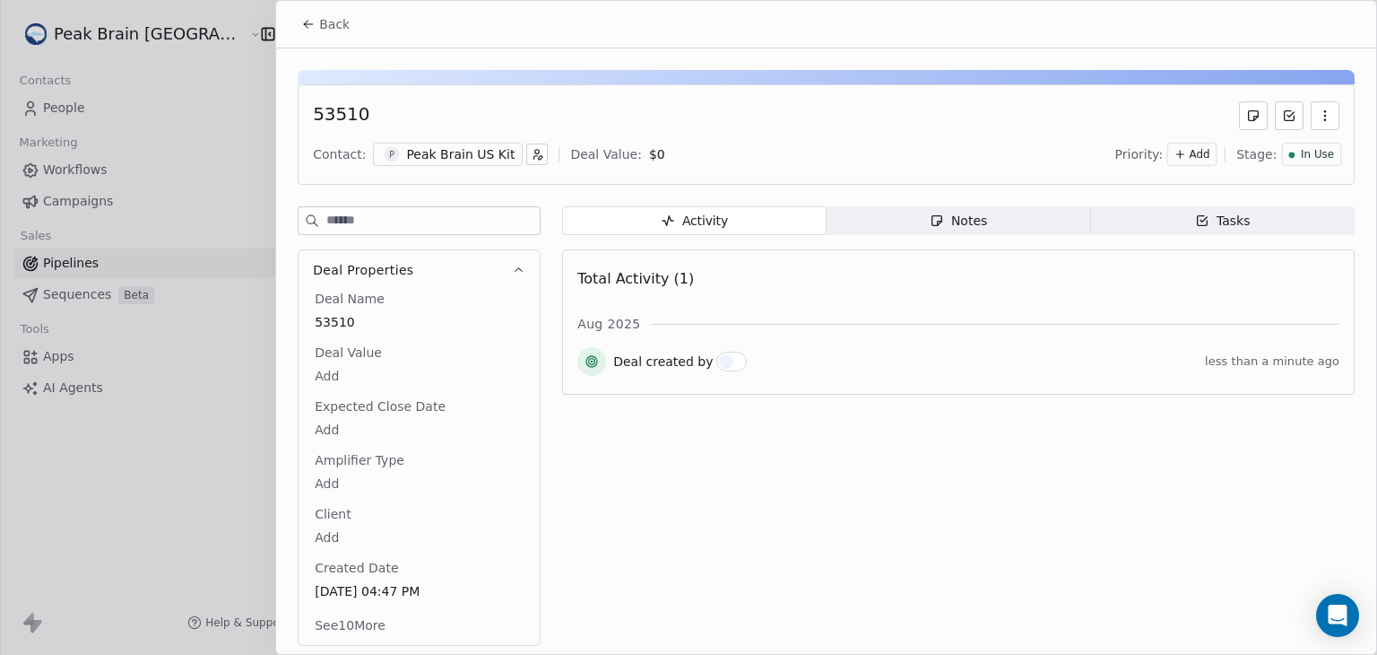
scroll to position [1, 0]
drag, startPoint x: 326, startPoint y: 522, endPoint x: 322, endPoint y: 534, distance: 13.3
click at [322, 534] on div "Client Add" at bounding box center [419, 525] width 216 height 43
click at [322, 534] on body "Peak Brain [GEOGRAPHIC_DATA] Contacts People Marketing Workflows Campaigns Sale…" at bounding box center [688, 327] width 1377 height 655
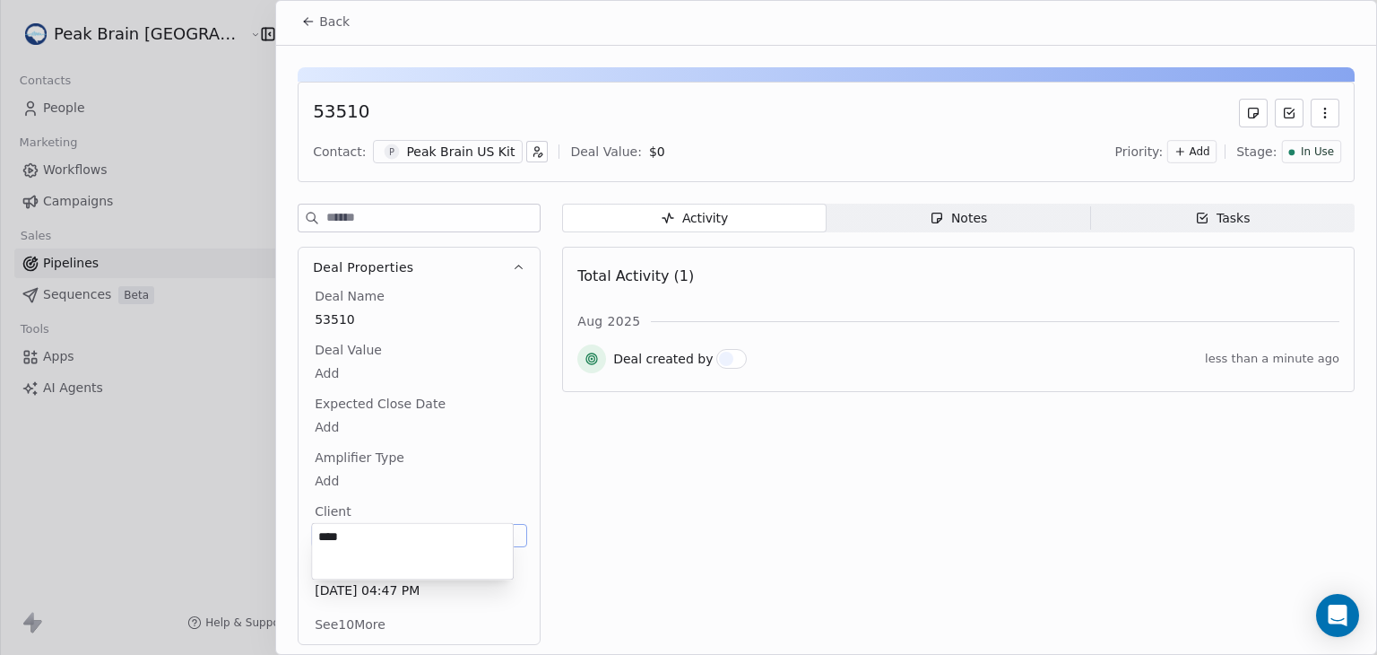
type textarea "****"
click at [330, 369] on body "Peak Brain [GEOGRAPHIC_DATA] Contacts People Marketing Workflows Campaigns Sale…" at bounding box center [688, 327] width 1377 height 655
click at [304, 22] on icon at bounding box center [308, 21] width 14 height 14
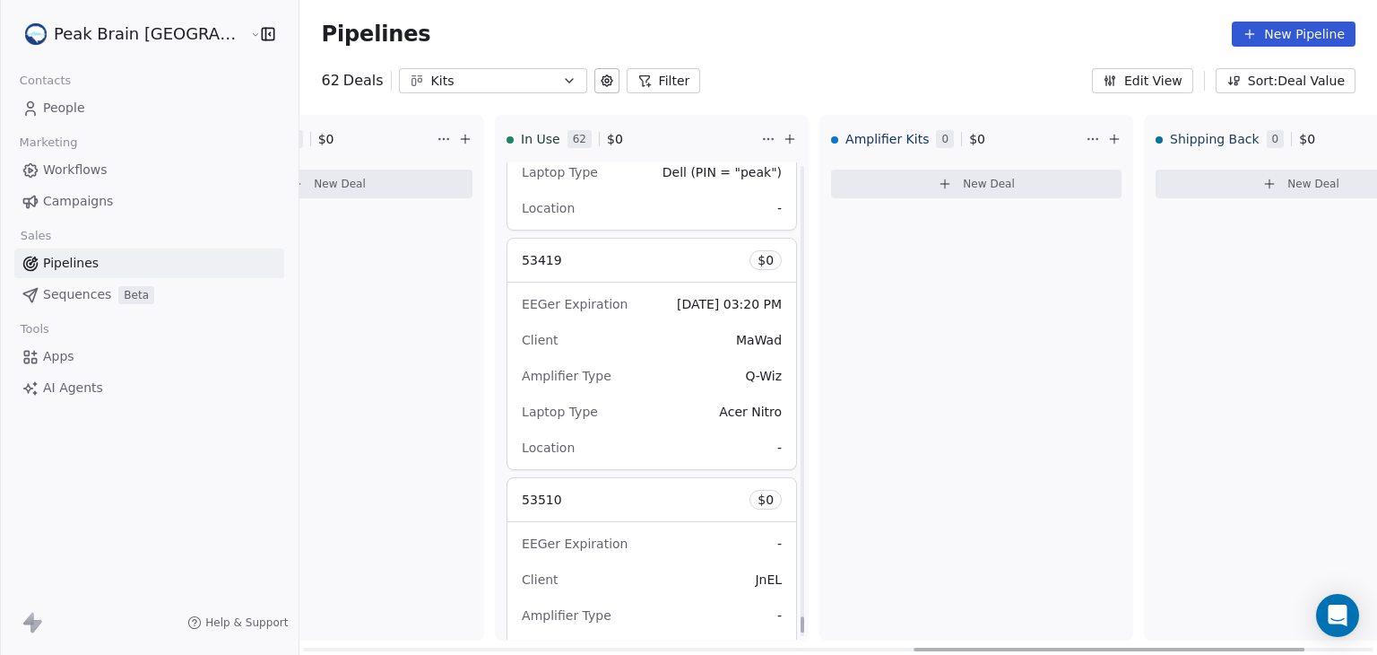
scroll to position [14049, 0]
click at [522, 255] on span "53419" at bounding box center [542, 262] width 40 height 14
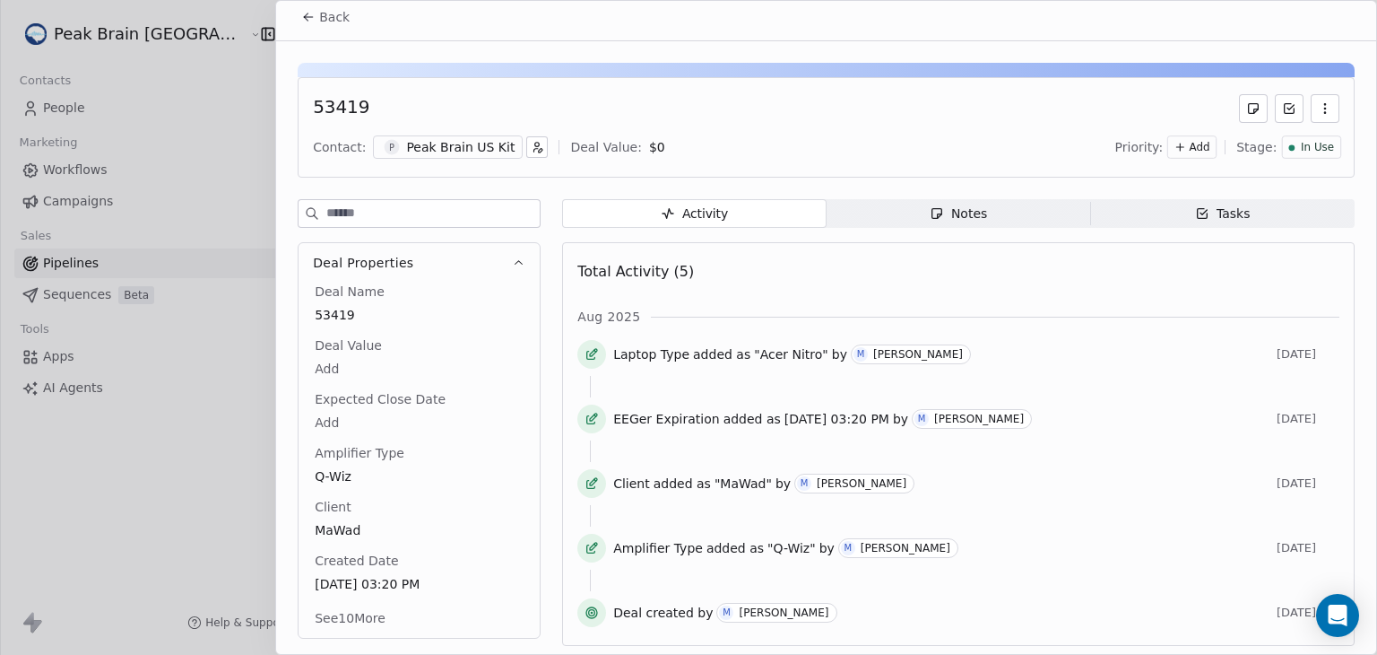
scroll to position [8, 0]
click at [377, 614] on button "See 10 More" at bounding box center [350, 617] width 92 height 32
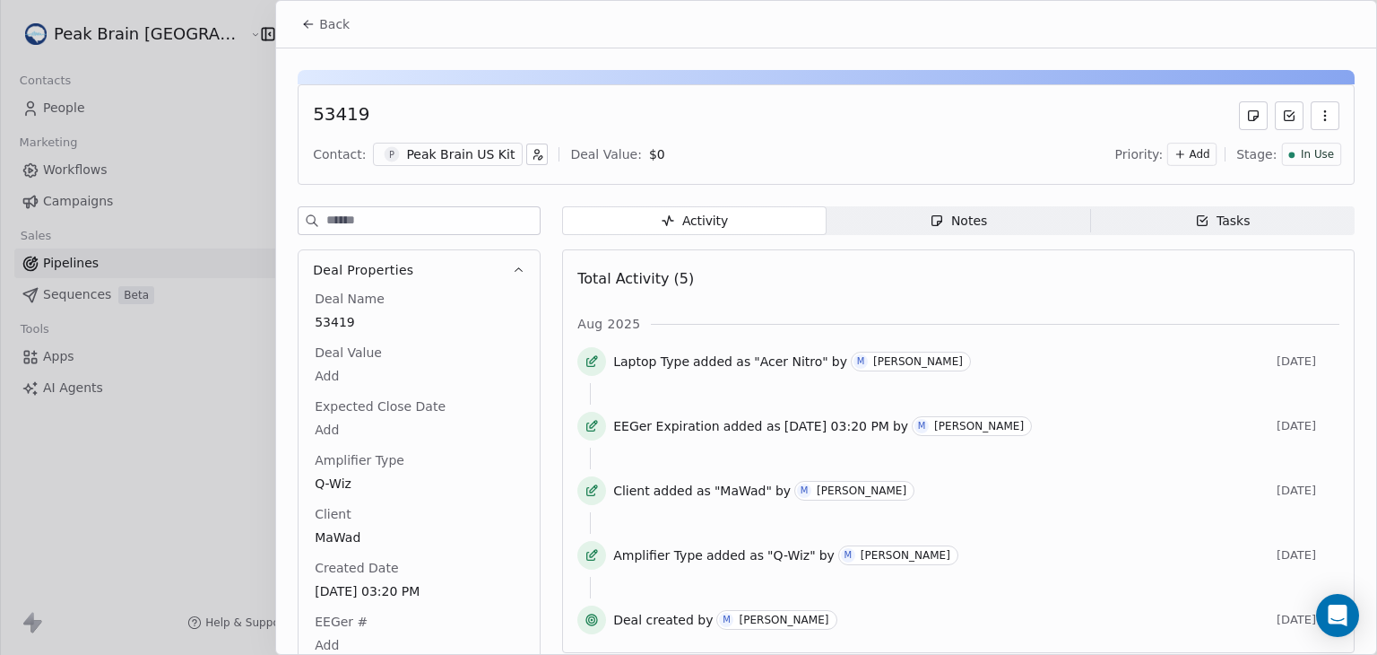
scroll to position [0, 0]
click at [316, 22] on button "Back" at bounding box center [326, 24] width 70 height 32
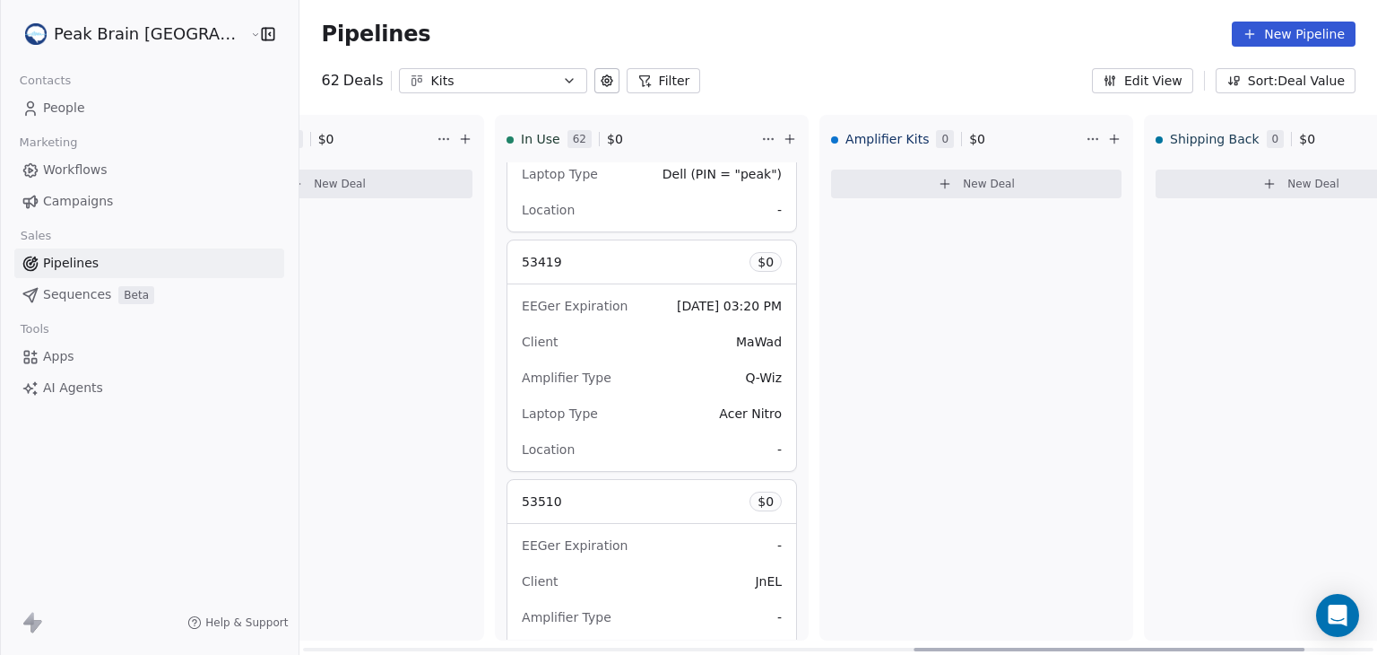
click at [640, 489] on div "53510 $ 0" at bounding box center [652, 501] width 289 height 43
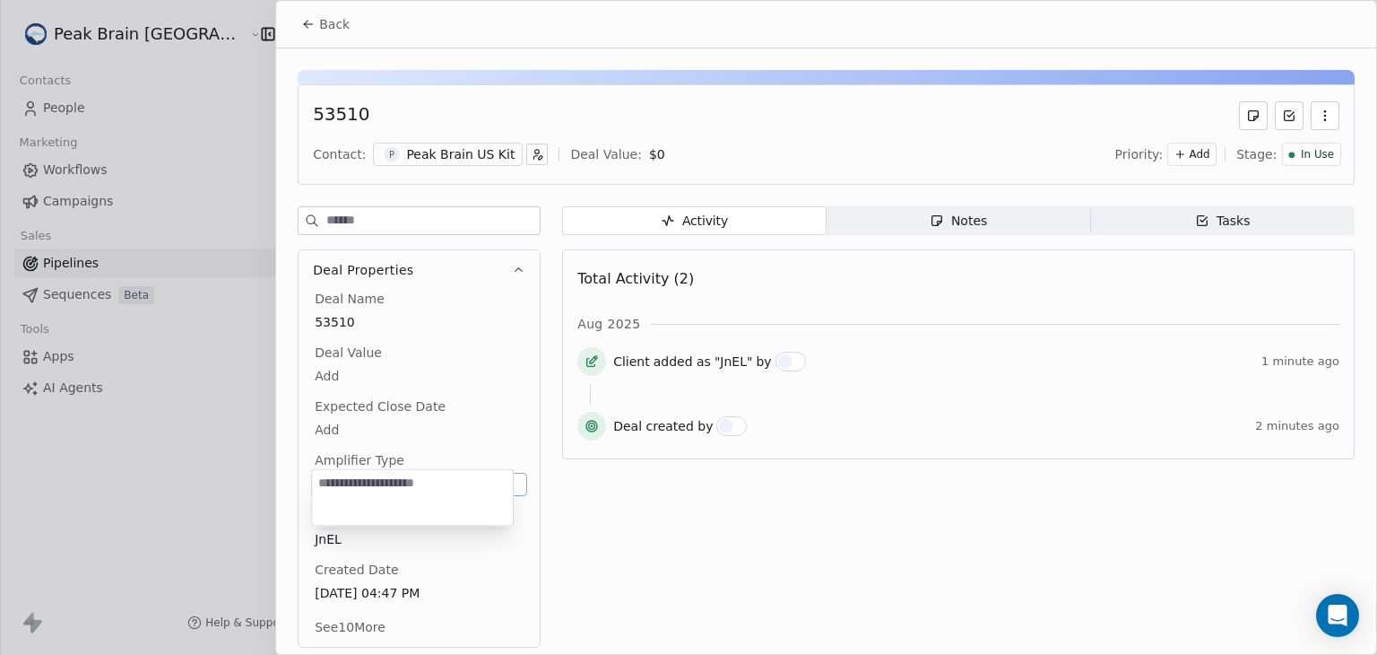
click at [326, 478] on body "Peak Brain [GEOGRAPHIC_DATA] Contacts People Marketing Workflows Campaigns Sale…" at bounding box center [688, 327] width 1377 height 655
click at [883, 495] on html "Peak Brain [GEOGRAPHIC_DATA] Contacts People Marketing Workflows Campaigns Sale…" at bounding box center [688, 327] width 1377 height 655
click at [438, 482] on body "Peak Brain [GEOGRAPHIC_DATA] Contacts People Marketing Workflows Campaigns Sale…" at bounding box center [688, 327] width 1377 height 655
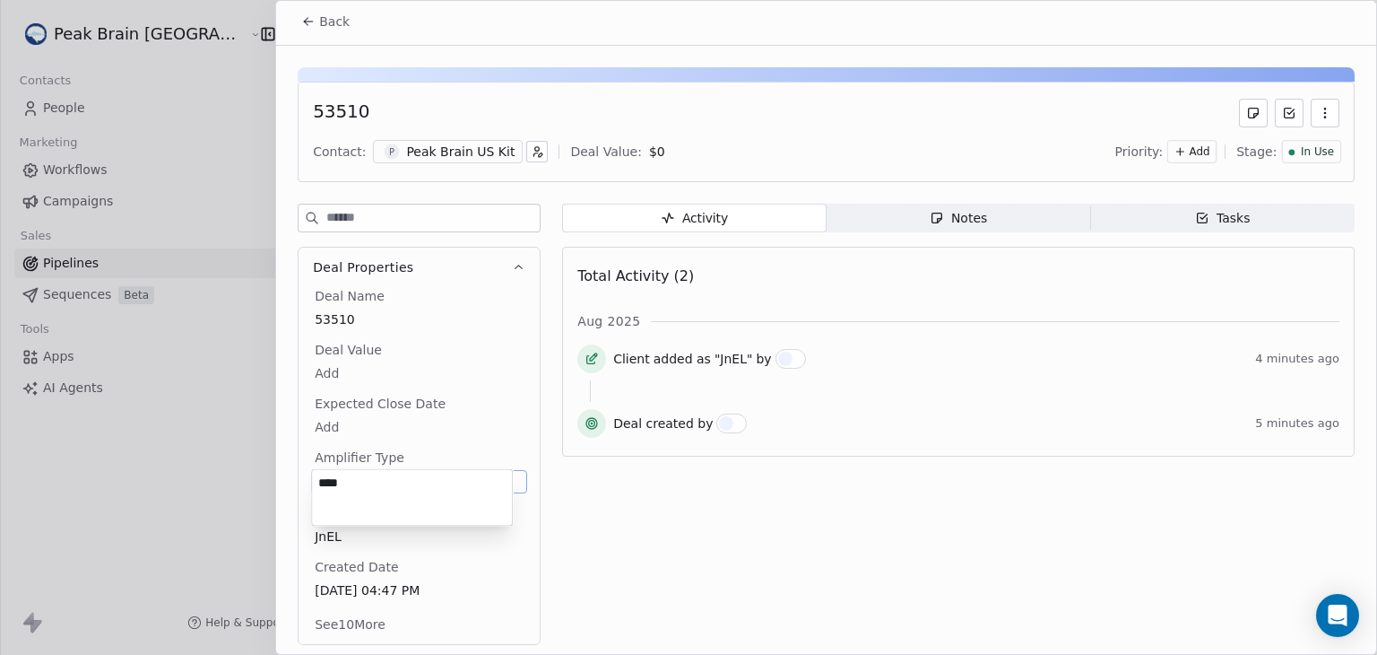
type textarea "****"
click at [323, 22] on span "Back" at bounding box center [334, 22] width 30 height 18
